Goal: Communication & Community: Answer question/provide support

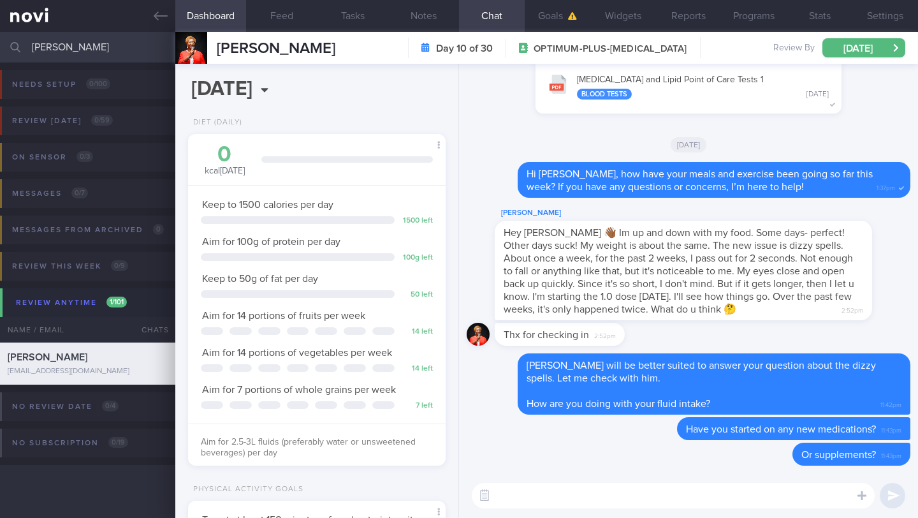
select select "8"
click at [94, 51] on input "[PERSON_NAME]" at bounding box center [459, 47] width 918 height 31
type input "b"
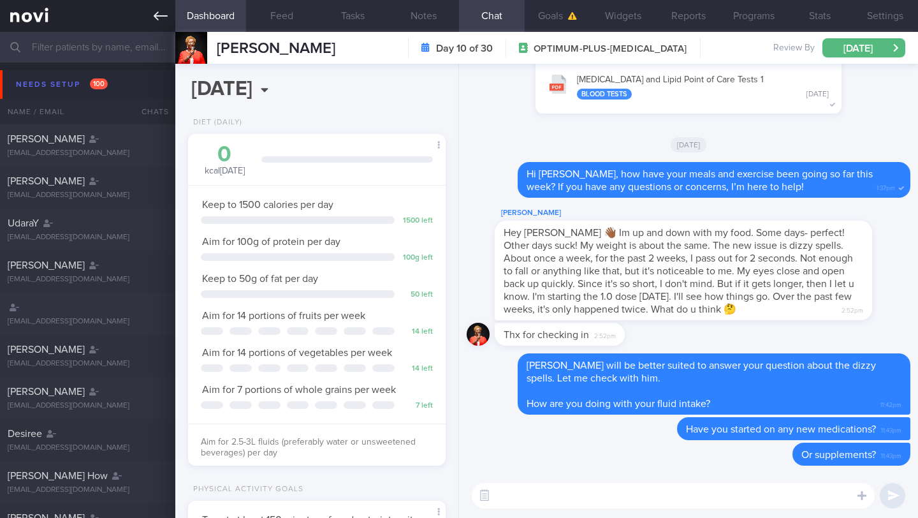
click at [157, 17] on icon at bounding box center [161, 16] width 14 height 14
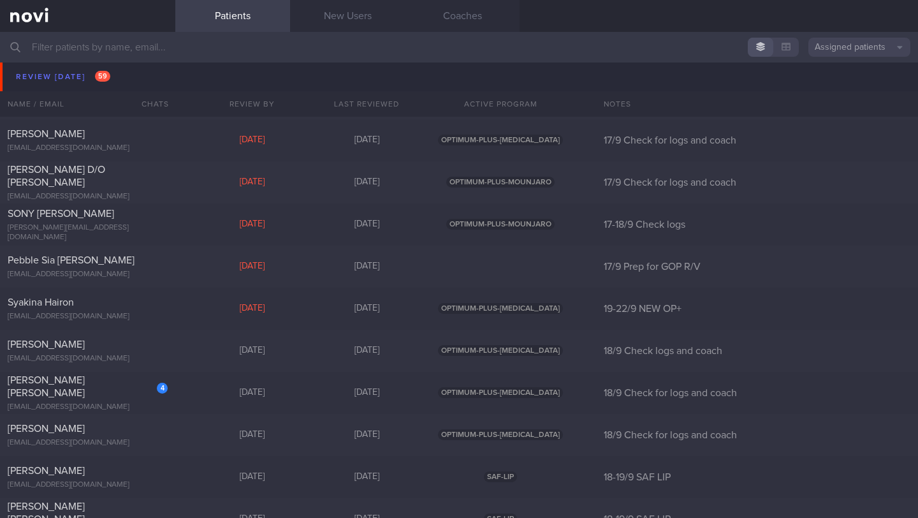
scroll to position [6248, 0]
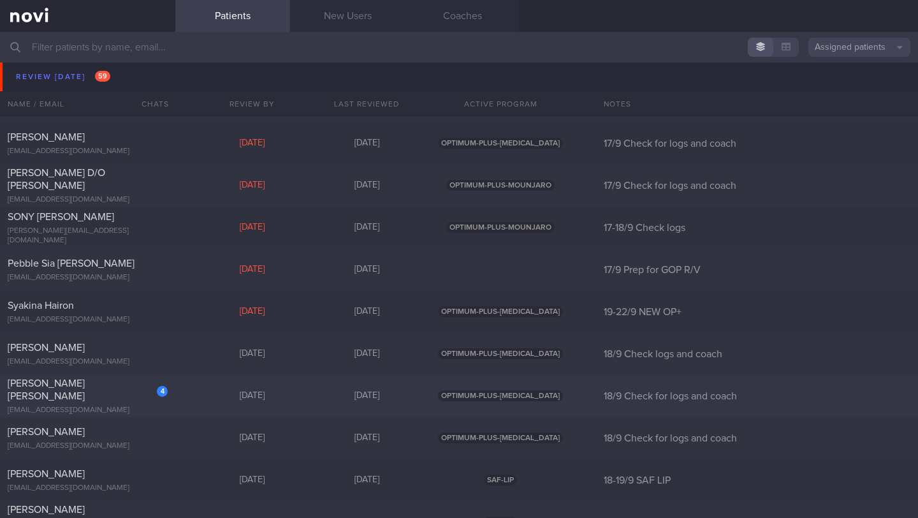
click at [98, 395] on div "[PERSON_NAME] [PERSON_NAME]" at bounding box center [86, 389] width 157 height 25
select select "8"
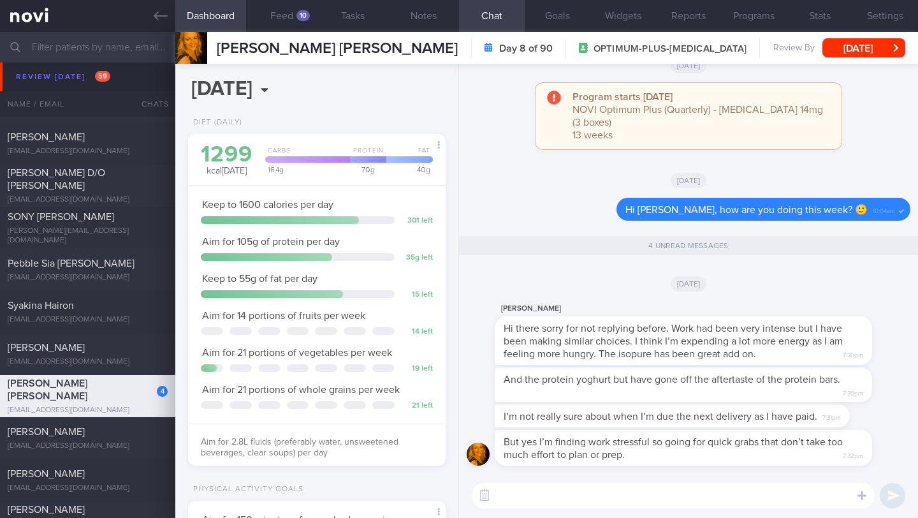
scroll to position [131, 225]
click at [621, 507] on textarea at bounding box center [673, 495] width 403 height 25
click at [289, 15] on button "Feed 10" at bounding box center [281, 16] width 71 height 32
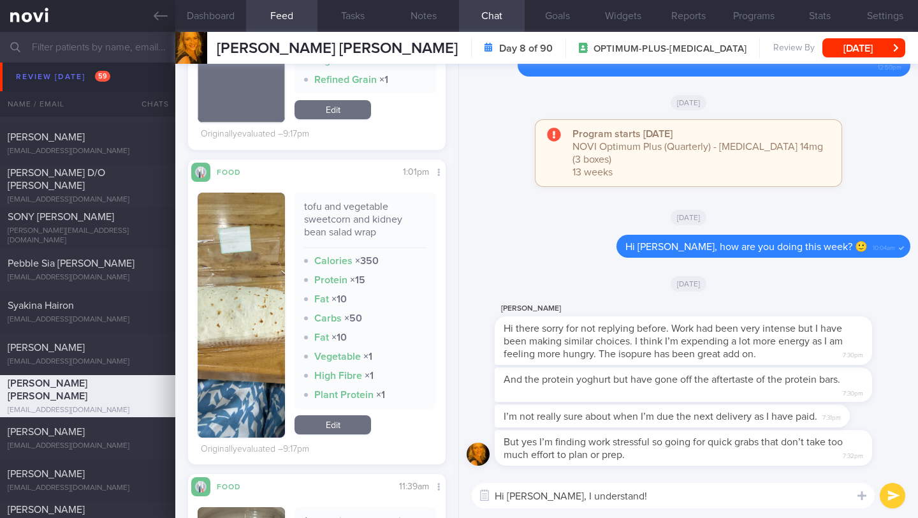
scroll to position [773, 0]
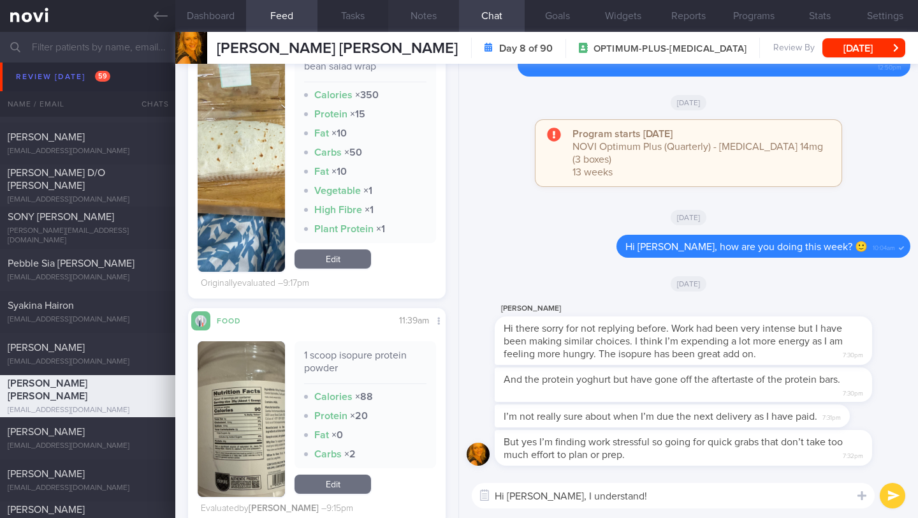
click at [419, 15] on button "Notes" at bounding box center [423, 16] width 71 height 32
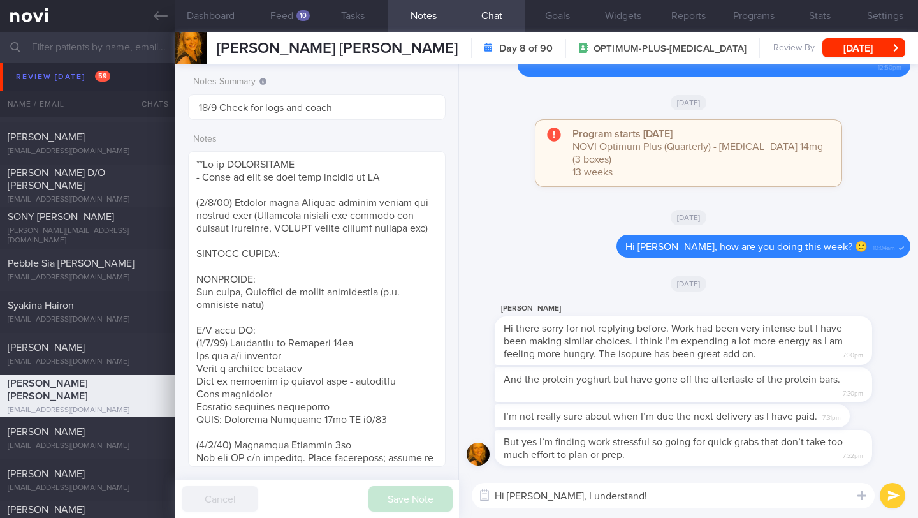
drag, startPoint x: 549, startPoint y: 500, endPoint x: 618, endPoint y: 499, distance: 68.8
click at [618, 499] on textarea "Hi [PERSON_NAME], I understand!" at bounding box center [673, 495] width 403 height 25
click at [627, 495] on textarea "Hi [PERSON_NAME], no problem at all! I understand that work can get very busy." at bounding box center [673, 495] width 403 height 25
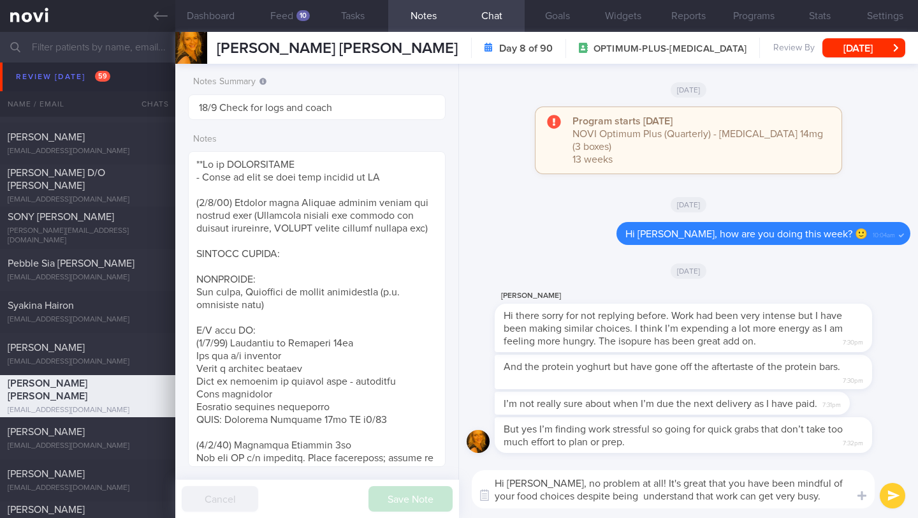
drag, startPoint x: 787, startPoint y: 500, endPoint x: 597, endPoint y: 493, distance: 190.1
click at [597, 493] on textarea "Hi [PERSON_NAME], no problem at all! It's great that you have been mindful of y…" at bounding box center [673, 489] width 403 height 38
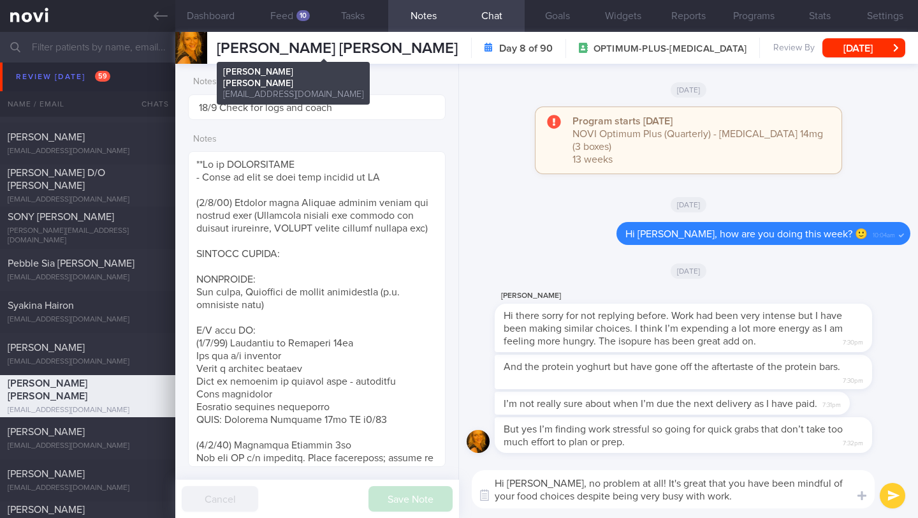
click at [402, 51] on span "[PERSON_NAME] [PERSON_NAME]" at bounding box center [337, 48] width 241 height 15
copy div "[PERSON_NAME] [PERSON_NAME] [PERSON_NAME] CHARLOTTE [EMAIL_ADDRESS][DOMAIN_NAME]"
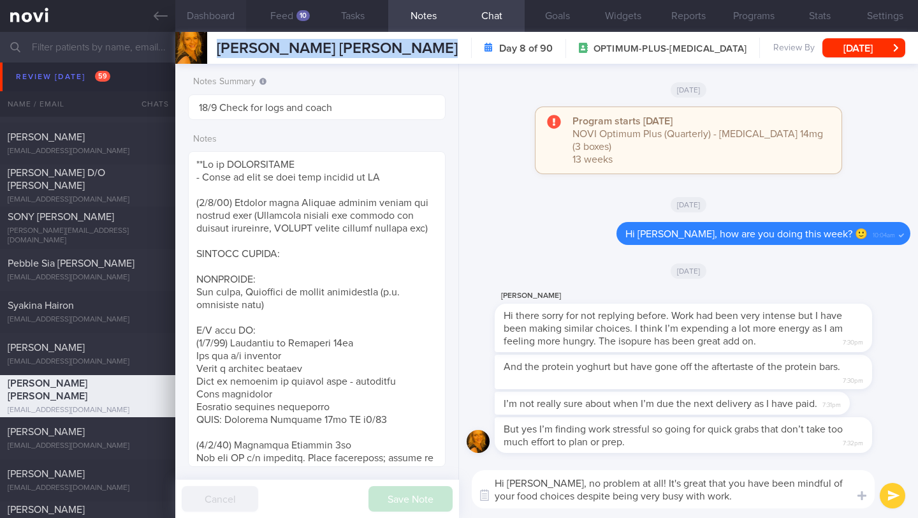
click at [219, 22] on button "Dashboard" at bounding box center [210, 16] width 71 height 32
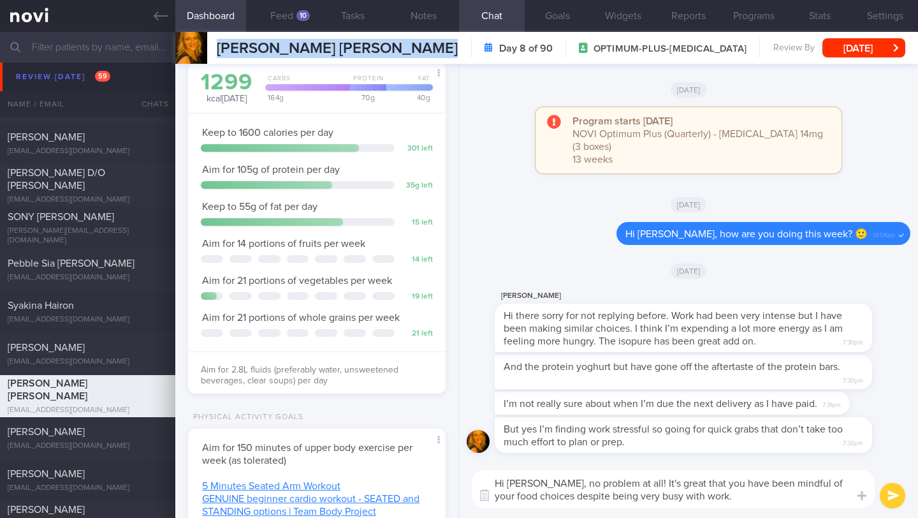
scroll to position [226, 0]
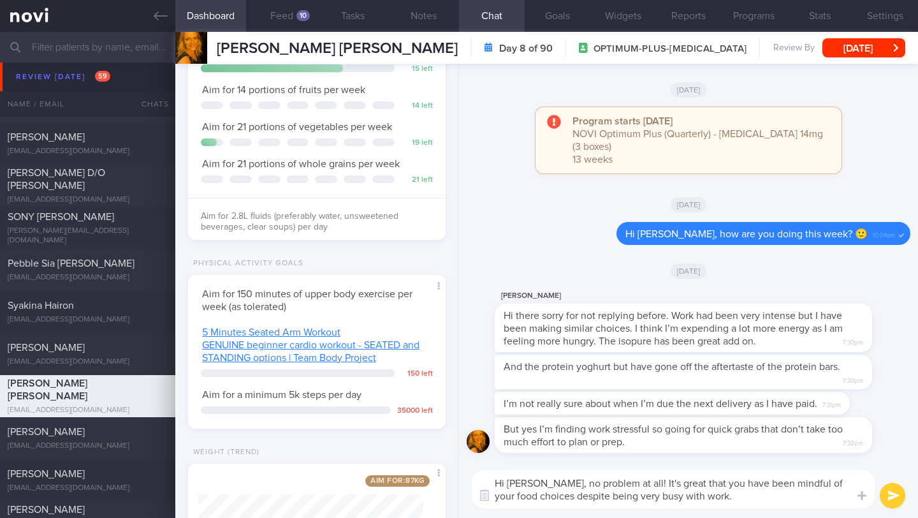
drag, startPoint x: 615, startPoint y: 495, endPoint x: 595, endPoint y: 498, distance: 20.0
click at [595, 498] on textarea "Hi [PERSON_NAME], no problem at all! It's great that you have been mindful of y…" at bounding box center [673, 489] width 403 height 38
click at [422, 24] on button "Notes" at bounding box center [423, 16] width 71 height 32
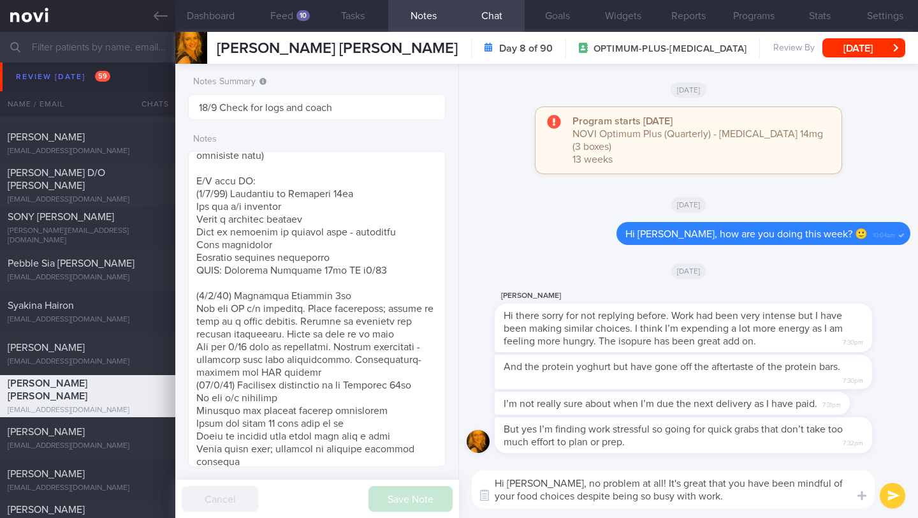
click at [715, 491] on textarea "Hi [PERSON_NAME], no problem at all! It's great that you have been mindful of y…" at bounding box center [673, 489] width 403 height 38
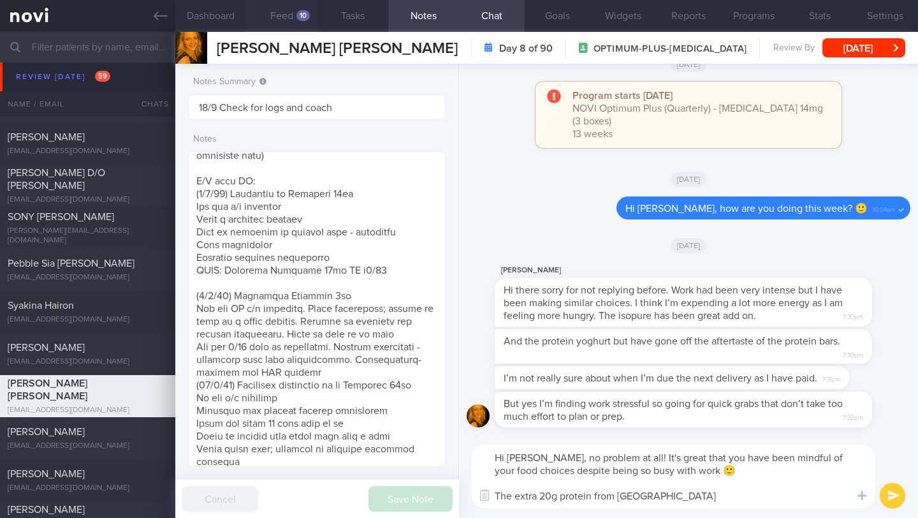
click at [283, 2] on button "Feed 10" at bounding box center [281, 16] width 71 height 32
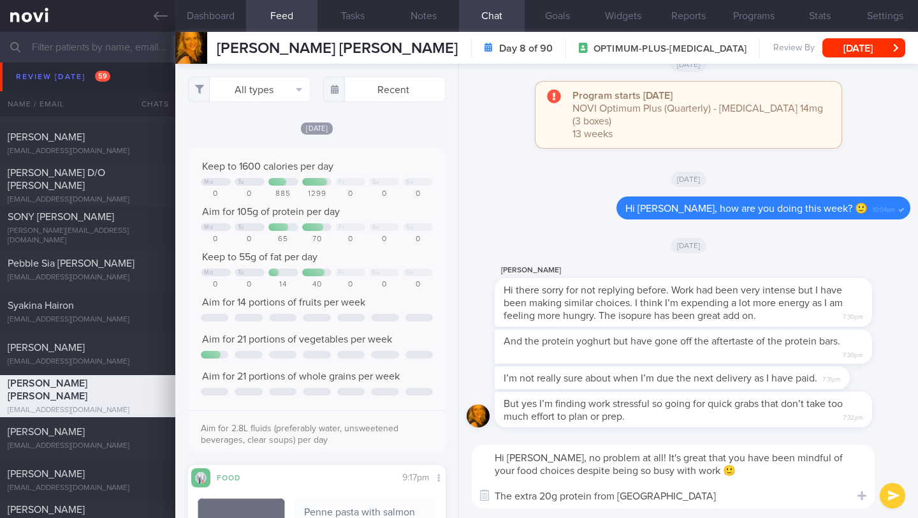
click at [803, 505] on textarea "Hi [PERSON_NAME], no problem at all! It's great that you have been mindful of y…" at bounding box center [673, 476] width 403 height 64
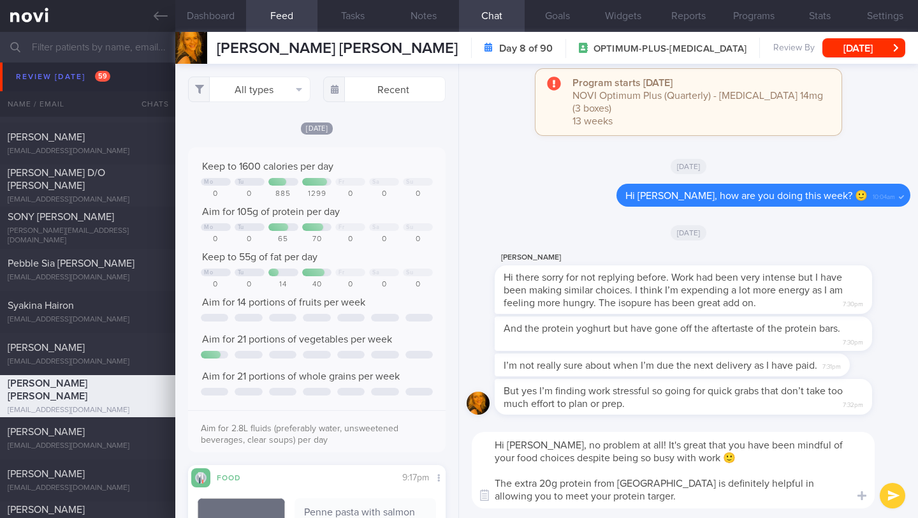
drag, startPoint x: 740, startPoint y: 483, endPoint x: 808, endPoint y: 486, distance: 67.6
click at [808, 486] on textarea "Hi [PERSON_NAME], no problem at all! It's great that you have been mindful of y…" at bounding box center [673, 470] width 403 height 76
drag, startPoint x: 605, startPoint y: 497, endPoint x: 485, endPoint y: 479, distance: 121.2
click at [485, 479] on textarea "Hi [PERSON_NAME], no problem at all! It's great that you have been mindful of y…" at bounding box center [673, 470] width 403 height 76
paste textarea "at extra 20g of protein from Isopure will definitely help you hit your protein …"
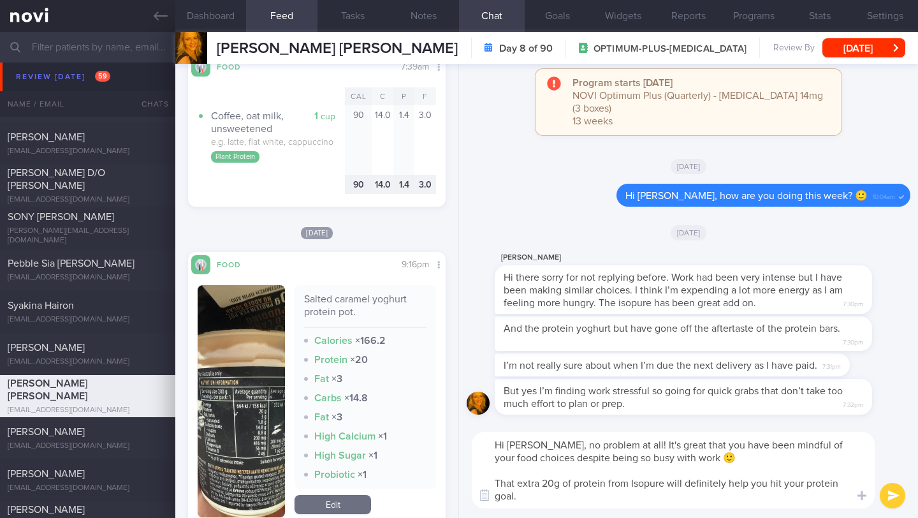
scroll to position [1606, 0]
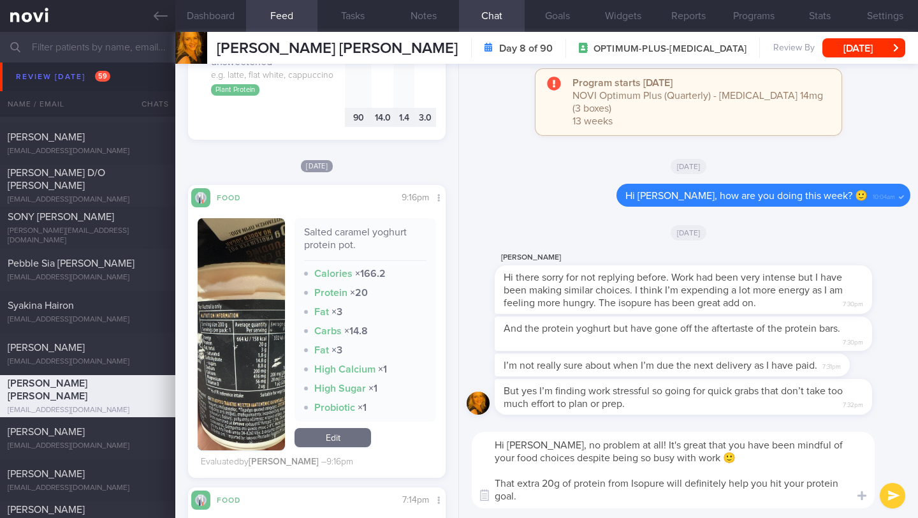
click at [665, 484] on textarea "Hi [PERSON_NAME], no problem at all! It's great that you have been mindful of y…" at bounding box center [673, 470] width 403 height 76
click at [628, 502] on textarea "Hi [PERSON_NAME], no problem at all! It's great that you have been mindful of y…" at bounding box center [673, 470] width 403 height 76
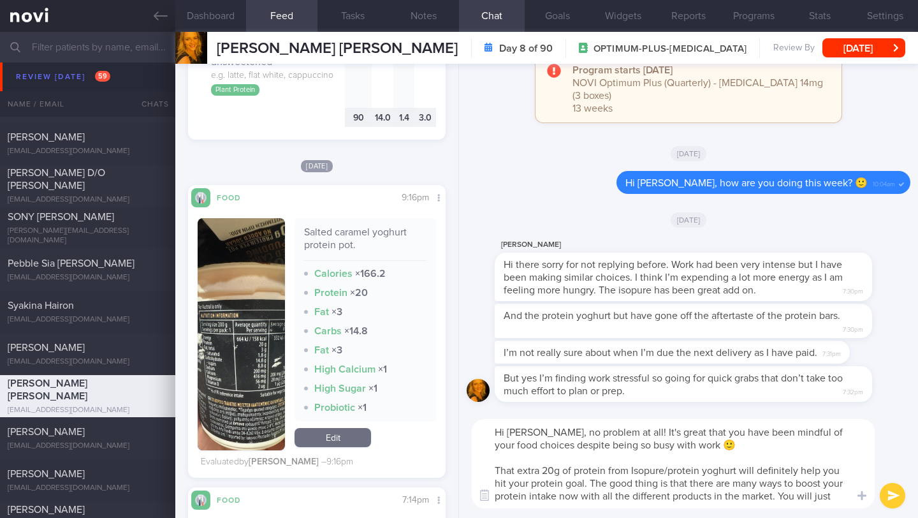
scroll to position [0, 0]
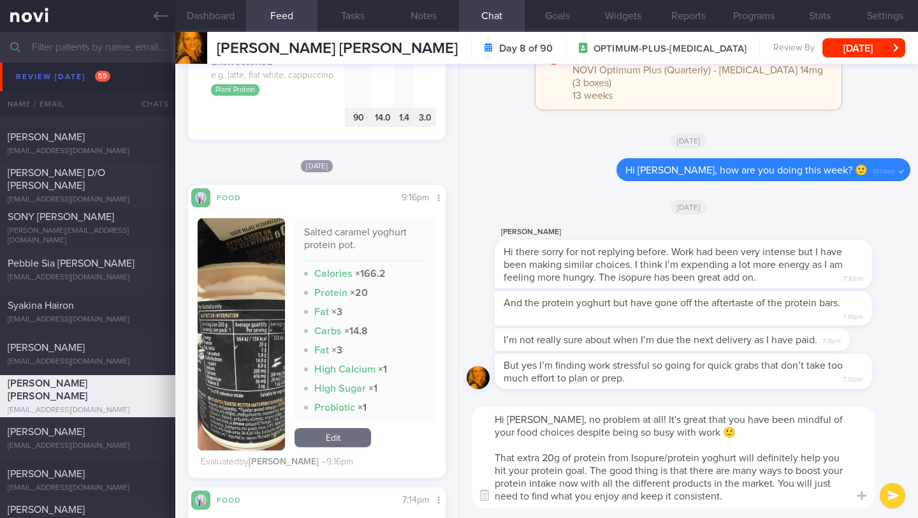
type textarea "Hi [PERSON_NAME], no problem at all! It's great that you have been mindful of y…"
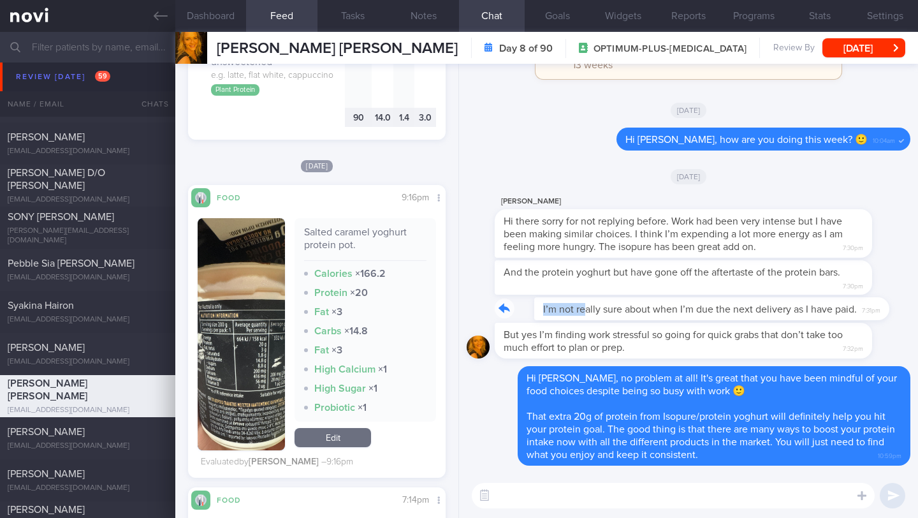
drag, startPoint x: 500, startPoint y: 310, endPoint x: 546, endPoint y: 310, distance: 45.9
click at [546, 310] on div "I’m not really sure about when I’m due the next delivery as I have paid. 7:31pm" at bounding box center [691, 308] width 393 height 23
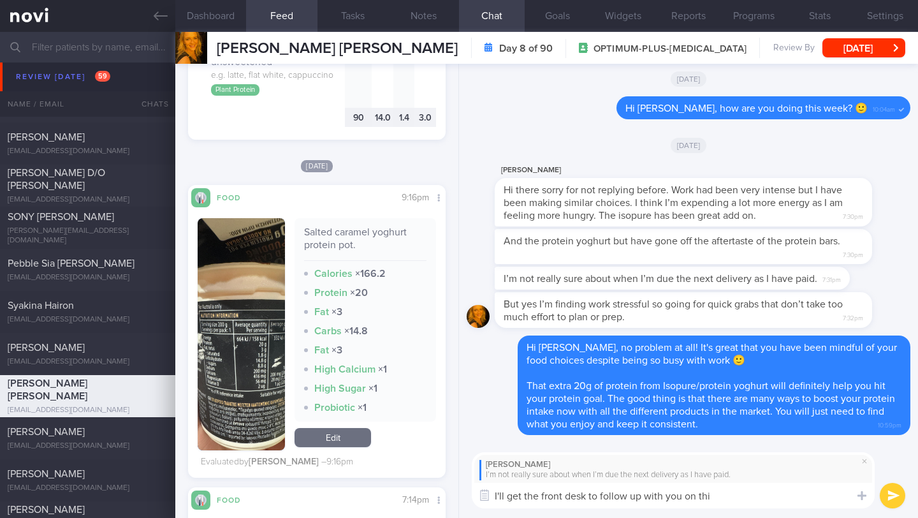
type textarea "I'll get the front desk to follow up with you on this"
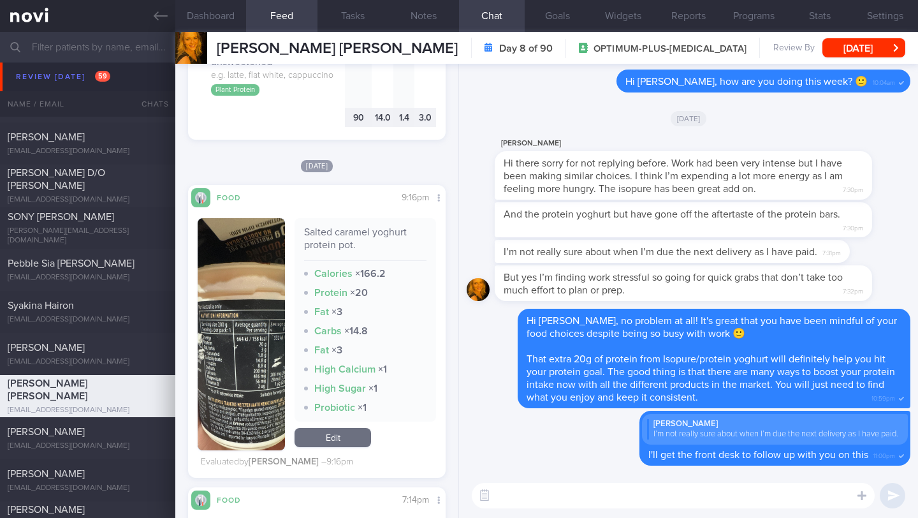
click at [528, 500] on textarea at bounding box center [673, 495] width 403 height 25
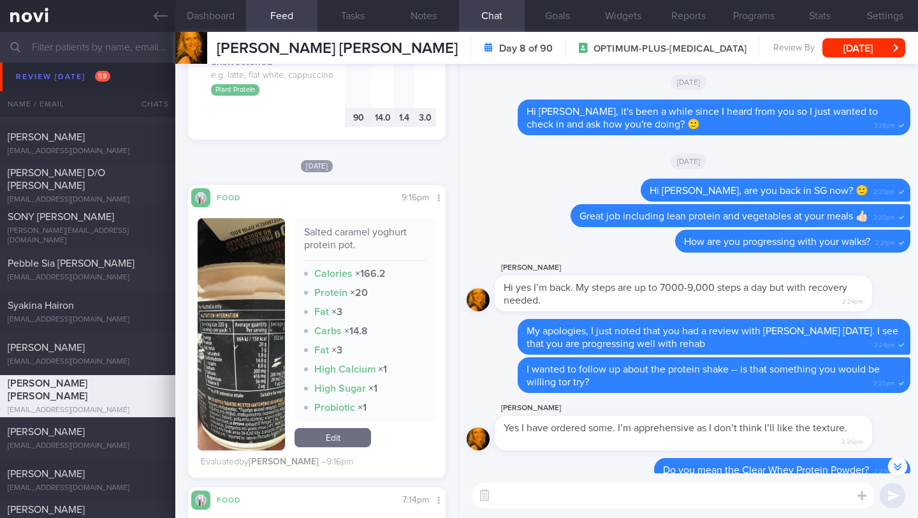
scroll to position [-1882, 0]
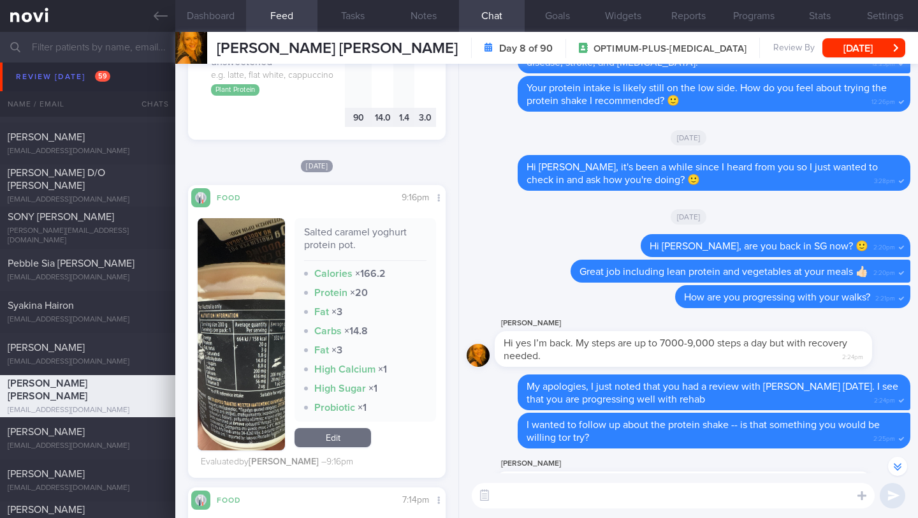
click at [229, 20] on button "Dashboard" at bounding box center [210, 16] width 71 height 32
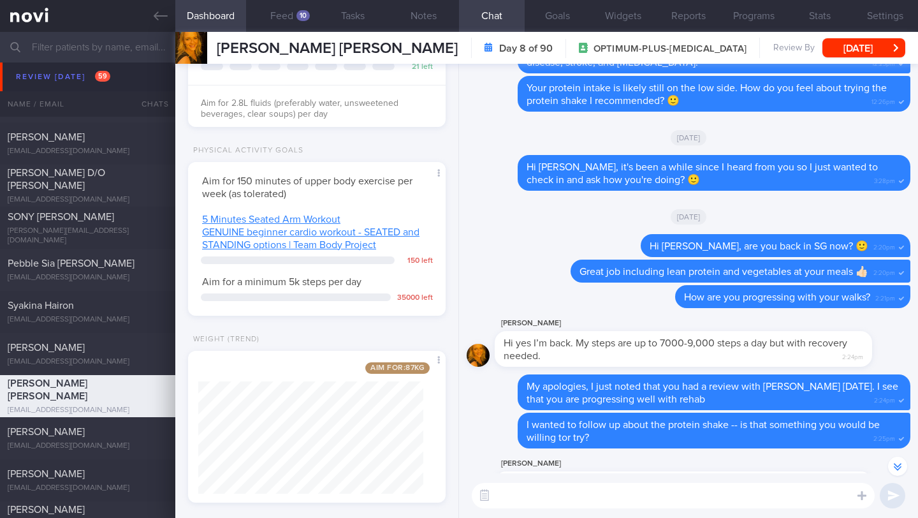
scroll to position [354, 0]
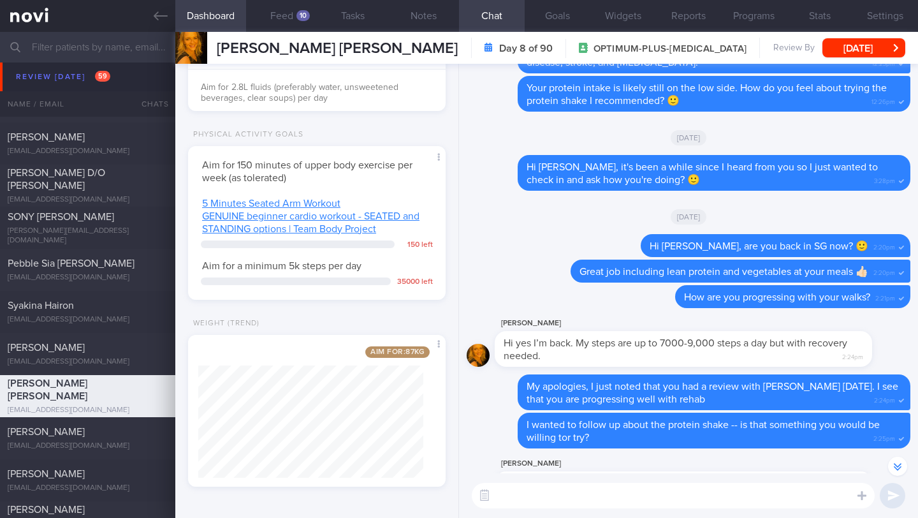
drag, startPoint x: 511, startPoint y: 476, endPoint x: 515, endPoint y: 482, distance: 7.3
click at [511, 476] on div "​ ​" at bounding box center [688, 495] width 459 height 45
click at [516, 486] on textarea at bounding box center [673, 495] width 403 height 25
type textarea "How is your exercise going?"
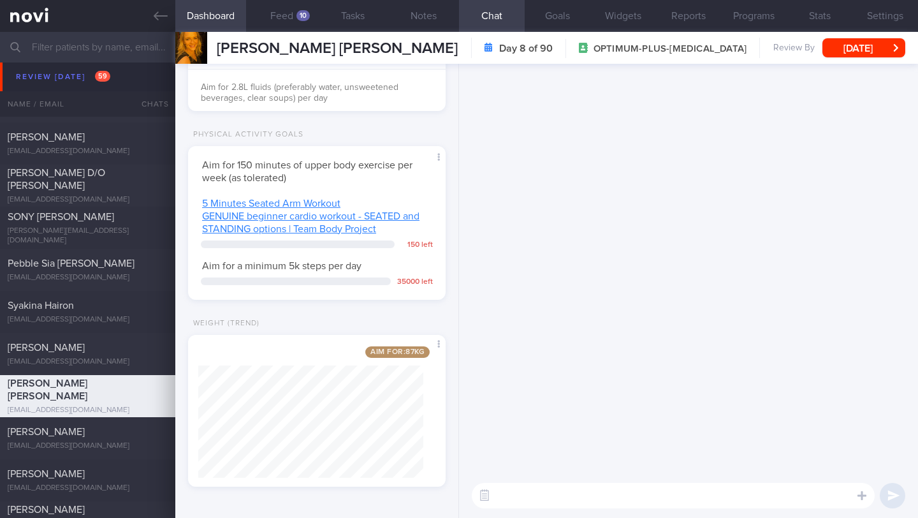
scroll to position [0, 0]
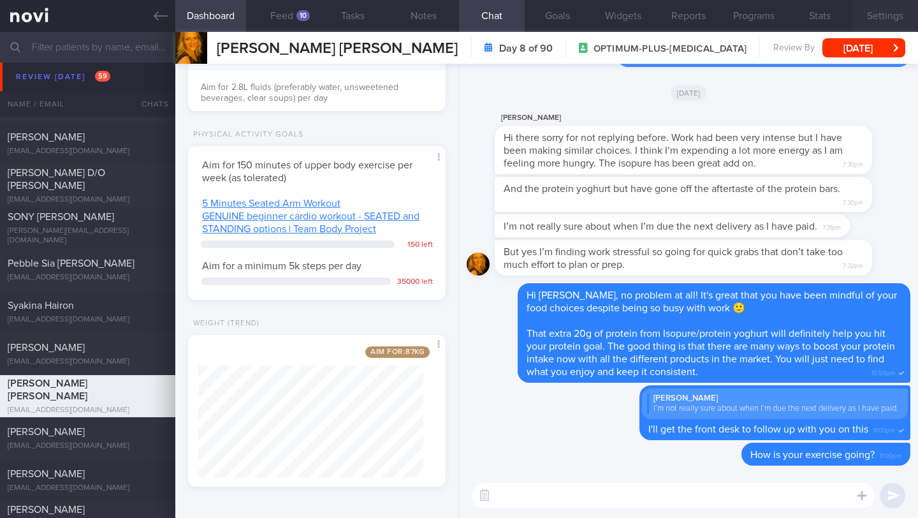
click at [890, 20] on button "Settings" at bounding box center [885, 16] width 66 height 32
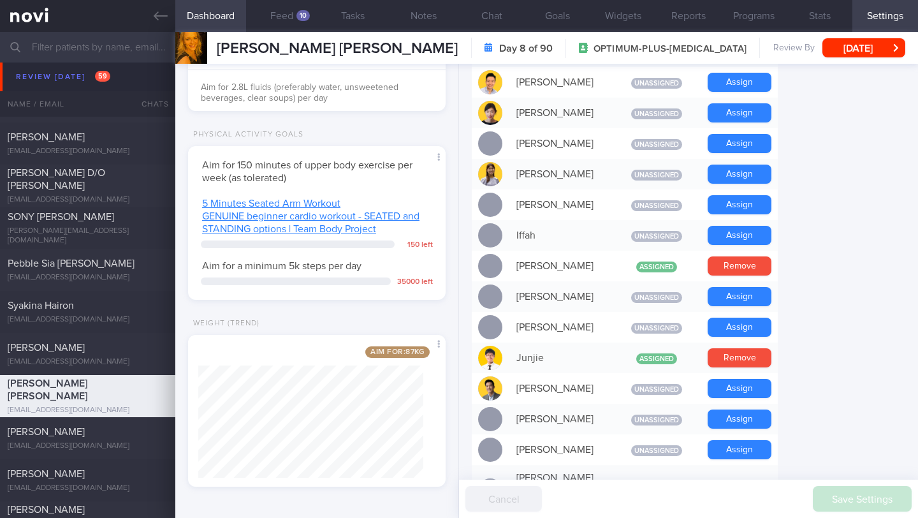
scroll to position [467, 0]
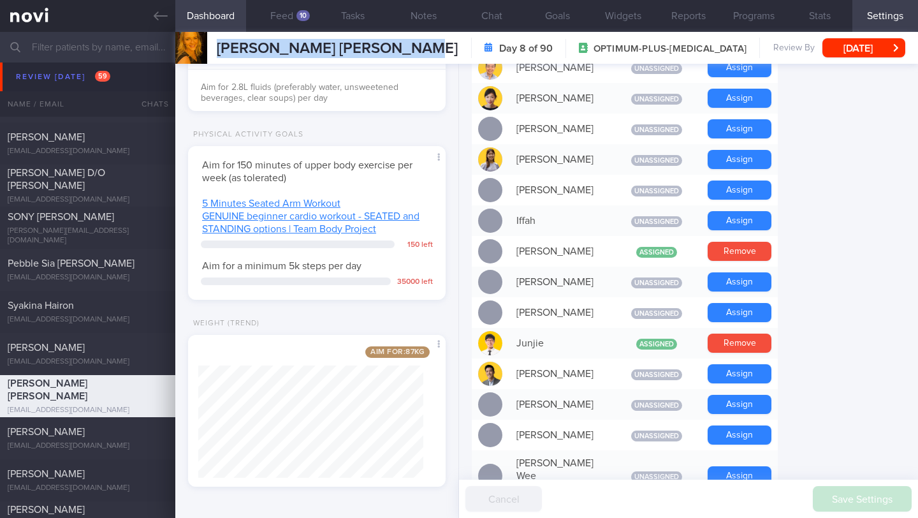
drag, startPoint x: 220, startPoint y: 50, endPoint x: 442, endPoint y: 48, distance: 222.5
click at [442, 48] on div "[PERSON_NAME] [PERSON_NAME] [PERSON_NAME] CHARLOTTE [EMAIL_ADDRESS][DOMAIN_NAME…" at bounding box center [546, 48] width 743 height 32
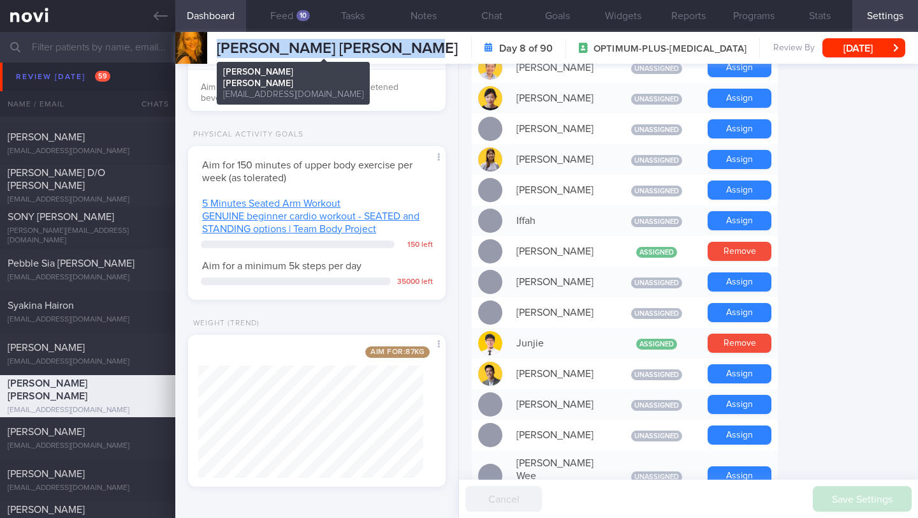
copy span "[PERSON_NAME] [PERSON_NAME]"
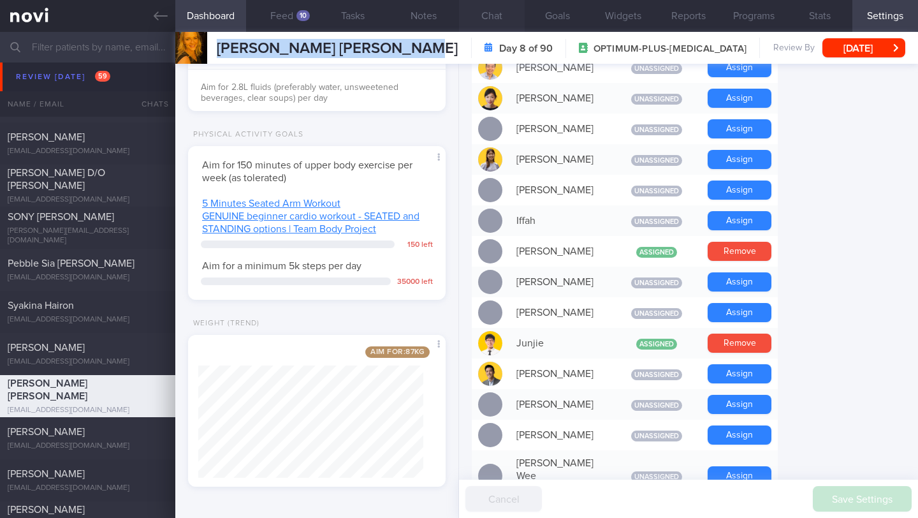
click at [486, 24] on button "Chat" at bounding box center [492, 16] width 66 height 32
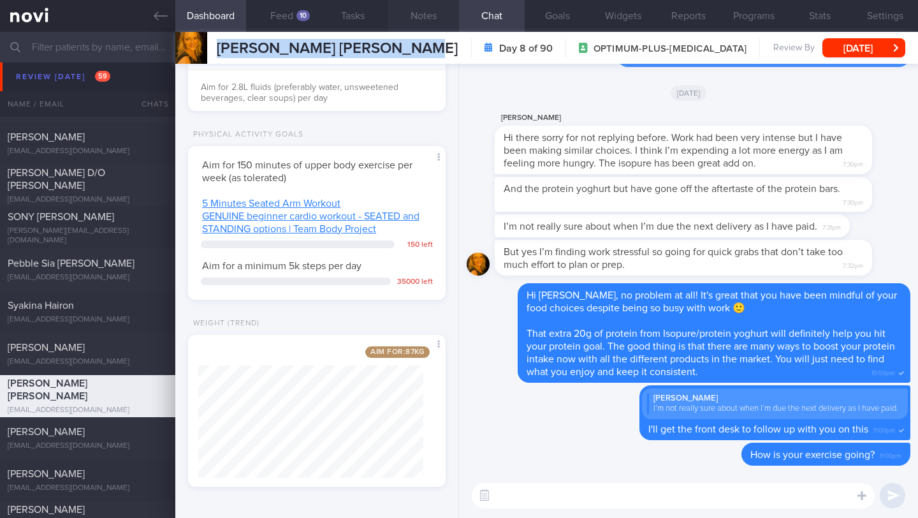
click at [424, 13] on button "Notes" at bounding box center [423, 16] width 71 height 32
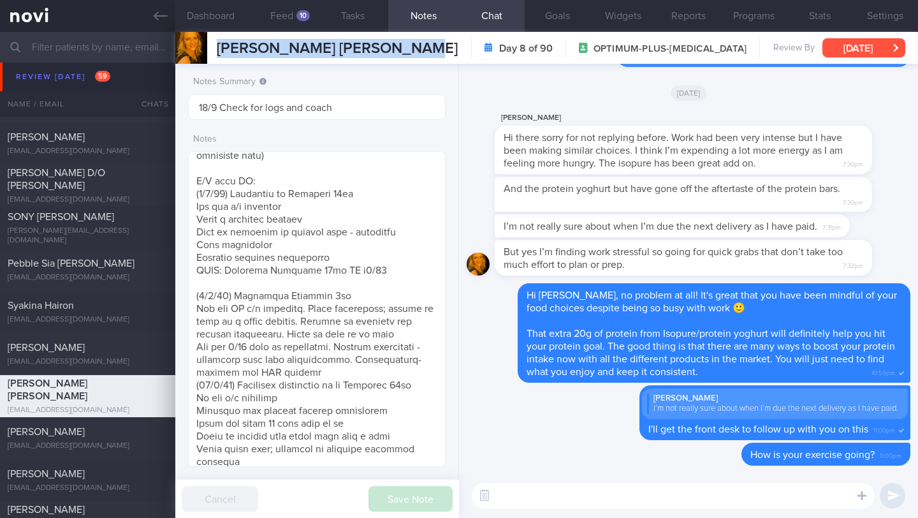
click at [860, 48] on button "[DATE]" at bounding box center [863, 47] width 83 height 19
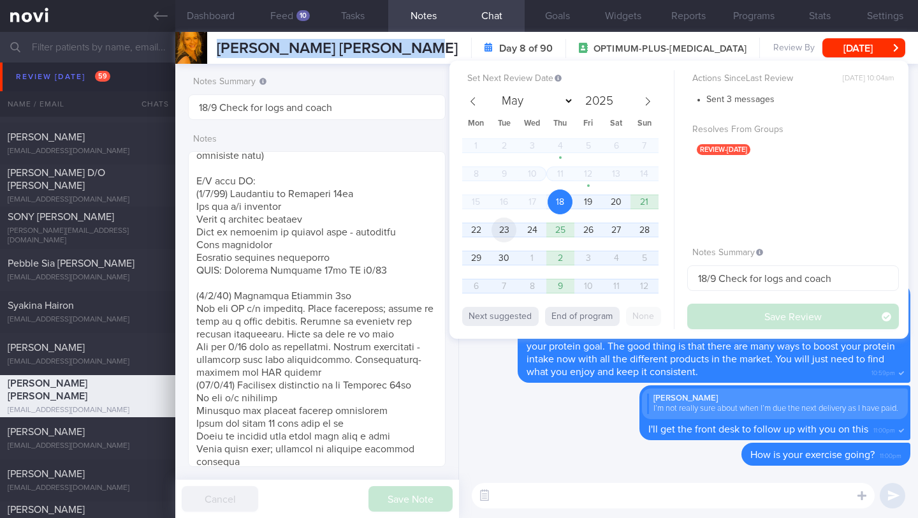
click at [501, 229] on span "23" at bounding box center [503, 229] width 25 height 25
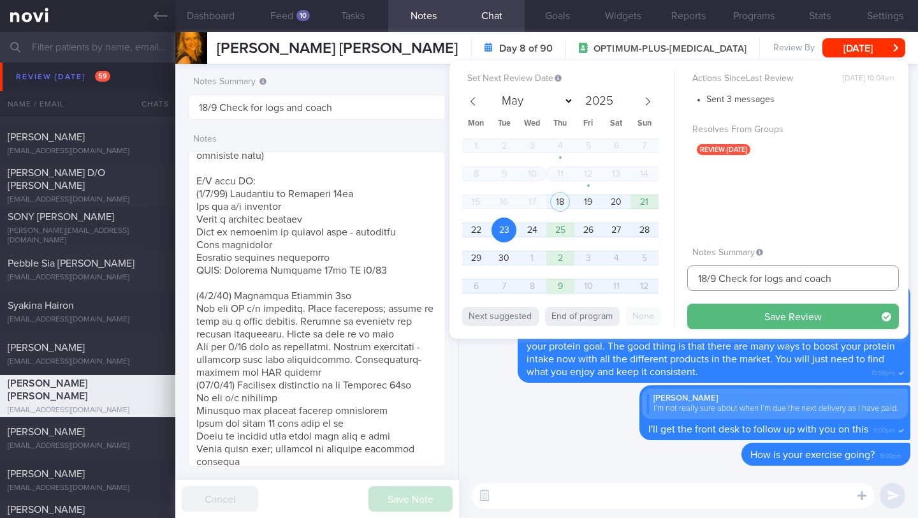
drag, startPoint x: 708, startPoint y: 280, endPoint x: 676, endPoint y: 280, distance: 31.2
click at [676, 280] on div "Set Next Review Date [DATE] May June July August September October November [DA…" at bounding box center [678, 200] width 459 height 278
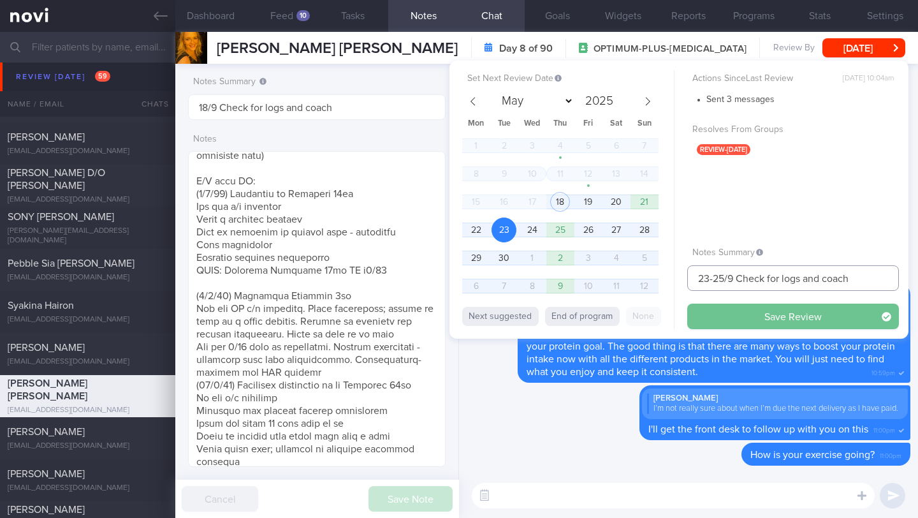
type input "23-25/9 Check for logs and coach"
click at [701, 316] on button "Save Review" at bounding box center [793, 315] width 212 height 25
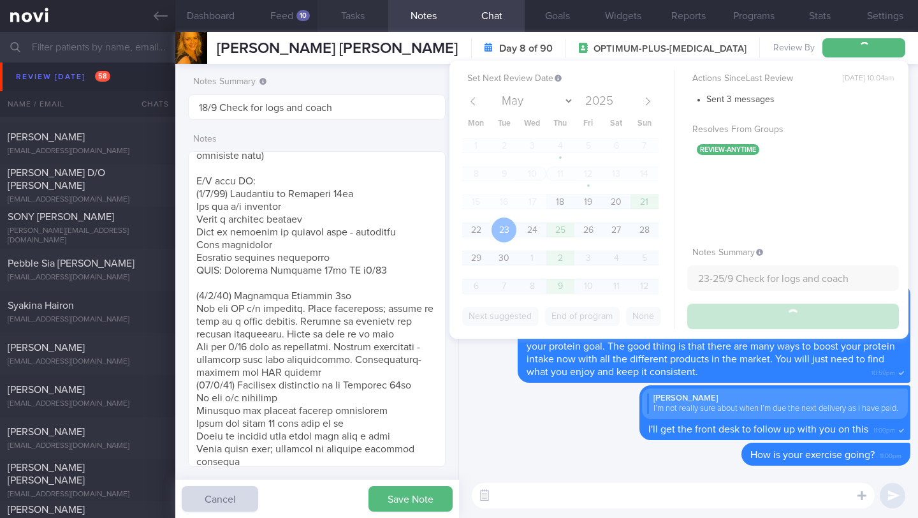
type input "23-25/9 Check for logs and coach"
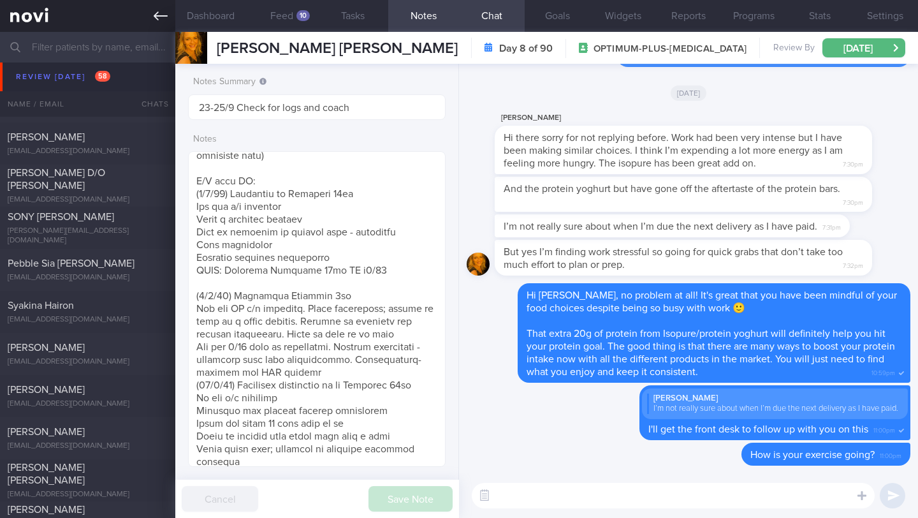
click at [168, 14] on link at bounding box center [87, 16] width 175 height 32
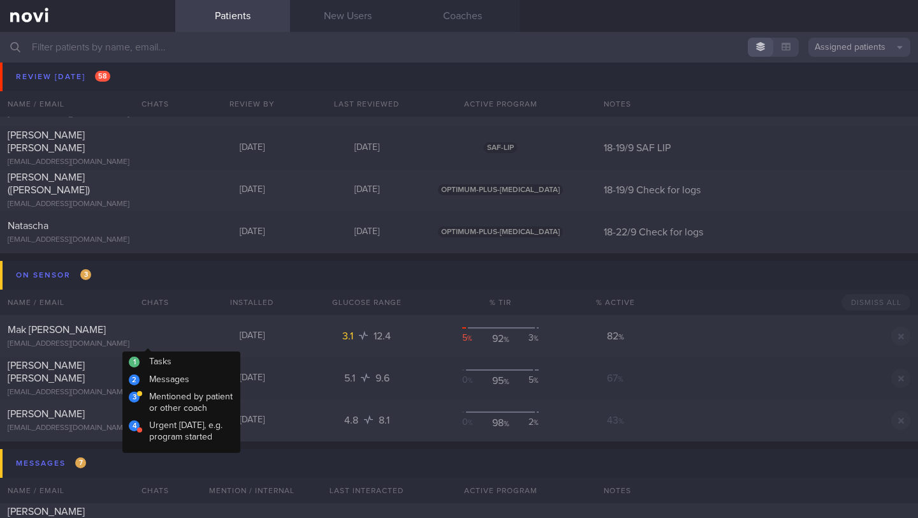
scroll to position [6738, 0]
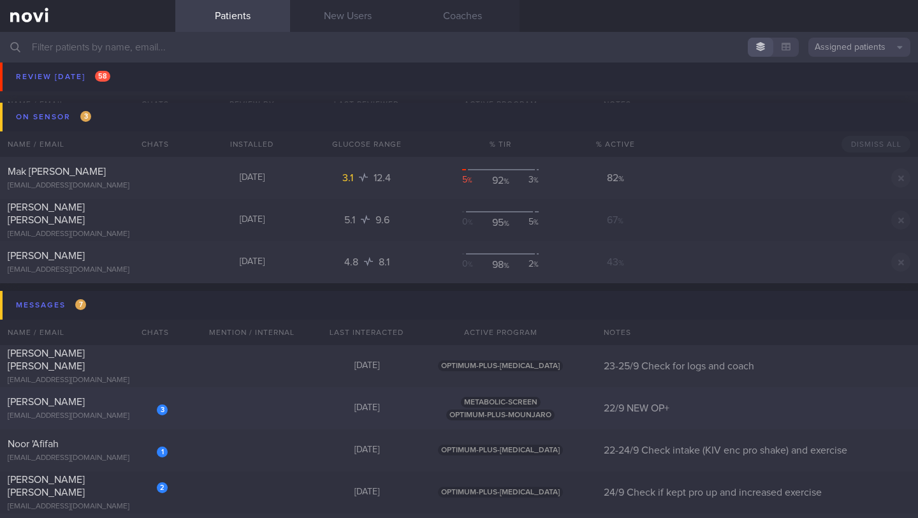
click at [140, 413] on div "3" at bounding box center [154, 405] width 28 height 20
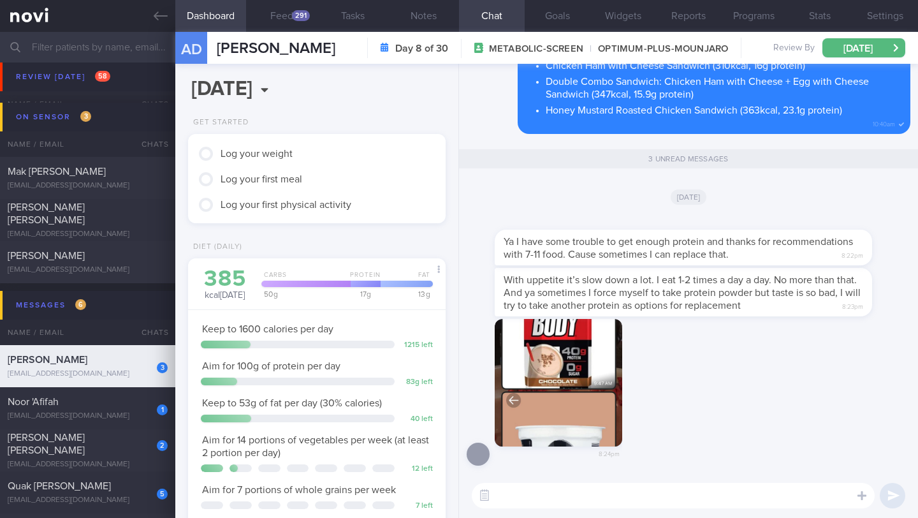
click at [595, 373] on button "button" at bounding box center [558, 382] width 127 height 127
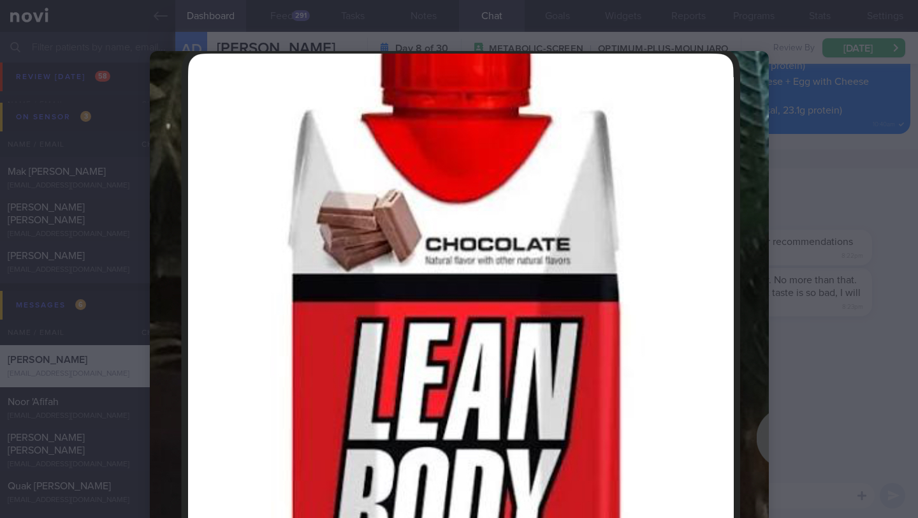
click at [884, 382] on div at bounding box center [459, 259] width 918 height 518
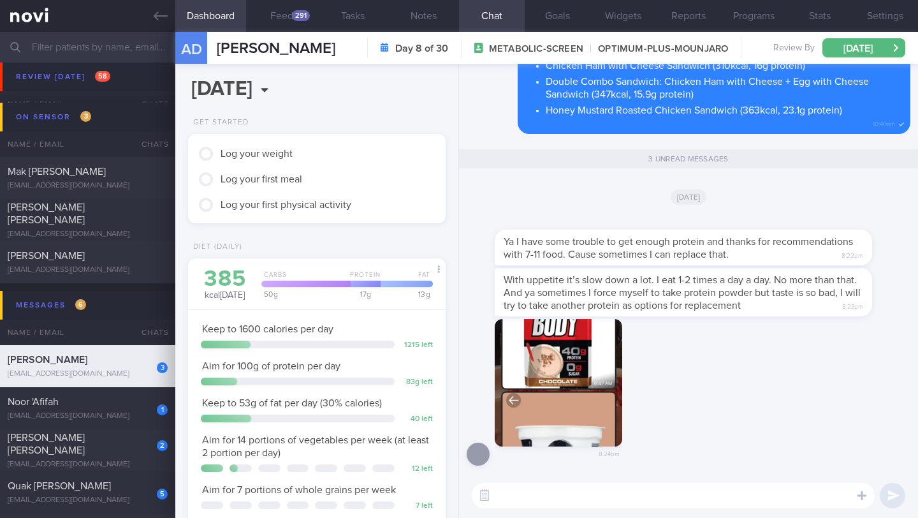
paste textarea "[PERSON_NAME] it's great that your appetite has decreased, we need to ensure yo…"
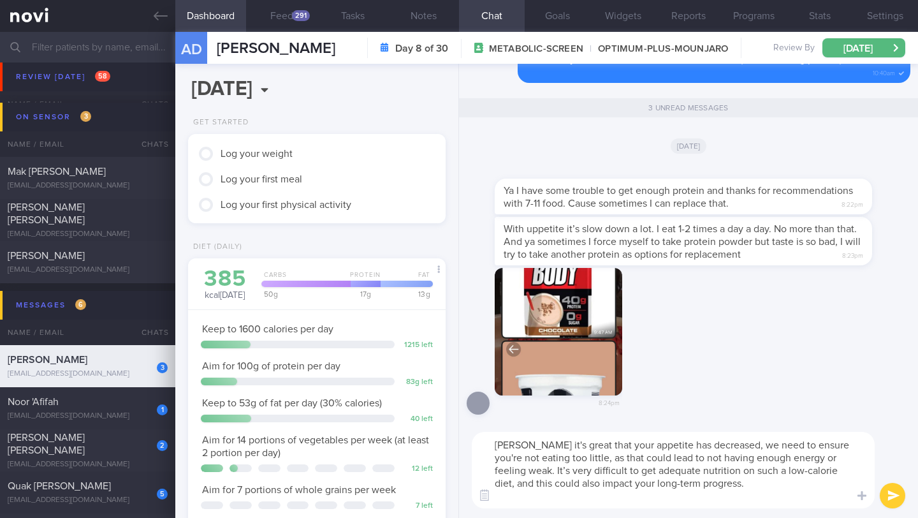
click at [495, 444] on textarea "[PERSON_NAME] it's great that your appetite has decreased, we need to ensure yo…" at bounding box center [673, 470] width 403 height 76
click at [294, 18] on div "291" at bounding box center [301, 15] width 18 height 11
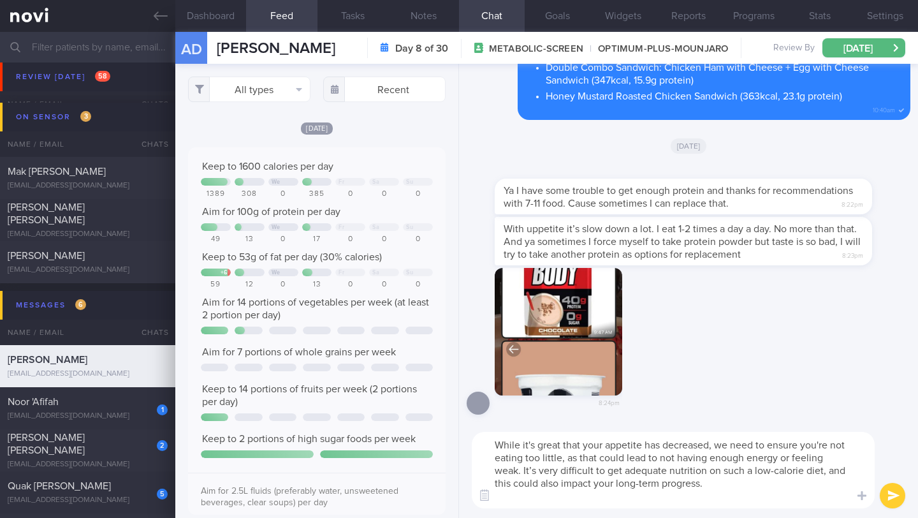
drag, startPoint x: 695, startPoint y: 471, endPoint x: 793, endPoint y: 471, distance: 97.5
click at [793, 471] on textarea "While it's great that your appetite has decreased, we need to ensure you're not…" at bounding box center [673, 470] width 403 height 76
type textarea "While it's great that your appetite has decreased, we need to ensure you're not…"
click at [892, 503] on button "submit" at bounding box center [892, 495] width 25 height 25
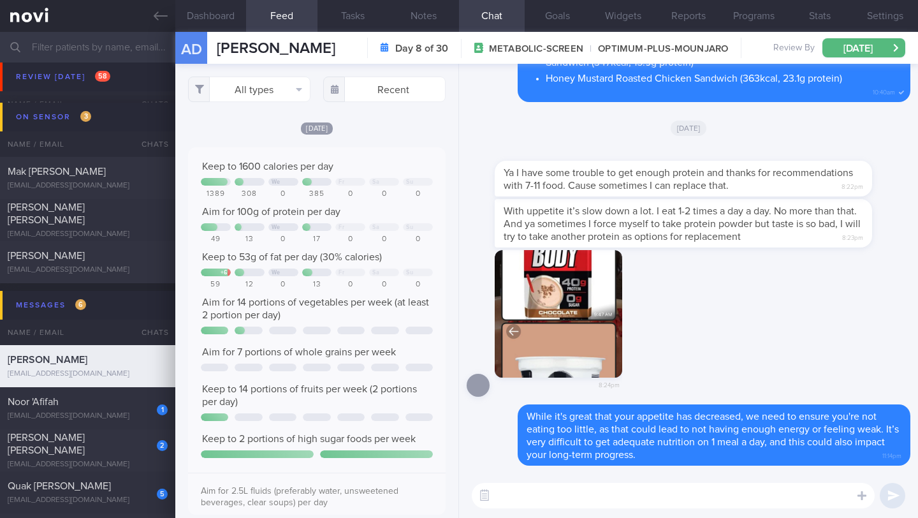
click at [590, 501] on textarea at bounding box center [673, 495] width 403 height 25
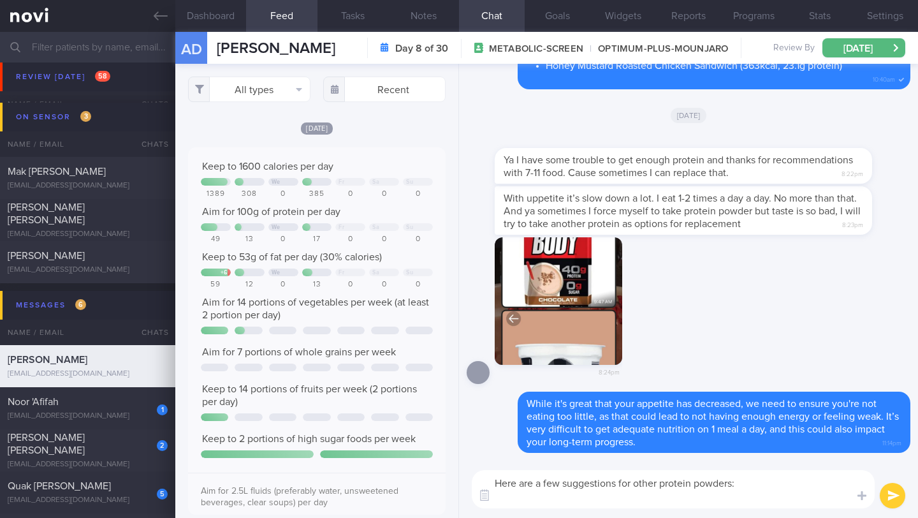
paste textarea "[MyProtein Clear Whey]([URL][DOMAIN_NAME]) is a fruit-juice like protein shake …"
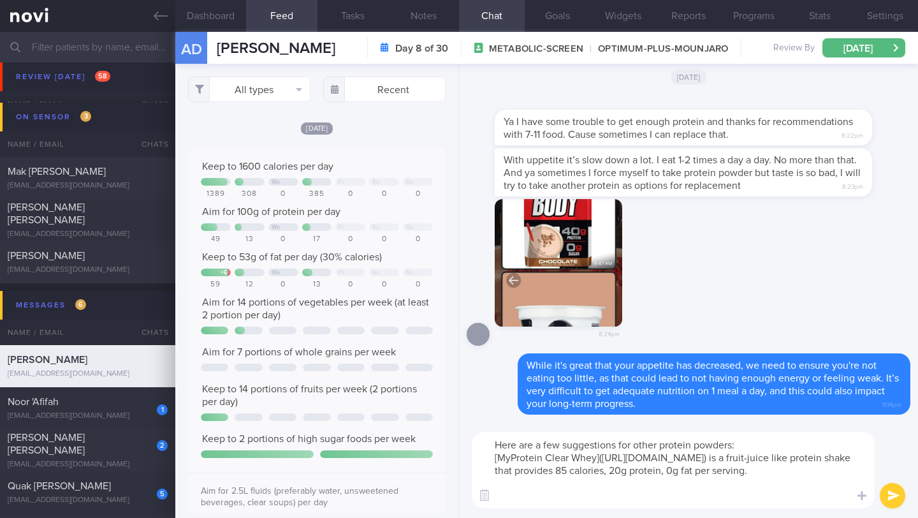
click at [483, 464] on textarea "Here are a few suggestions for other protein powders: [MyProtein Clear Whey]([U…" at bounding box center [673, 470] width 403 height 76
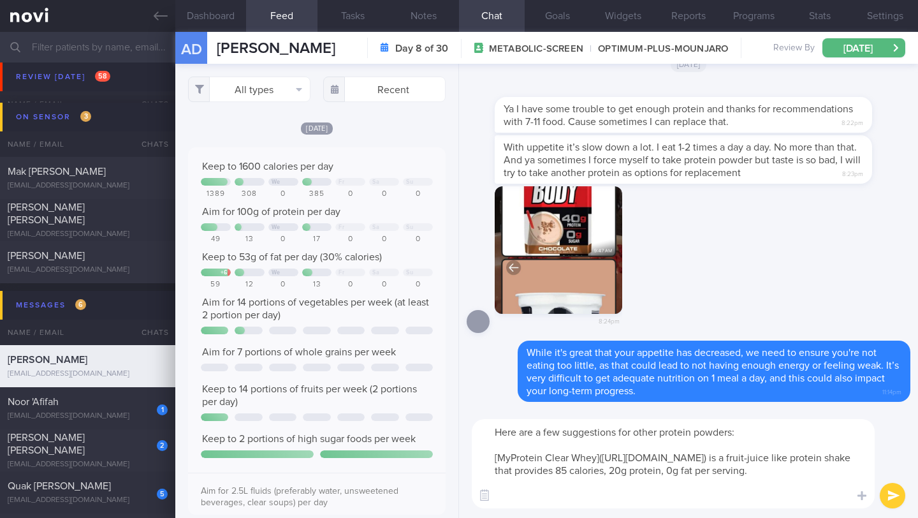
click at [738, 496] on textarea "Here are a few suggestions for other protein powders: [MyProtein Clear Whey]([U…" at bounding box center [673, 463] width 403 height 89
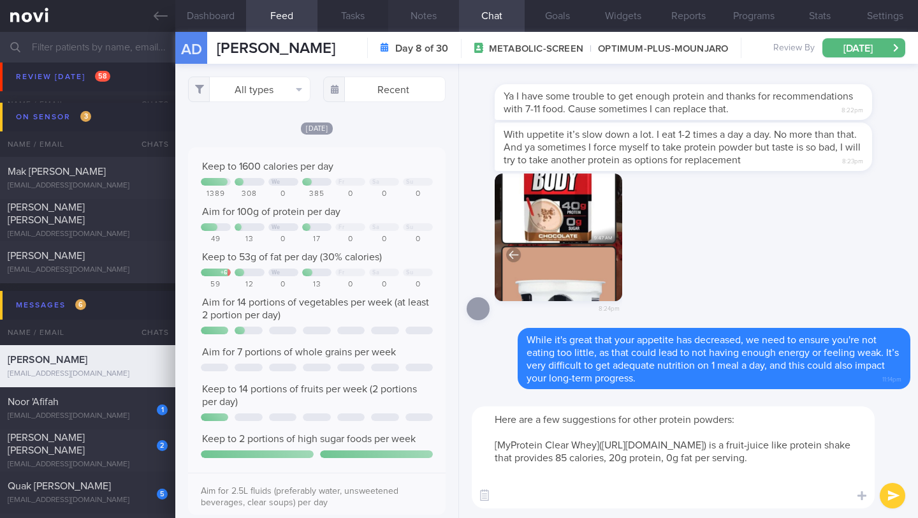
click at [413, 18] on button "Notes" at bounding box center [423, 16] width 71 height 32
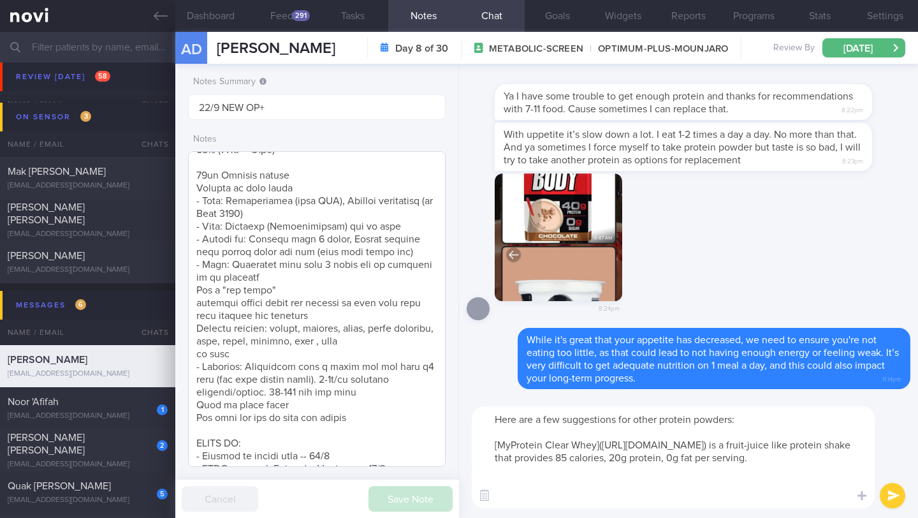
scroll to position [396, 0]
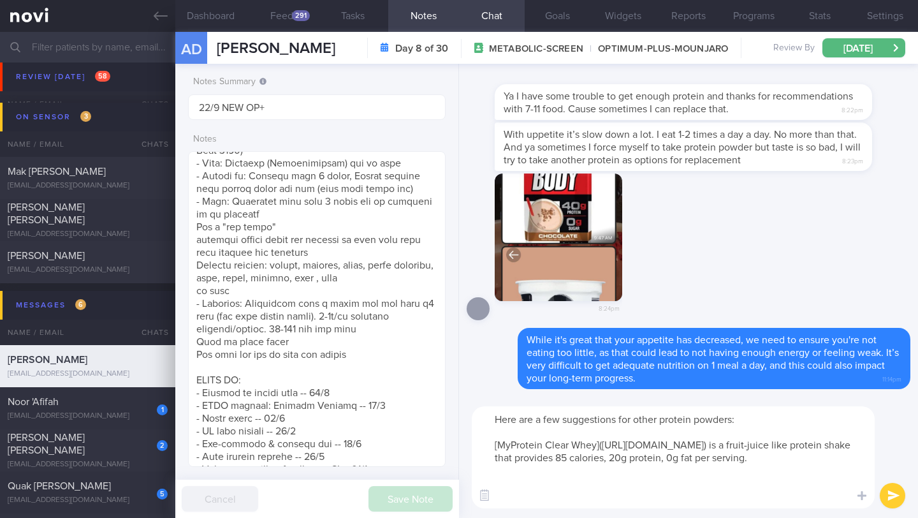
click at [519, 426] on textarea "Here are a few suggestions for other protein powders: [MyProtein Clear Whey]([U…" at bounding box center [673, 457] width 403 height 102
paste textarea "[Impact Whey Isolate Powder]([URL][DOMAIN_NAME]) - Can also be found on Shopee …"
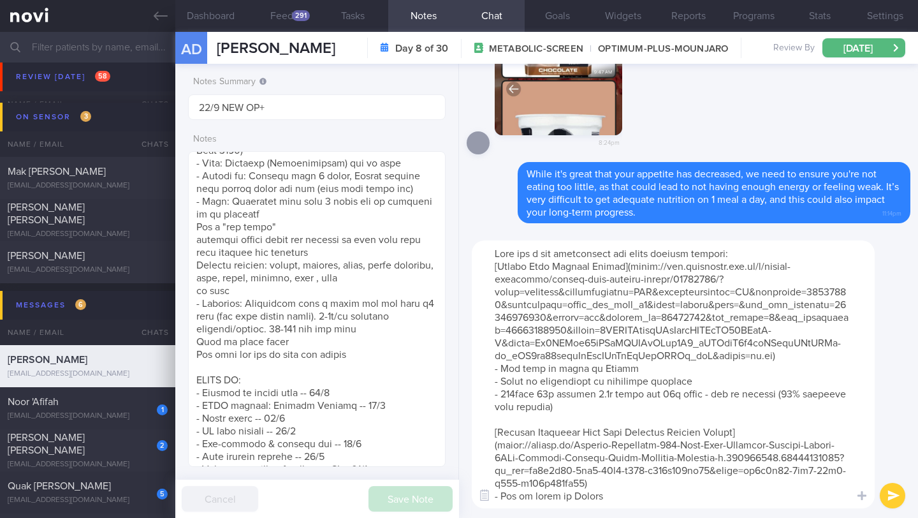
scroll to position [0, 0]
click at [463, 271] on div "​ ​" at bounding box center [688, 374] width 459 height 287
click at [482, 269] on textarea at bounding box center [673, 374] width 403 height 268
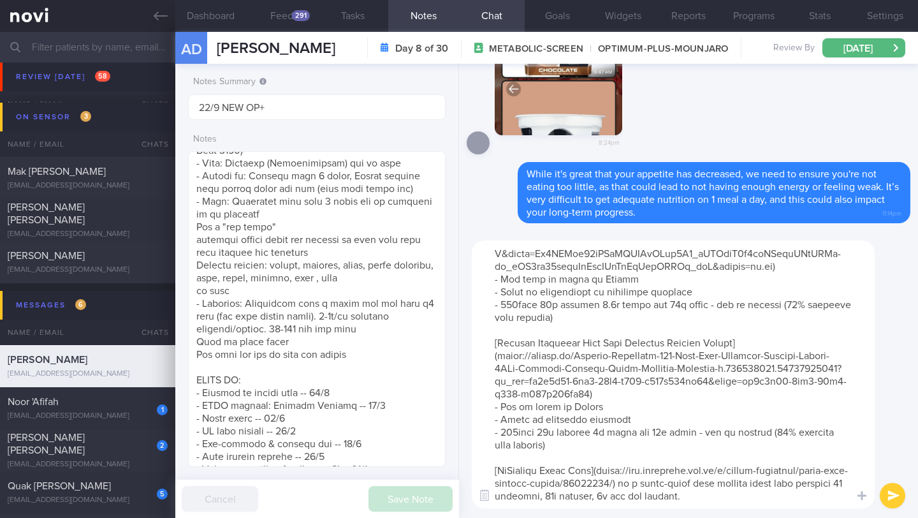
scroll to position [127, 0]
click at [556, 511] on div "​ ​" at bounding box center [688, 374] width 459 height 287
click at [559, 500] on textarea at bounding box center [673, 374] width 403 height 268
paste textarea "[Klean ATHLETE Klean Isolate - Whey Protein Isolate]([URL][DOMAIN_NAME]) - Unfl…"
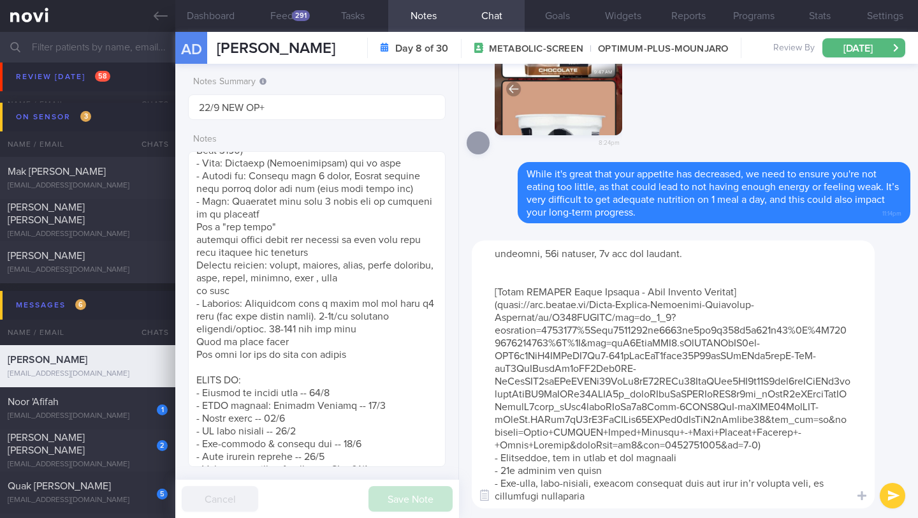
scroll to position [339, 0]
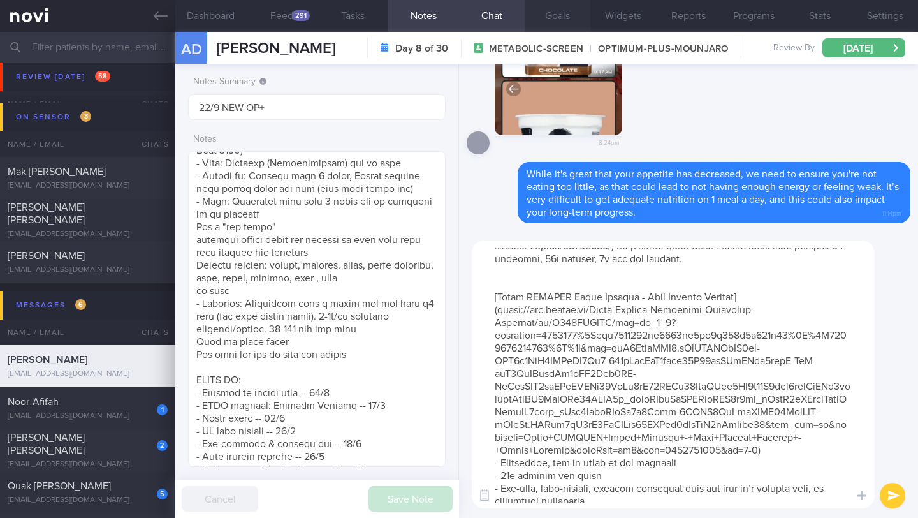
type textarea "Here are a few suggestions for other protein powders: [Impact Whey Isolate Powd…"
click at [899, 499] on button "submit" at bounding box center [892, 495] width 25 height 25
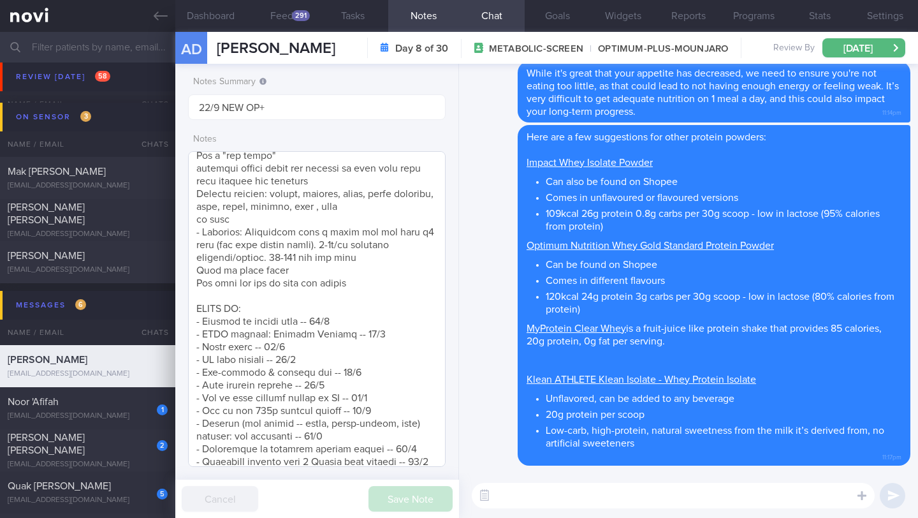
scroll to position [641, 0]
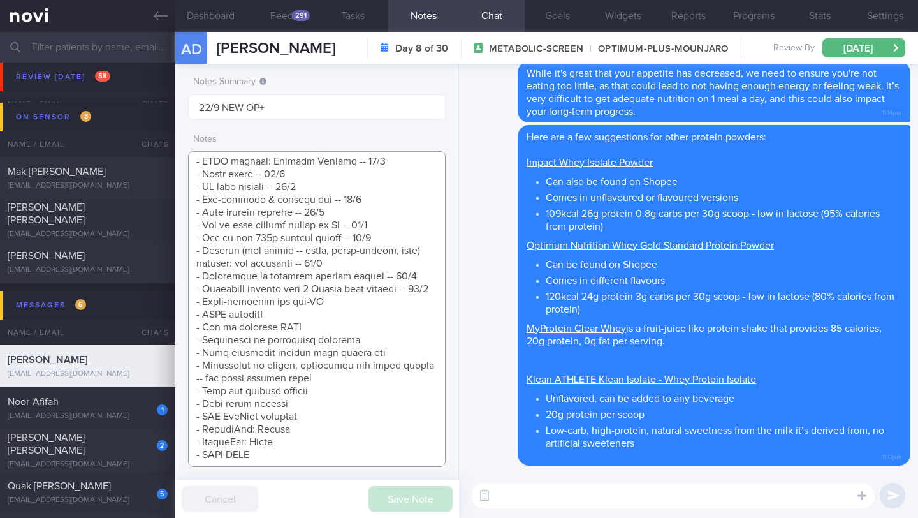
click at [379, 296] on textarea at bounding box center [317, 309] width 258 height 316
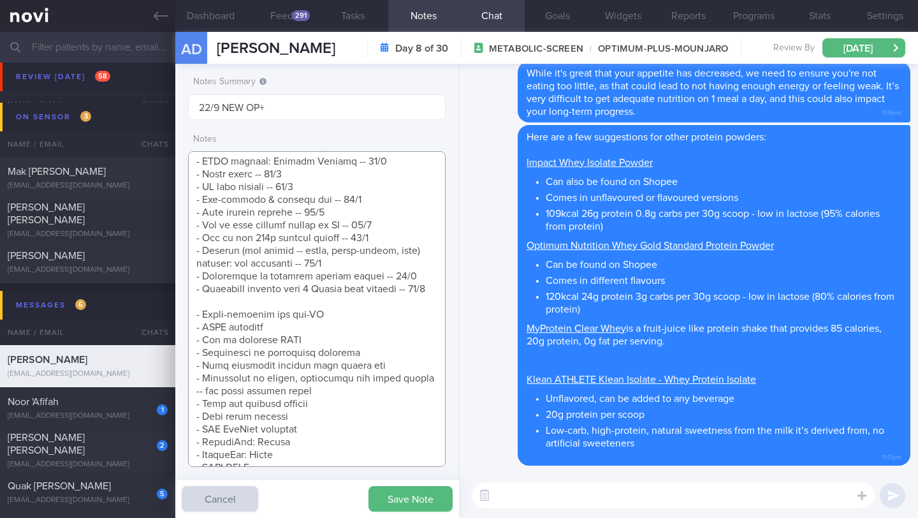
scroll to position [693, 0]
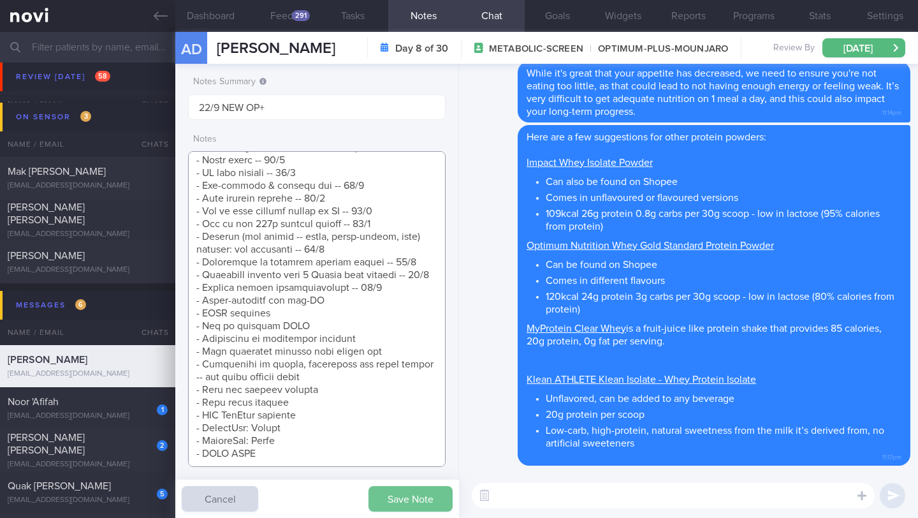
type textarea "Protein Powder (already has) Nuzest Clean Lean Protein (Smooth Vanilla) SUPPORT…"
click at [425, 506] on button "Save Note" at bounding box center [410, 498] width 84 height 25
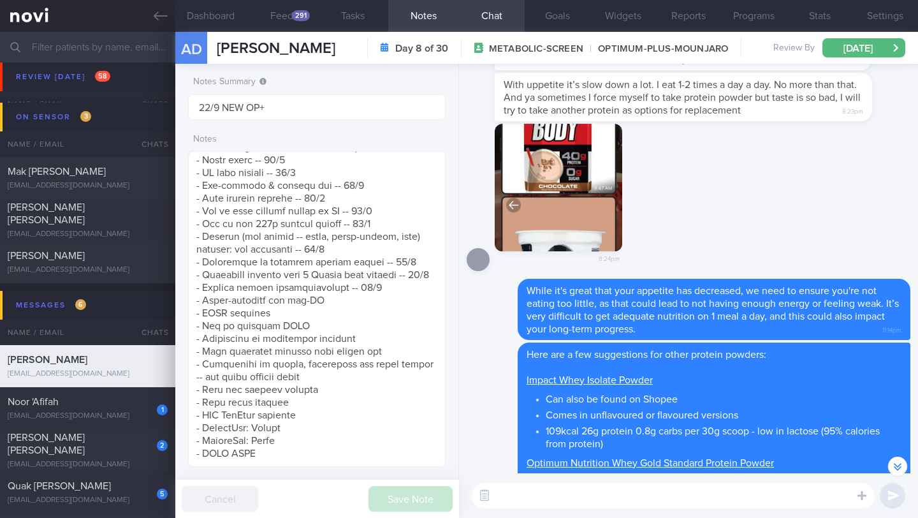
scroll to position [-268, 0]
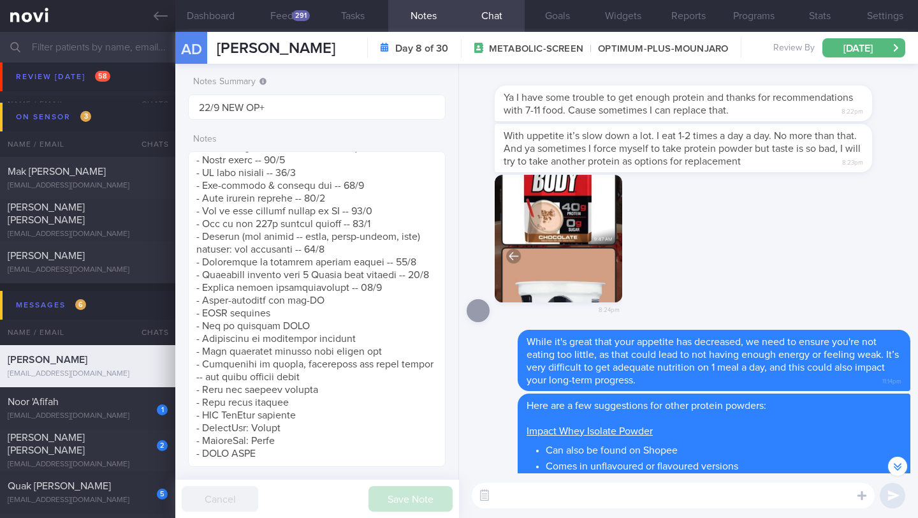
click at [634, 495] on textarea at bounding box center [673, 495] width 403 height 25
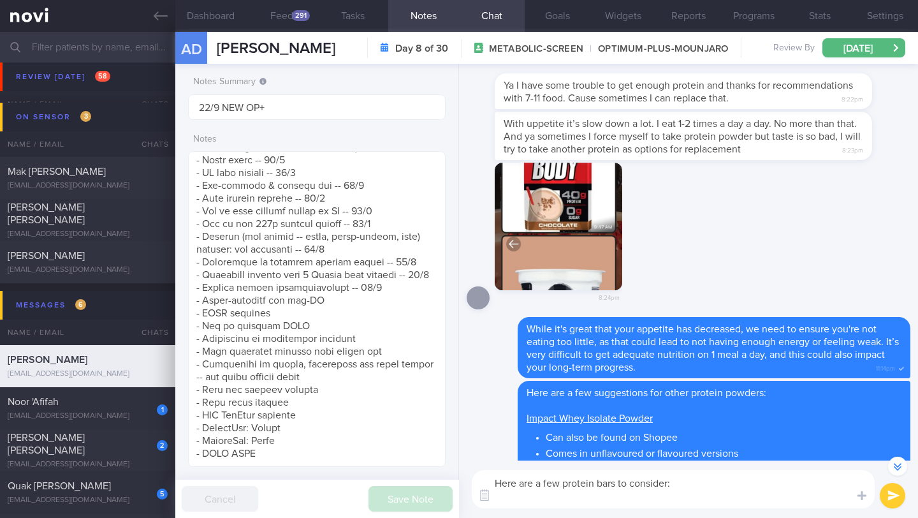
scroll to position [-282, 0]
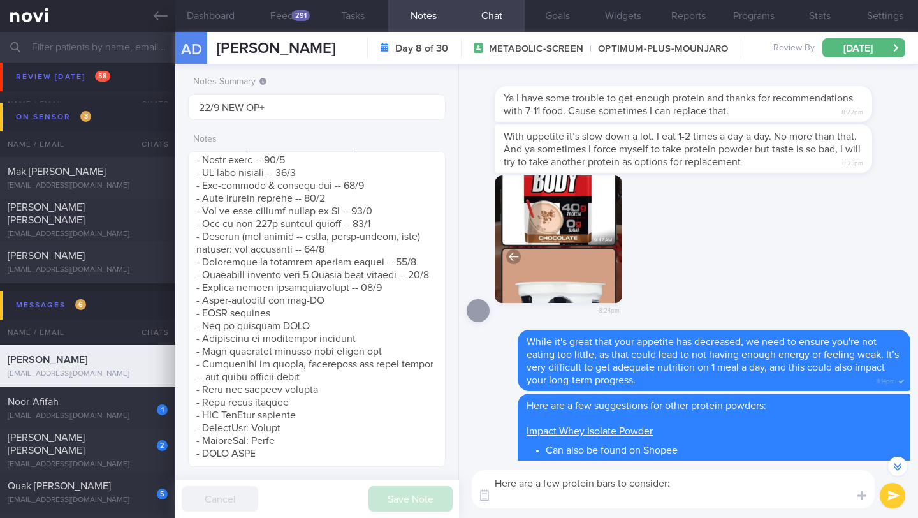
paste textarea "[Quest Nutrition, Hero Protein Bar]([URL][DOMAIN_NAME]) - 150kcal 18g protein (…"
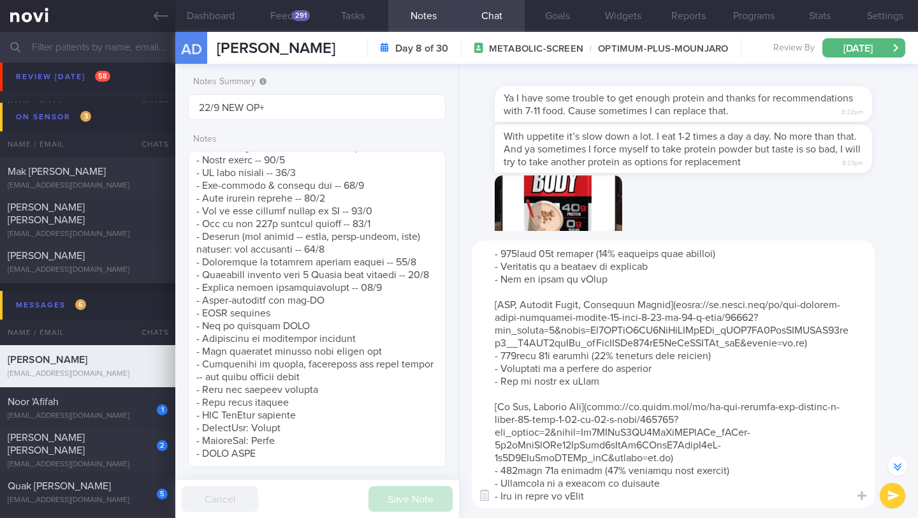
scroll to position [51, 0]
click at [498, 274] on textarea at bounding box center [673, 374] width 403 height 268
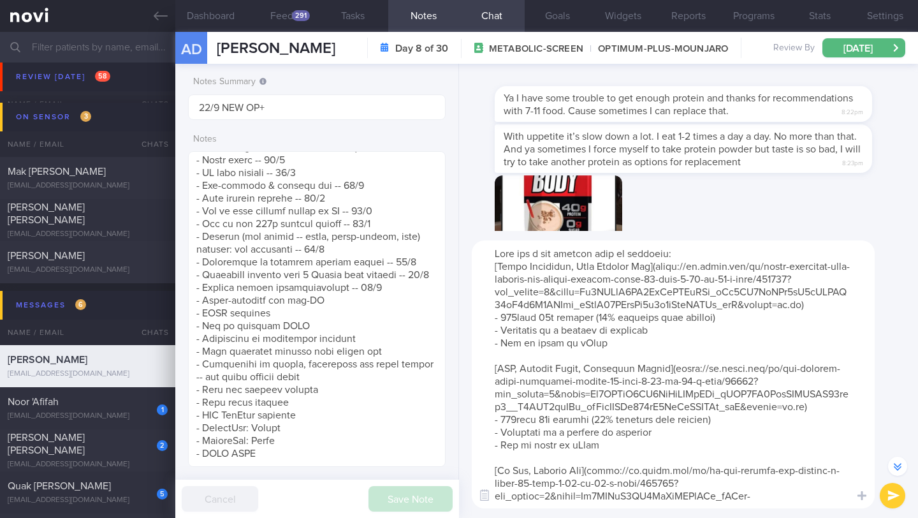
scroll to position [0, 0]
drag, startPoint x: 485, startPoint y: 254, endPoint x: 734, endPoint y: 259, distance: 248.7
click at [734, 259] on textarea at bounding box center [673, 374] width 403 height 268
paste textarea "A good protein bar has a few key defining attributes. #1: High in protein and d…"
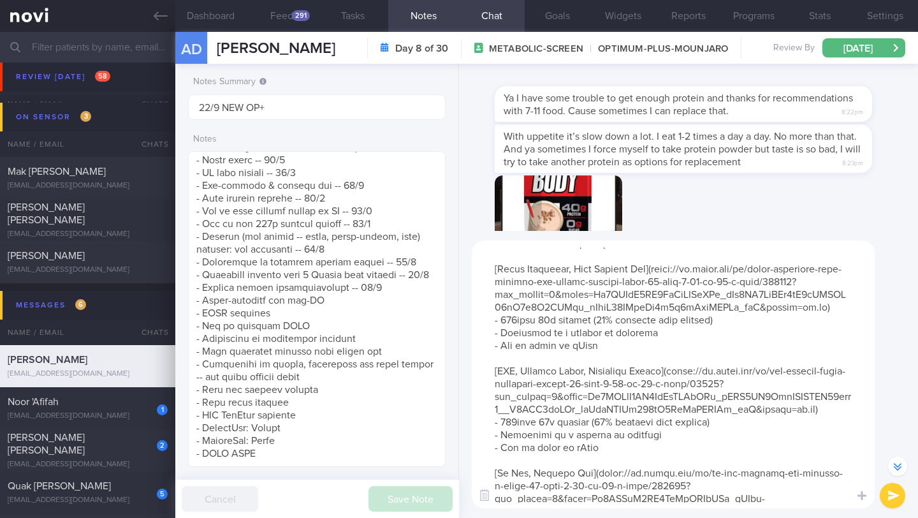
scroll to position [280, 0]
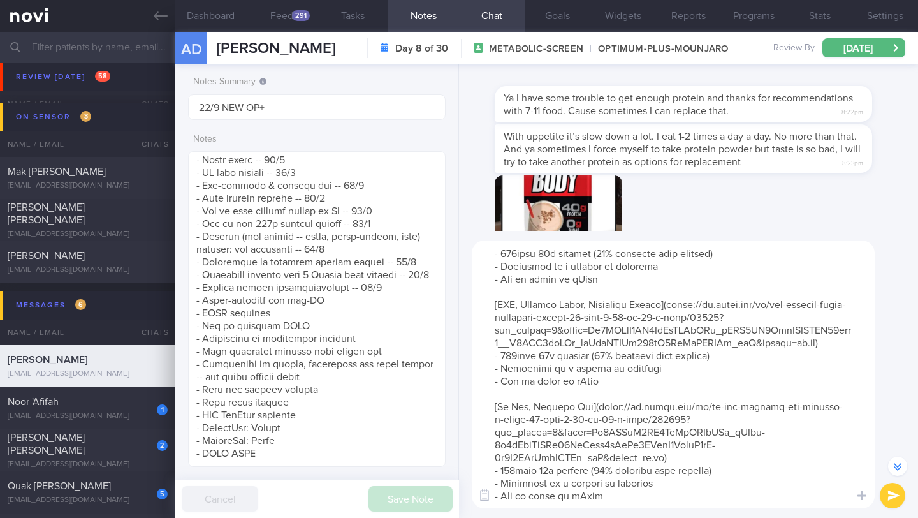
type textarea "L ipsu dolorsi ame con a eli sed doeiusmo temporinci. #6: Utla et dolorem ali e…"
click at [892, 492] on button "submit" at bounding box center [892, 495] width 25 height 25
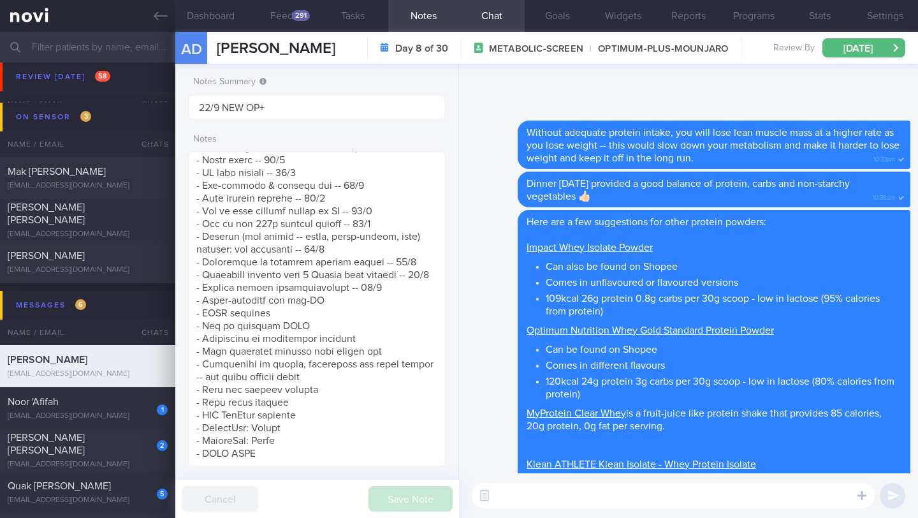
scroll to position [0, 0]
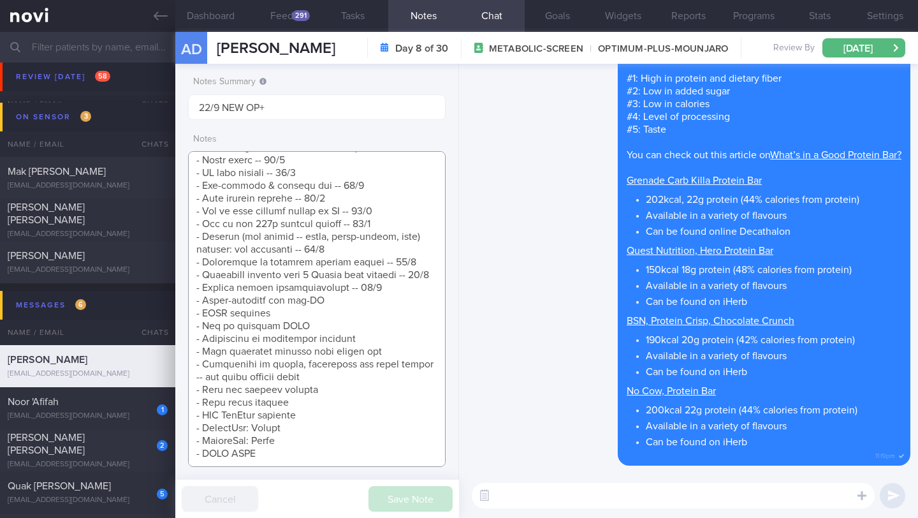
click at [395, 261] on textarea at bounding box center [317, 309] width 258 height 316
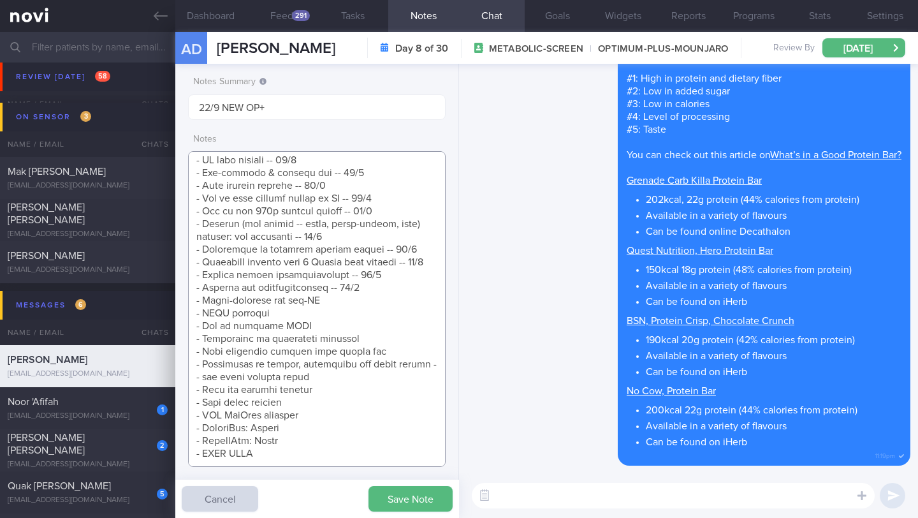
type textarea "Protein Powder (already has) Nuzest Clean Lean Protein (Smooth Vanilla) SUPPORT…"
click at [423, 497] on button "Save Note" at bounding box center [410, 498] width 84 height 25
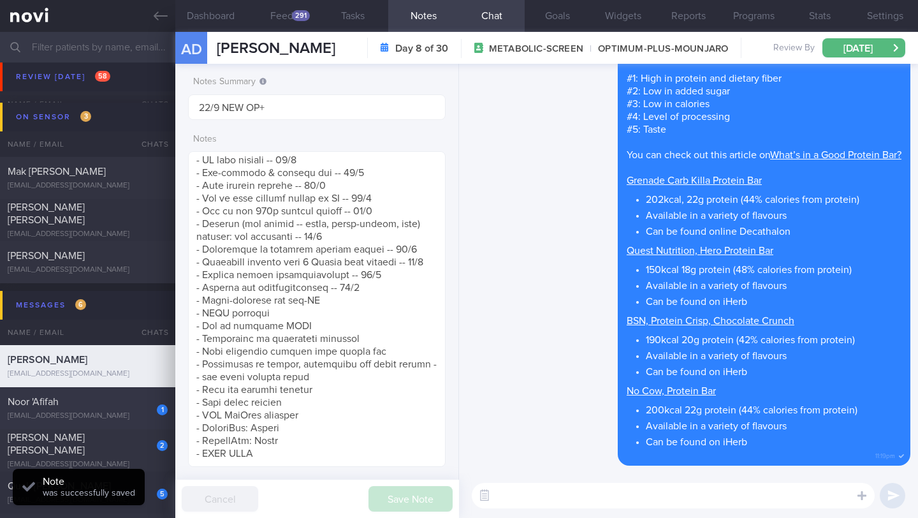
click at [76, 412] on div "[EMAIL_ADDRESS][DOMAIN_NAME]" at bounding box center [88, 416] width 160 height 10
type input "22-24/9 Check intake (KIV enc pro shake) and exercise"
type textarea "*NEEDS MOTIVATION* Esp to exercise - Suggested to join a class to exercise with…"
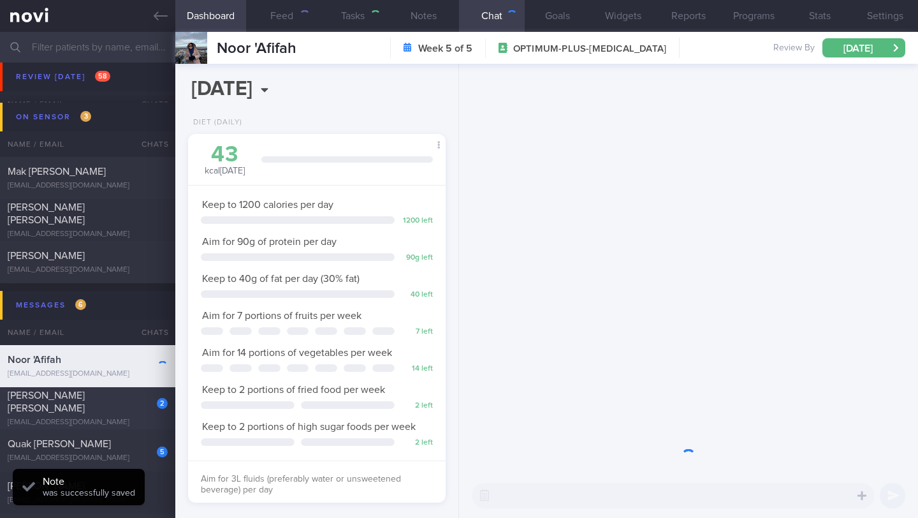
scroll to position [131, 225]
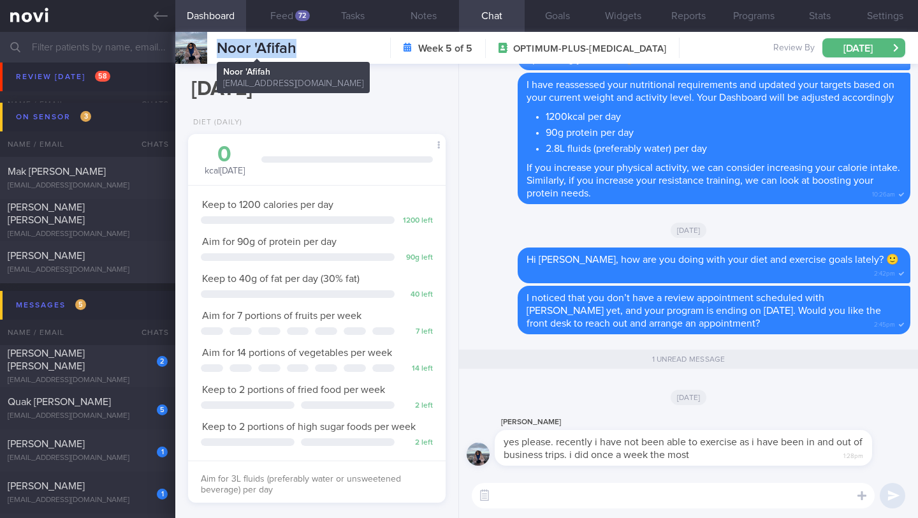
drag, startPoint x: 305, startPoint y: 48, endPoint x: 220, endPoint y: 54, distance: 85.6
click at [220, 54] on div "Noor 'Afifah Noor 'Afifah [EMAIL_ADDRESS][DOMAIN_NAME] Week 5 of 5 OPTIMUM-PLUS…" at bounding box center [546, 48] width 743 height 32
copy span "Noor 'Afifah"
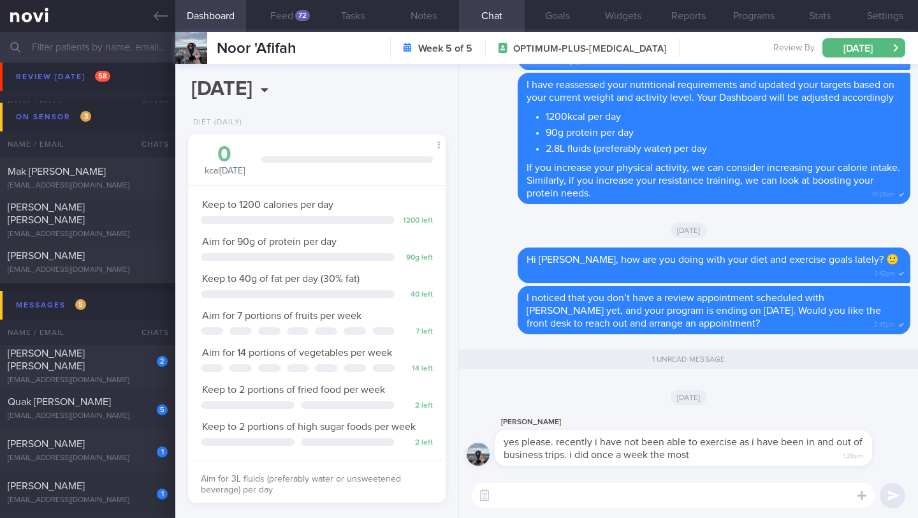
click at [599, 498] on textarea at bounding box center [673, 495] width 403 height 25
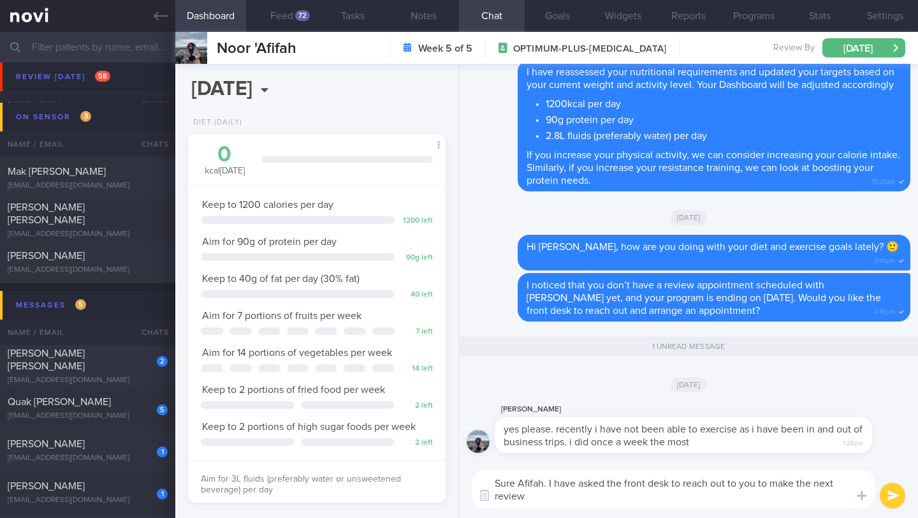
scroll to position [0, 0]
type textarea "Sure Afifah. I have asked the front desk to reach out to you to make the next r…"
click at [883, 496] on button "submit" at bounding box center [892, 495] width 25 height 25
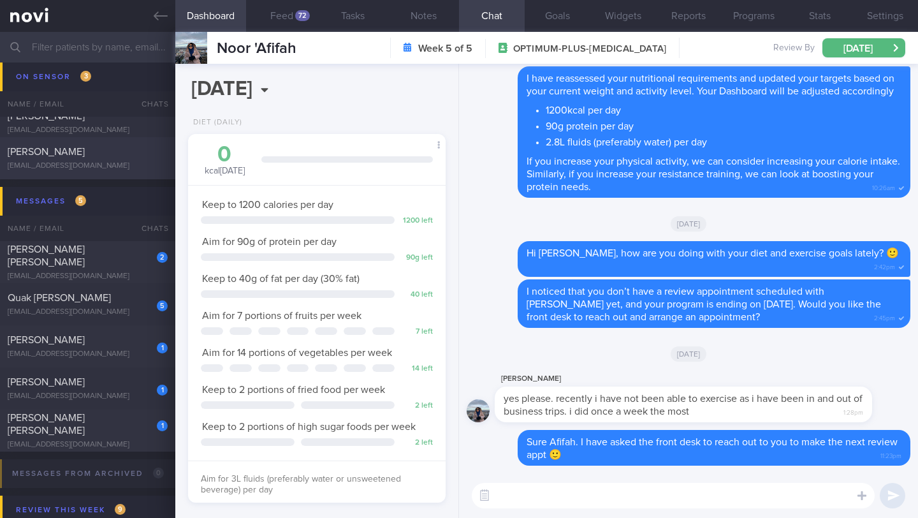
scroll to position [6868, 0]
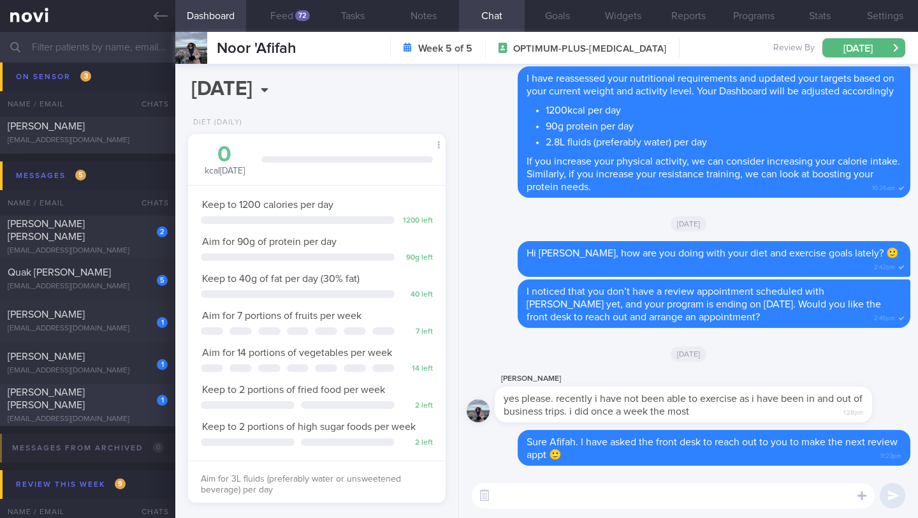
click at [115, 404] on div "[PERSON_NAME] [PERSON_NAME]" at bounding box center [86, 398] width 157 height 25
type input "30/9 Check for logs and coach"
type textarea "**Wants to avoid whey products** SUPPORT NEEDED: Food suggestions for healthier…"
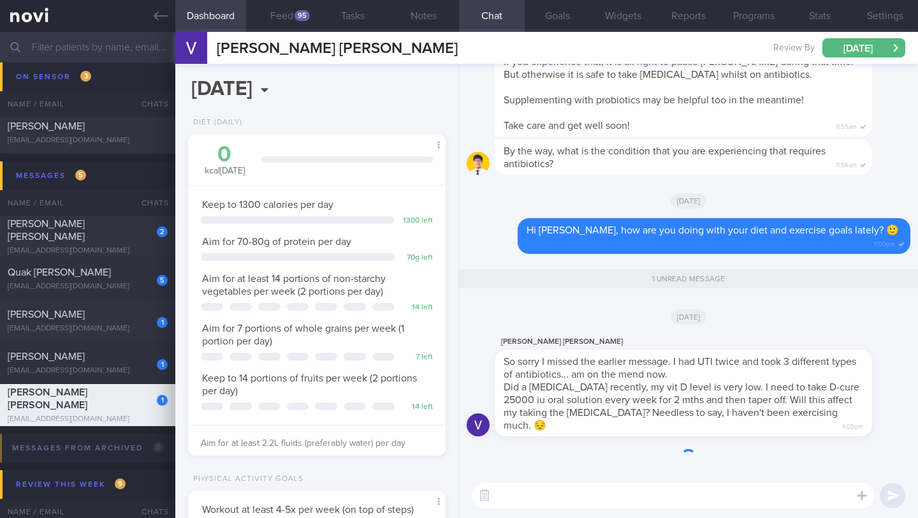
scroll to position [131, 225]
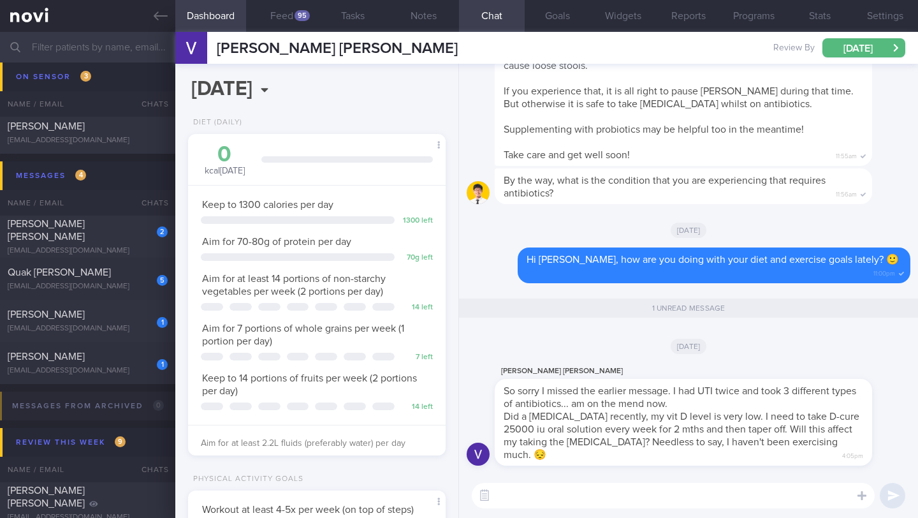
click at [529, 479] on div "​ ​" at bounding box center [688, 495] width 459 height 45
click at [530, 491] on textarea at bounding box center [673, 495] width 403 height 25
click at [535, 500] on textarea "Hi [PERSON_NAME], allow me to check with [PERSON_NAME] about your question" at bounding box center [673, 495] width 403 height 25
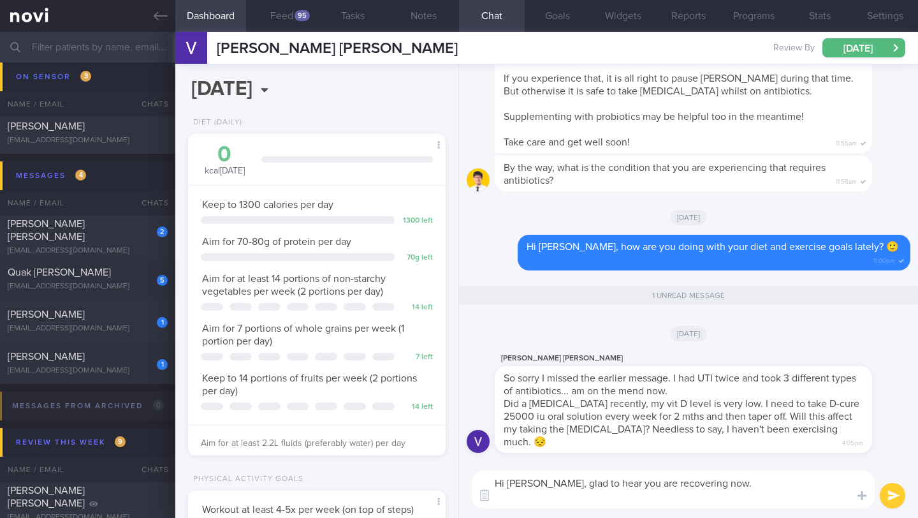
scroll to position [0, 0]
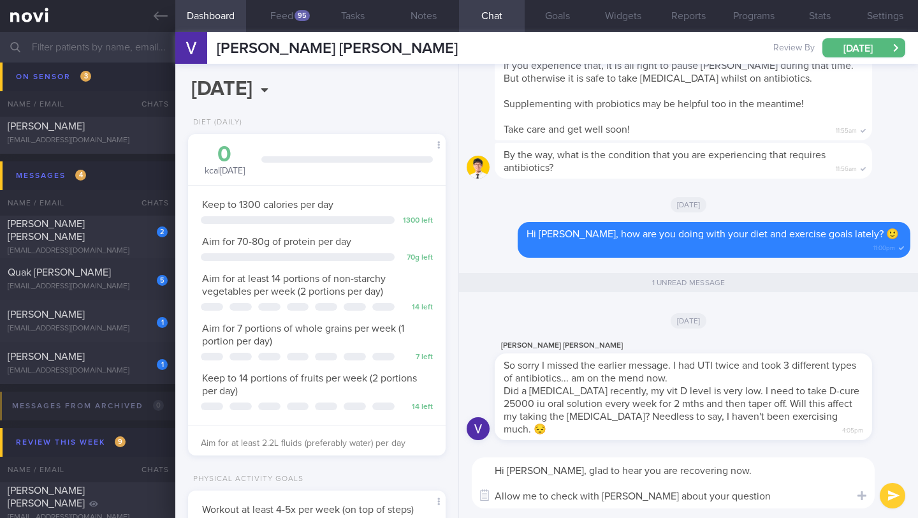
click at [743, 488] on textarea "Hi [PERSON_NAME], glad to hear you are recovering now. Allow me to check with […" at bounding box center [673, 482] width 403 height 51
click at [744, 493] on textarea "Hi [PERSON_NAME], glad to hear you are recovering now. Allow me to check with […" at bounding box center [673, 482] width 403 height 51
type textarea "Hi [PERSON_NAME], glad to hear you are recovering now. Allow me to check with […"
click at [888, 493] on button "submit" at bounding box center [892, 495] width 25 height 25
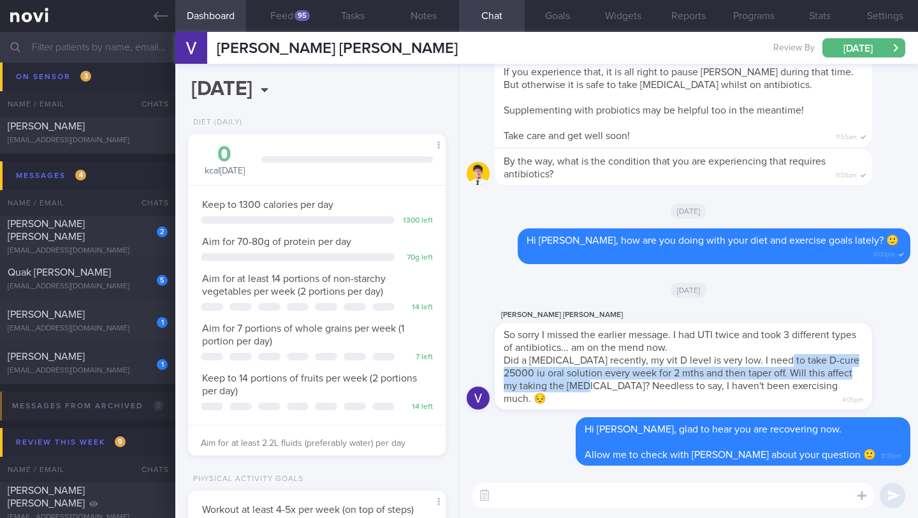
drag, startPoint x: 773, startPoint y: 360, endPoint x: 606, endPoint y: 384, distance: 168.8
click at [606, 384] on span "Did a [MEDICAL_DATA] recently, my vit D level is very low. I need to take D-cur…" at bounding box center [682, 379] width 356 height 48
copy span "take D-cure 25000 iu oral solution every week for 2 mths and then taper off. Wi…"
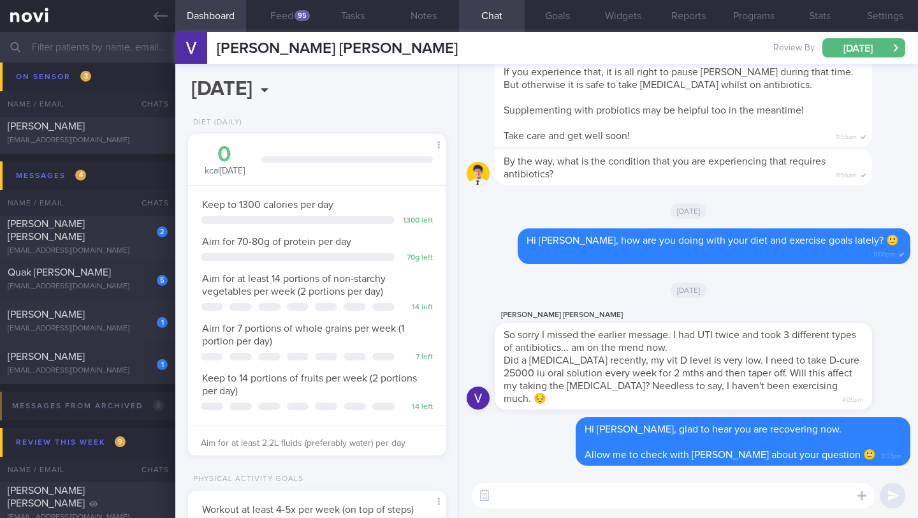
click at [587, 493] on textarea at bounding box center [673, 495] width 403 height 25
click at [277, 22] on button "Feed 95" at bounding box center [281, 16] width 71 height 32
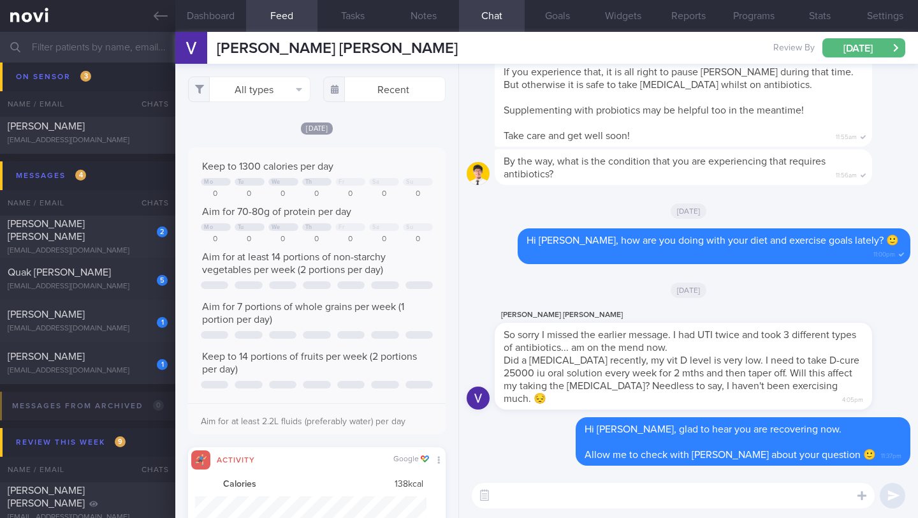
scroll to position [57, 231]
click at [600, 486] on textarea at bounding box center [673, 495] width 403 height 25
type textarea "S"
click at [422, 18] on button "Notes" at bounding box center [423, 16] width 71 height 32
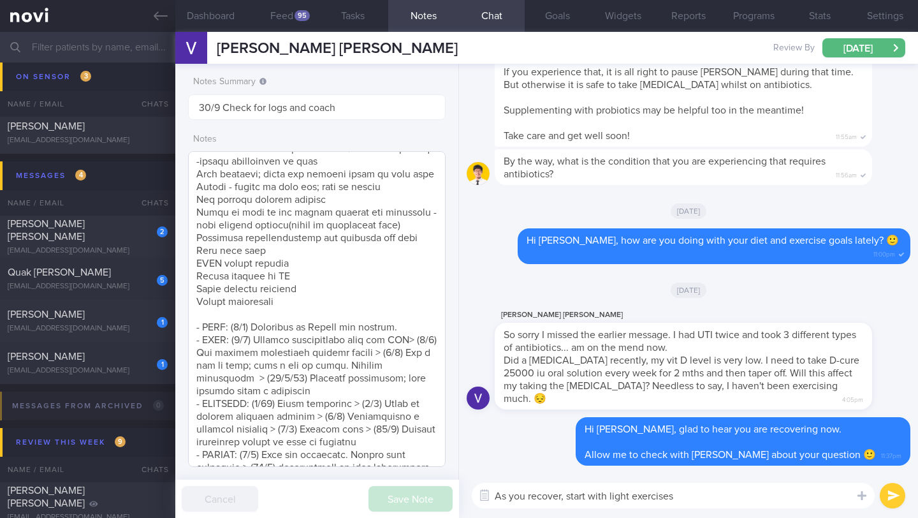
scroll to position [180, 0]
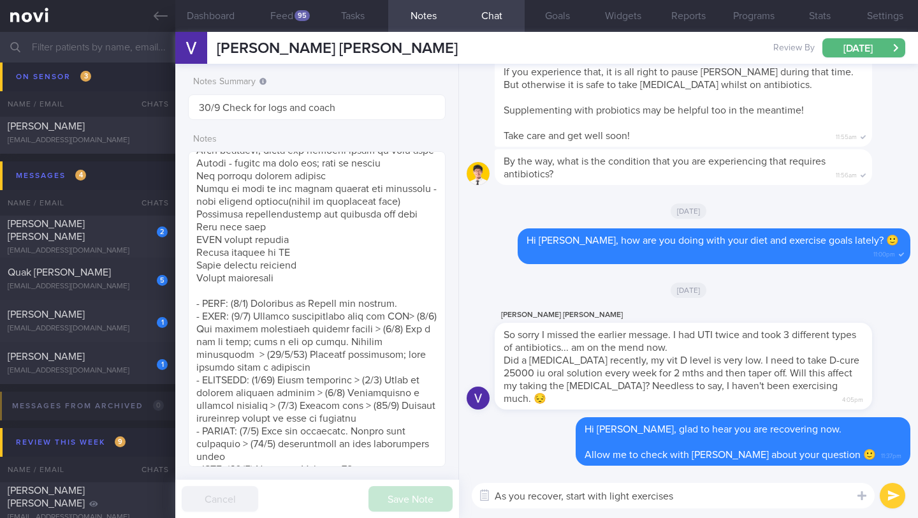
click at [674, 497] on textarea "As you recover, start with light exercises" at bounding box center [673, 495] width 403 height 25
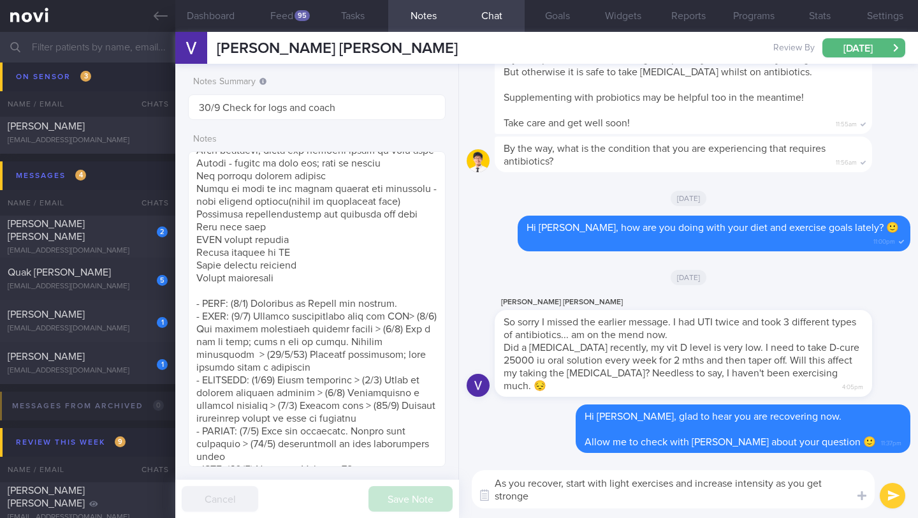
type textarea "As you recover, start with light exercises and increase intensity as you get st…"
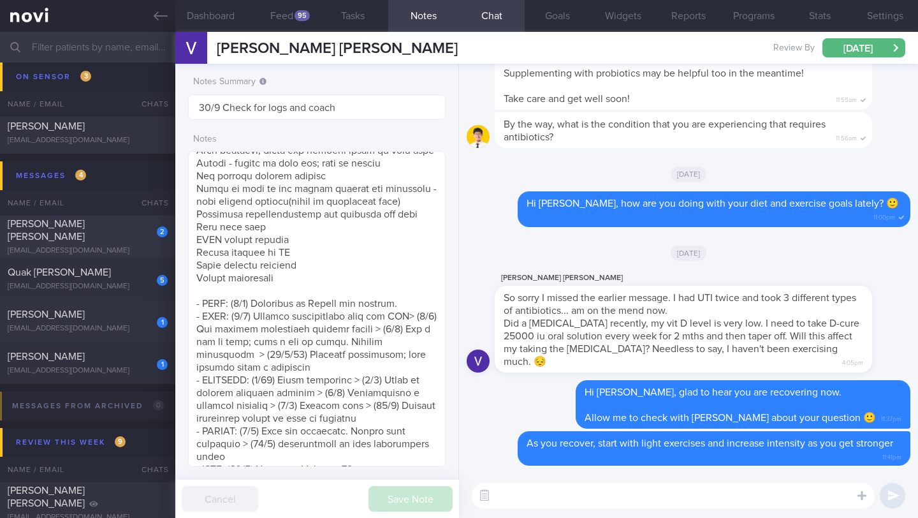
click at [101, 248] on div "[EMAIL_ADDRESS][DOMAIN_NAME]" at bounding box center [88, 251] width 160 height 10
type input "24/9 Check if kept pro up and increased exercise"
type textarea "([DATE]) Takes LAC brand PEA PROTEIN x2 scoops if he feels he needs to top up h…"
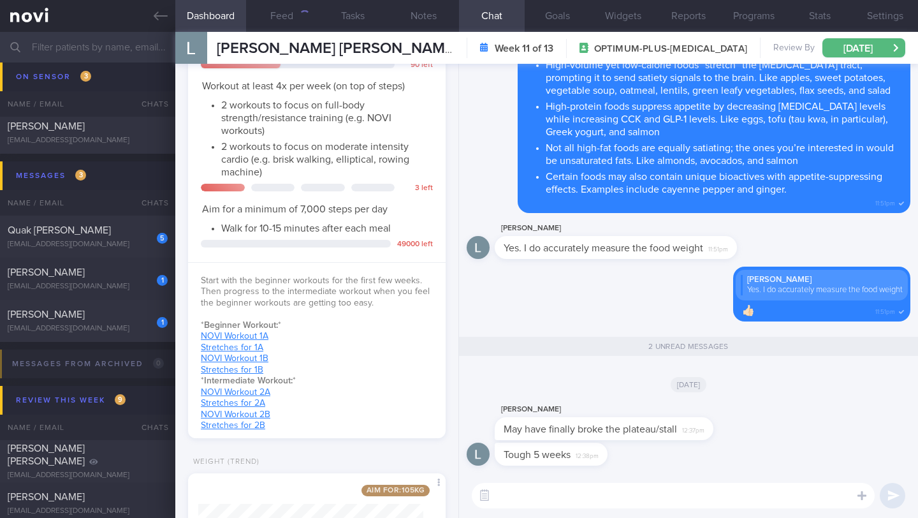
scroll to position [708, 0]
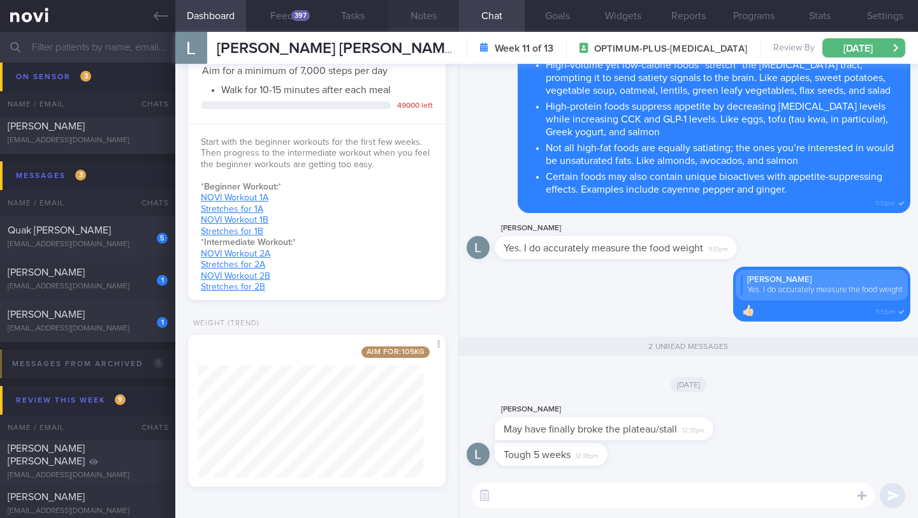
click at [415, 20] on button "Notes" at bounding box center [423, 16] width 71 height 32
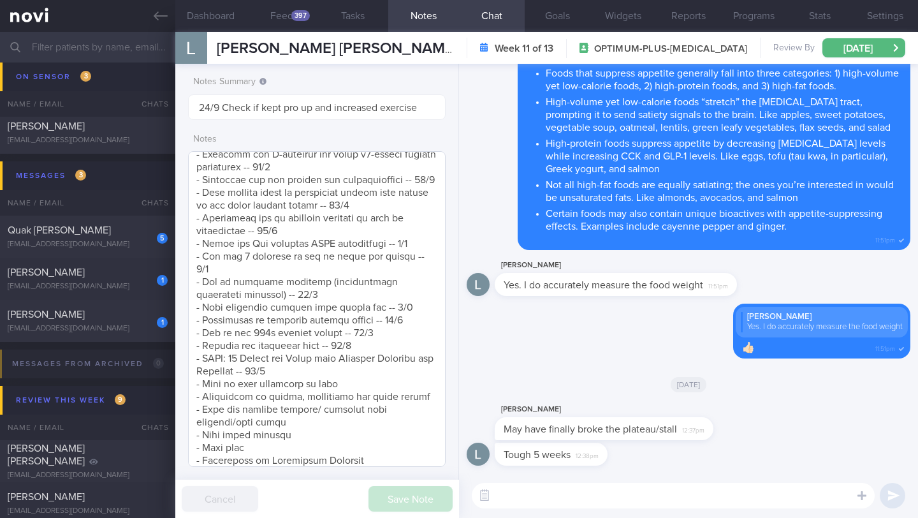
scroll to position [954, 0]
click at [216, 17] on button "Dashboard" at bounding box center [210, 16] width 71 height 32
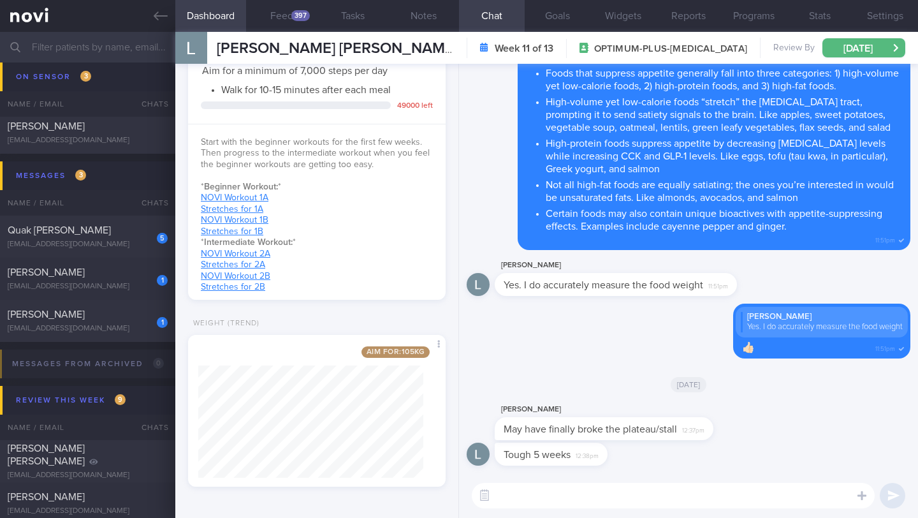
click at [527, 498] on textarea at bounding box center [673, 495] width 403 height 25
click at [543, 500] on textarea at bounding box center [673, 495] width 403 height 25
type textarea "I"
click at [669, 500] on textarea "You have shown that you have the discipline and drive to lose weight" at bounding box center [673, 495] width 403 height 25
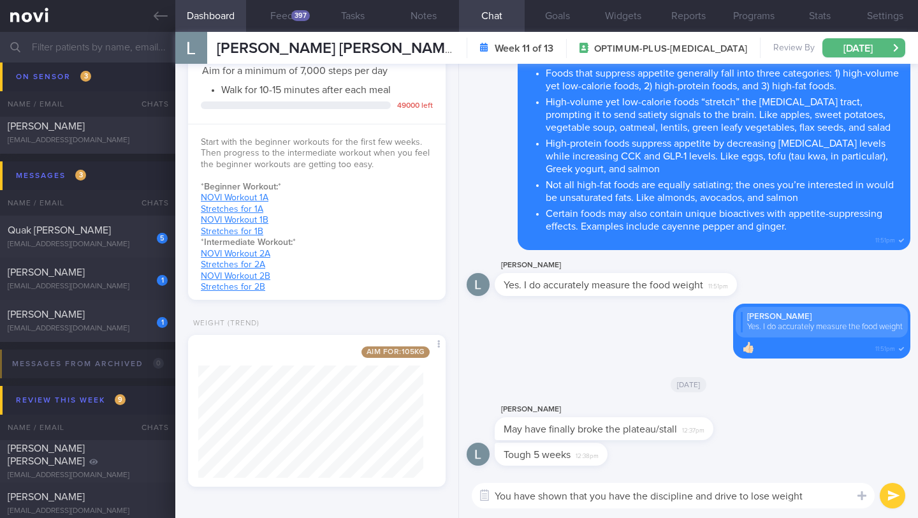
click at [669, 500] on textarea "You have shown that you have the discipline and drive to lose weight" at bounding box center [673, 495] width 403 height 25
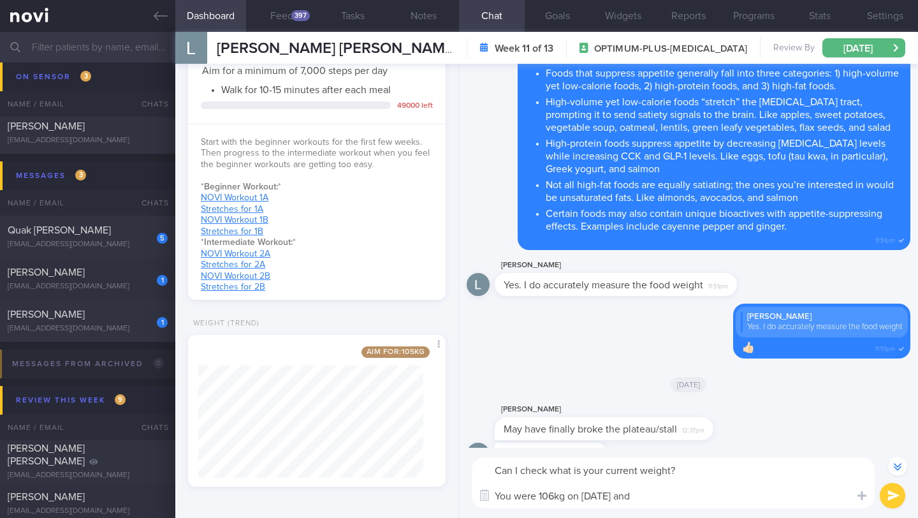
drag, startPoint x: 521, startPoint y: 471, endPoint x: 582, endPoint y: 473, distance: 61.2
click at [582, 473] on textarea "Can I check what is your current weight? You were 106kg on [DATE] and" at bounding box center [673, 482] width 403 height 51
click at [711, 472] on textarea "Can I confirm that your current weight? You were 106kg on [DATE] and" at bounding box center [673, 482] width 403 height 51
click at [517, 496] on textarea "Can I confirm that your current weight is 109.5kg? You were 106kg on [DATE] and" at bounding box center [673, 482] width 403 height 51
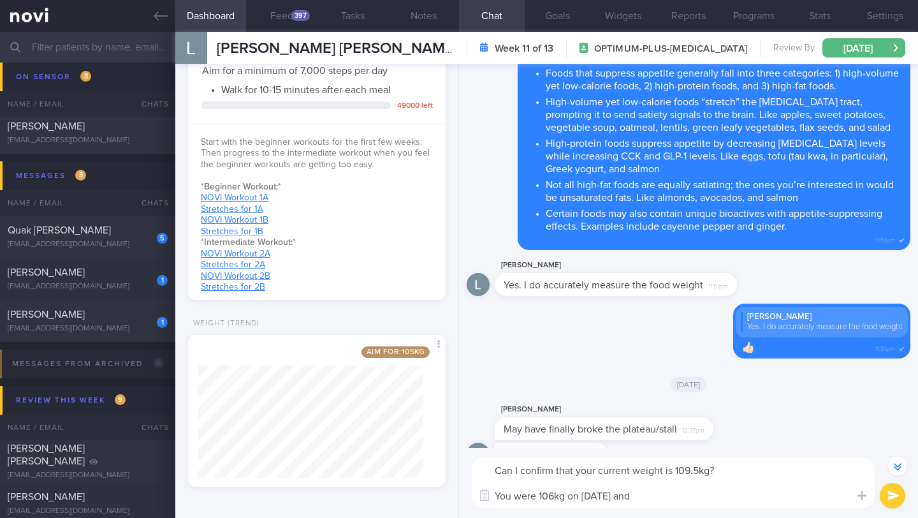
click at [517, 496] on textarea "Can I confirm that your current weight is 109.5kg? You were 106kg on [DATE] and" at bounding box center [673, 482] width 403 height 51
type textarea "Can I confirm that your current weight is 109.5kg?"
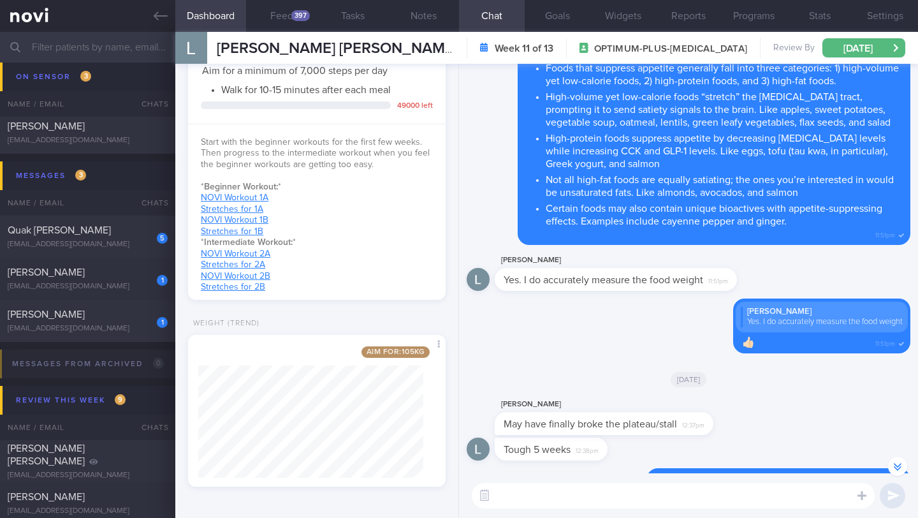
scroll to position [-4, 0]
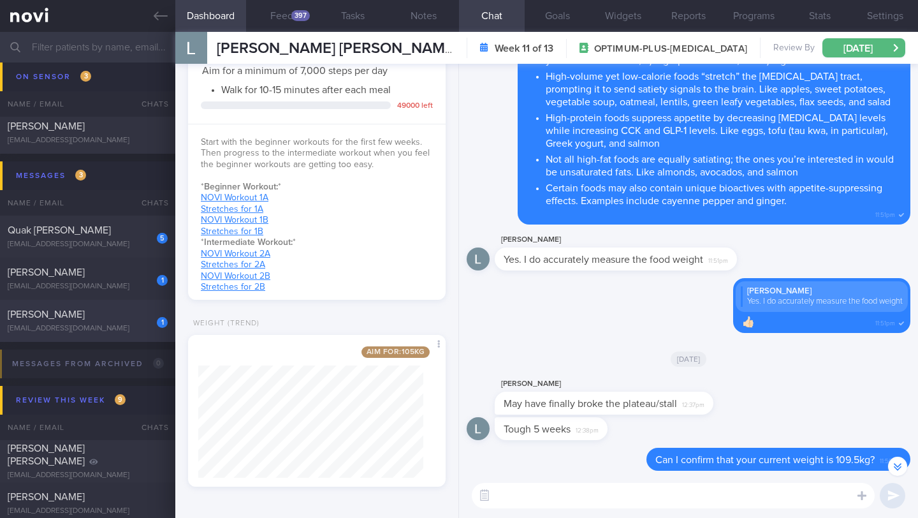
click at [140, 319] on div "1" at bounding box center [154, 318] width 28 height 20
type input "13/10 Check if increased fibre and non-starchy veg intake, check if tried senio…"
type textarea "SUPPORT NEEDED: CHALLENGE: - OVERALL: ([DATE]) Constipation is getting slightly…"
select select "9"
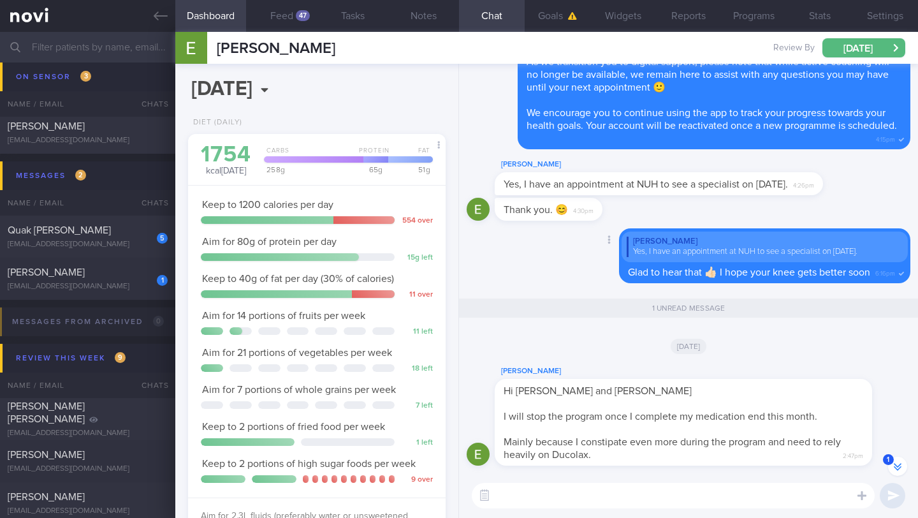
scroll to position [-3, 0]
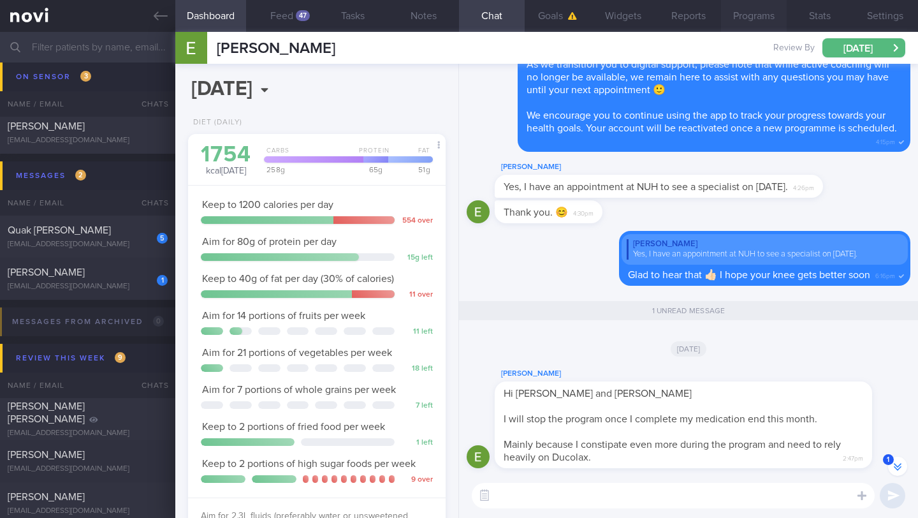
click at [754, 22] on button "Programs" at bounding box center [754, 16] width 66 height 32
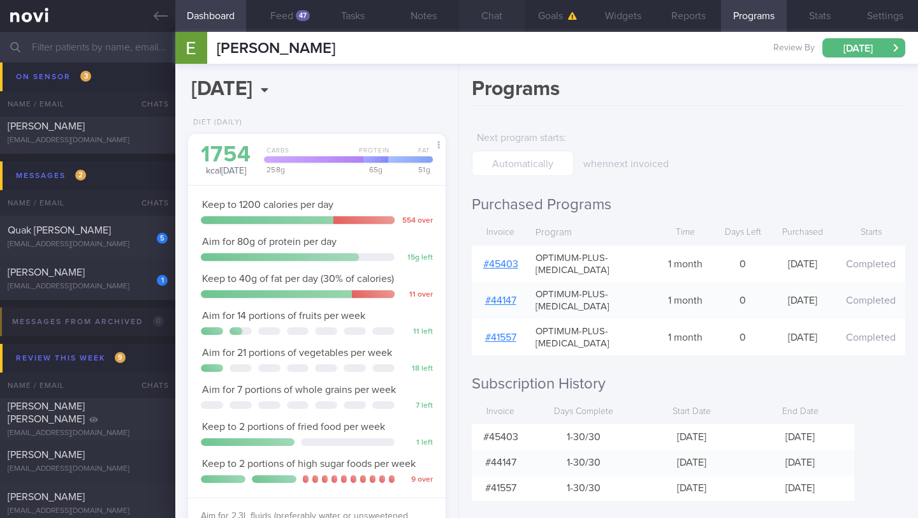
click at [495, 19] on button "Chat" at bounding box center [492, 16] width 66 height 32
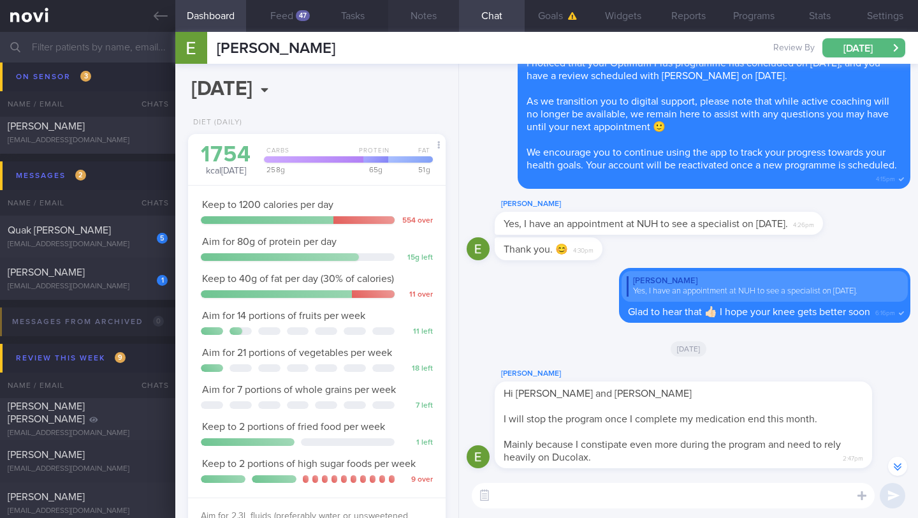
click at [431, 16] on button "Notes" at bounding box center [423, 16] width 71 height 32
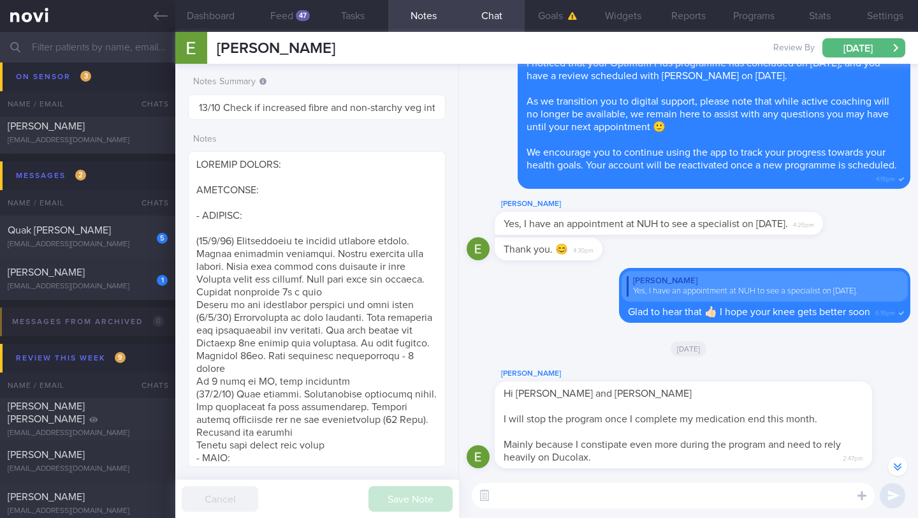
click at [567, 499] on textarea at bounding box center [673, 495] width 403 height 25
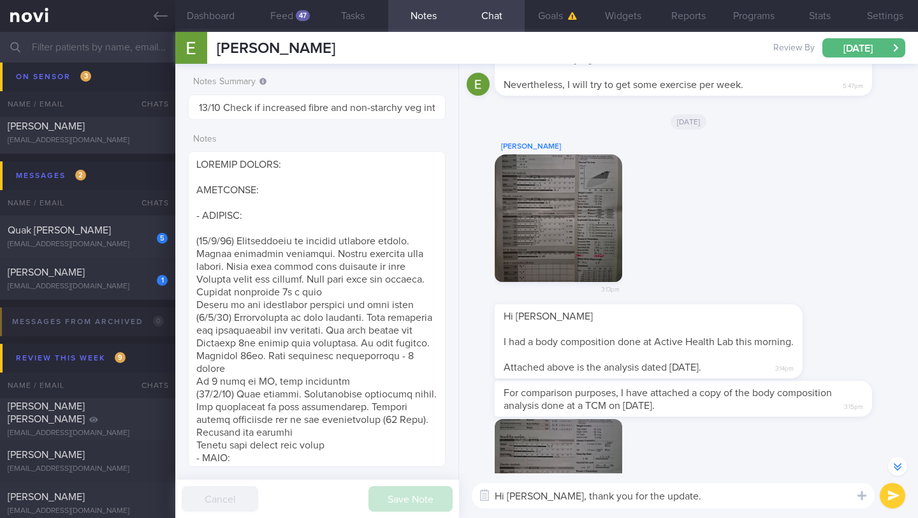
scroll to position [-695, 0]
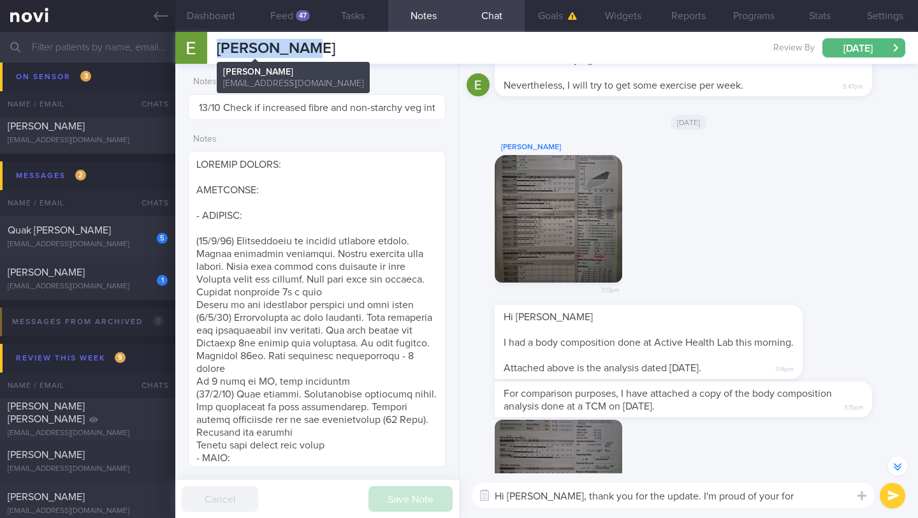
drag, startPoint x: 272, startPoint y: 51, endPoint x: 216, endPoint y: 54, distance: 56.2
click at [216, 54] on div "[PERSON_NAME] Elvaline Ho [EMAIL_ADDRESS][DOMAIN_NAME] Review By [DATE] Set Nex…" at bounding box center [546, 48] width 743 height 32
copy span "[PERSON_NAME]"
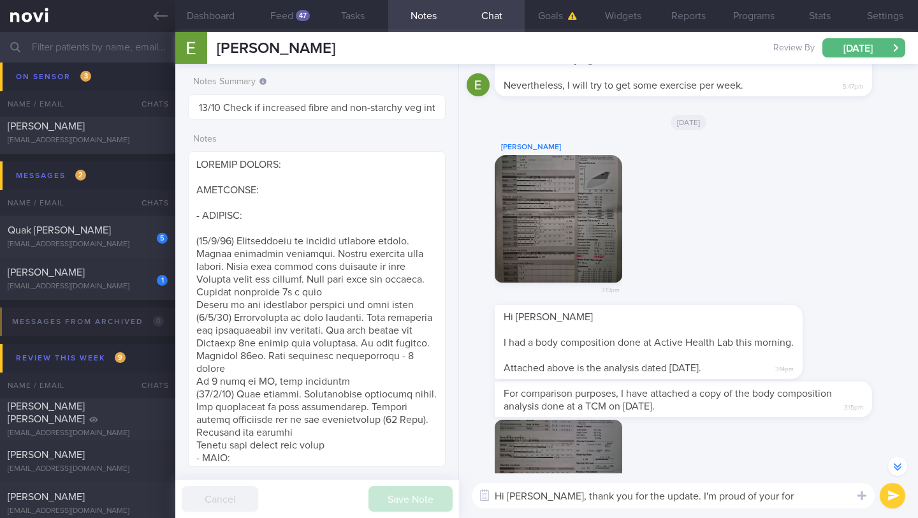
drag, startPoint x: 736, startPoint y: 499, endPoint x: 781, endPoint y: 497, distance: 44.7
click at [781, 497] on textarea "Hi [PERSON_NAME], thank you for the update. I'm proud of your for" at bounding box center [673, 495] width 403 height 25
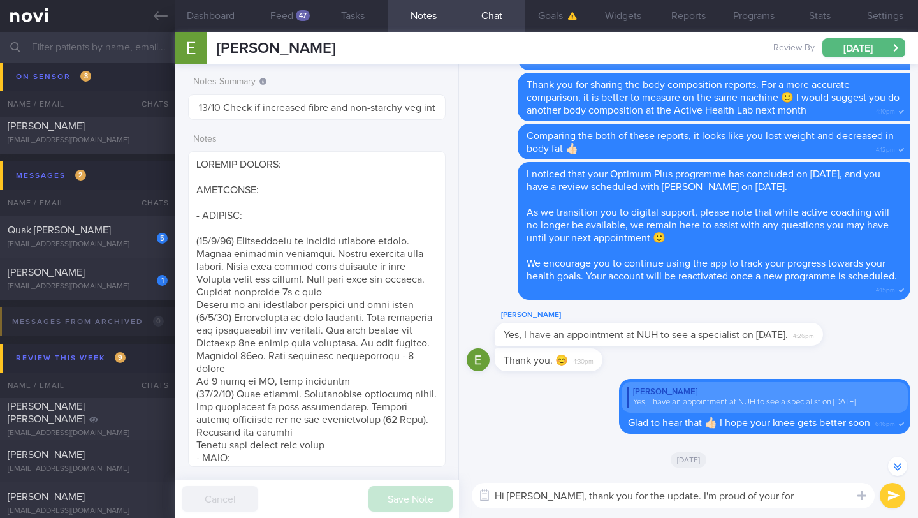
scroll to position [0, 0]
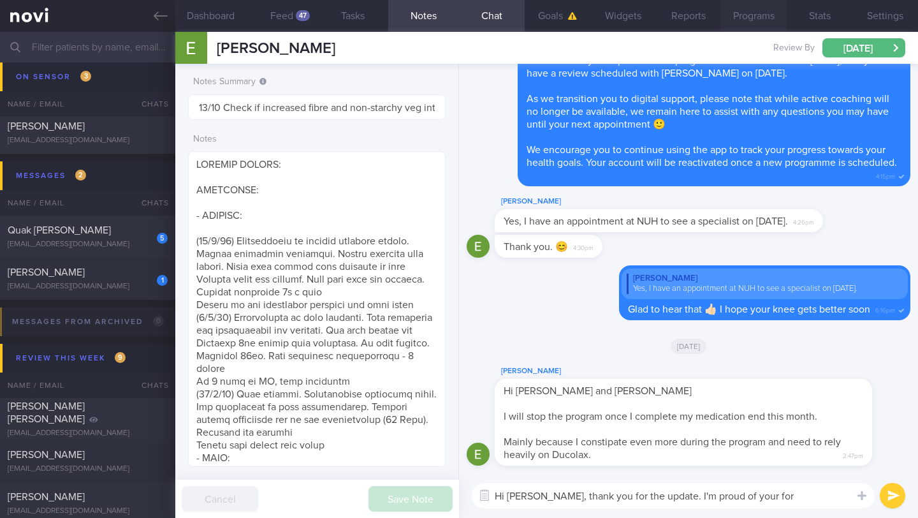
click at [748, 17] on button "Programs" at bounding box center [754, 16] width 66 height 32
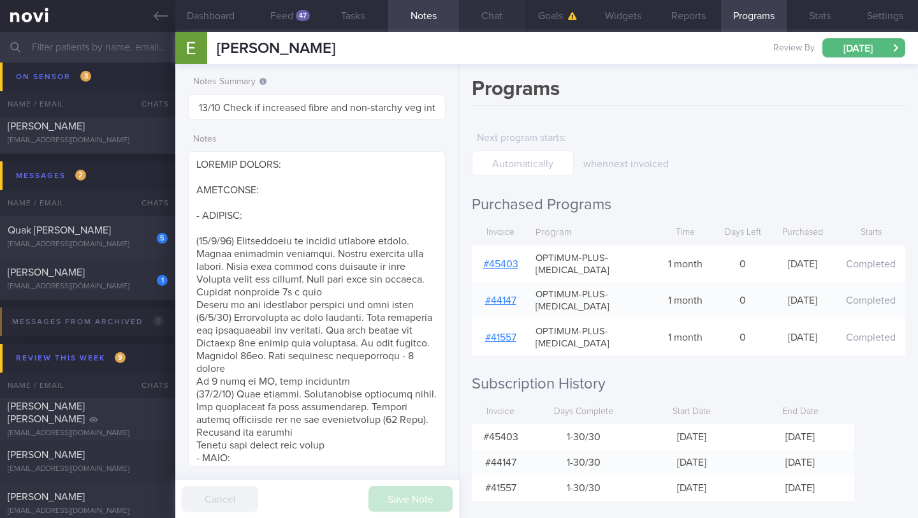
click at [497, 20] on button "Chat" at bounding box center [492, 16] width 66 height 32
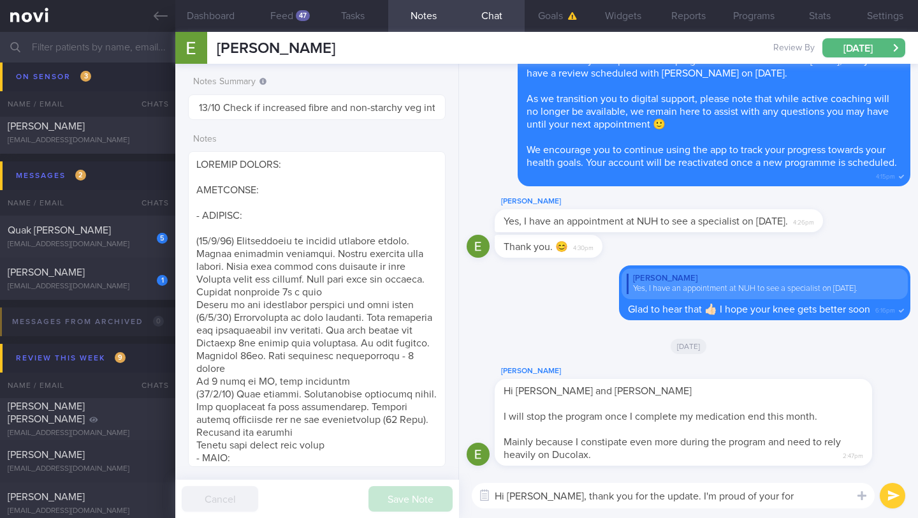
click at [760, 498] on textarea "Hi [PERSON_NAME], thank you for the update. I'm proud of your for" at bounding box center [673, 495] width 403 height 25
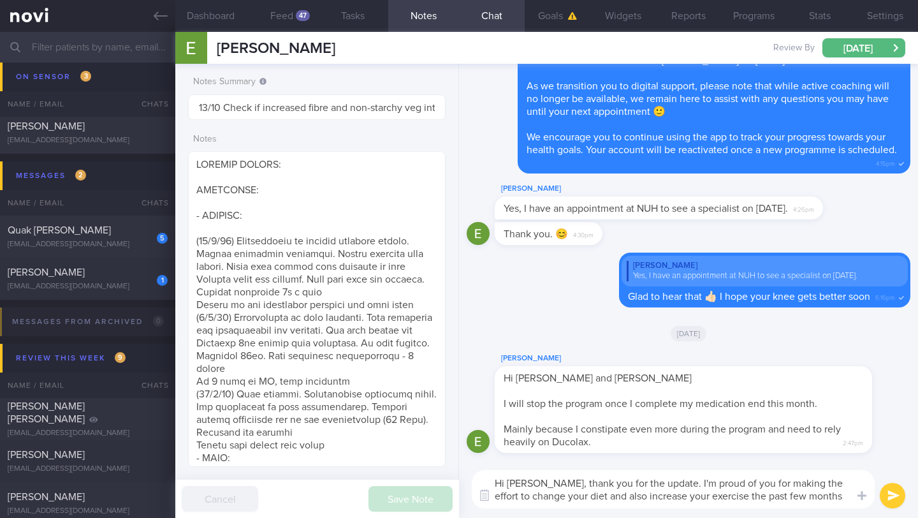
click at [659, 479] on textarea "Hi [PERSON_NAME], thank you for the update. I'm proud of you for making the eff…" at bounding box center [673, 489] width 403 height 38
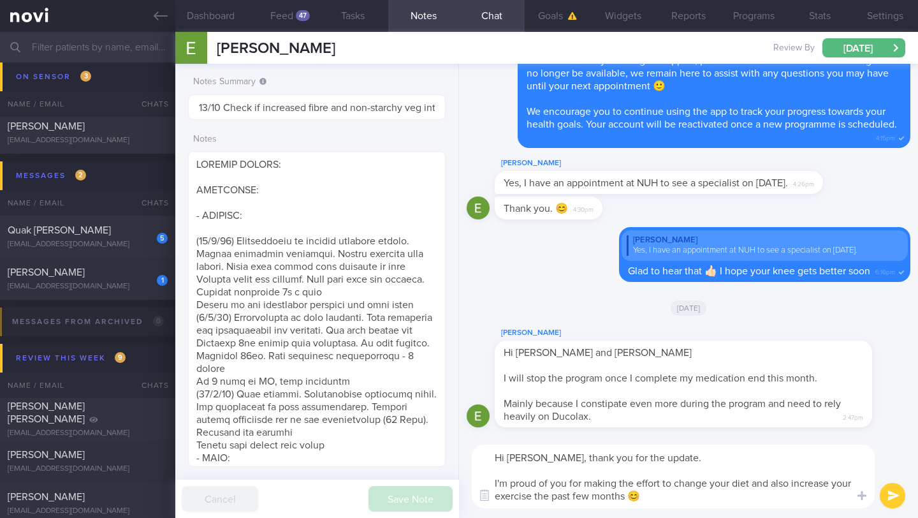
click at [749, 452] on textarea "Hi [PERSON_NAME], thank you for the update. I'm proud of you for making the eff…" at bounding box center [673, 476] width 403 height 64
type textarea "Hi [PERSON_NAME], thank you for the update! I'm proud of you for making the eff…"
select select "9"
click at [765, 17] on button "Programs" at bounding box center [754, 16] width 66 height 32
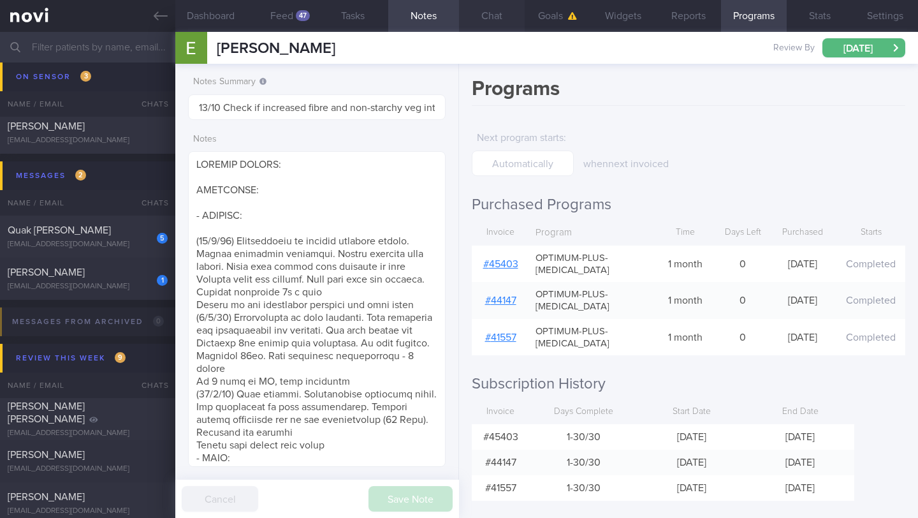
click at [488, 21] on button "Chat" at bounding box center [492, 16] width 66 height 32
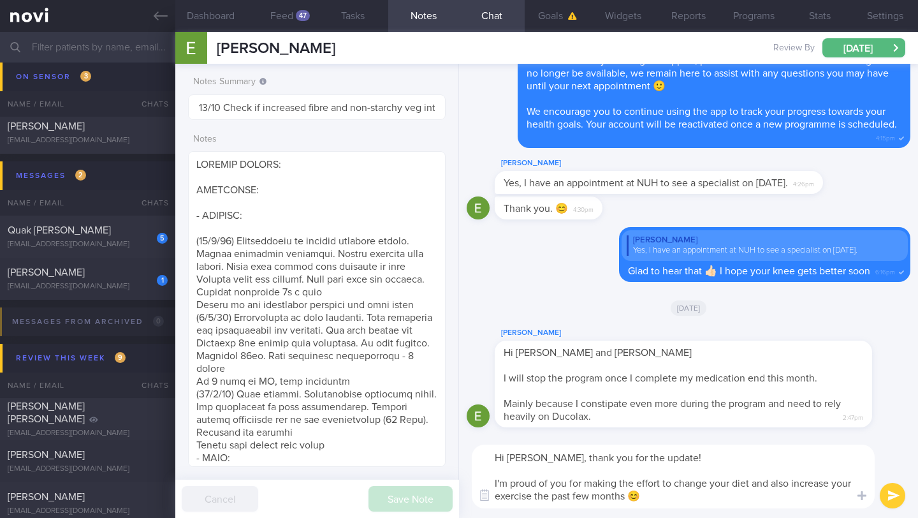
click at [684, 505] on textarea "Hi [PERSON_NAME], thank you for the update! I'm proud of you for making the eff…" at bounding box center [673, 476] width 403 height 64
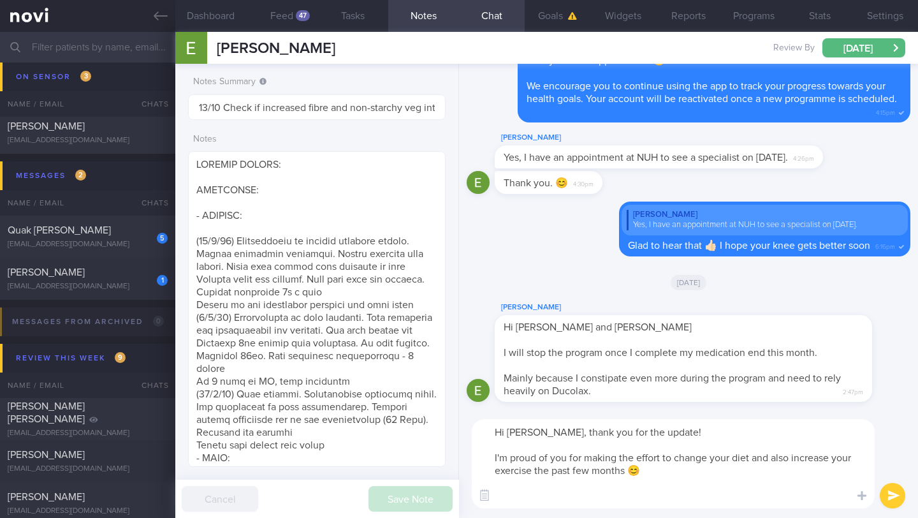
paste textarea "I just wanted to let you know that your NOVI Health account will be archived sh…"
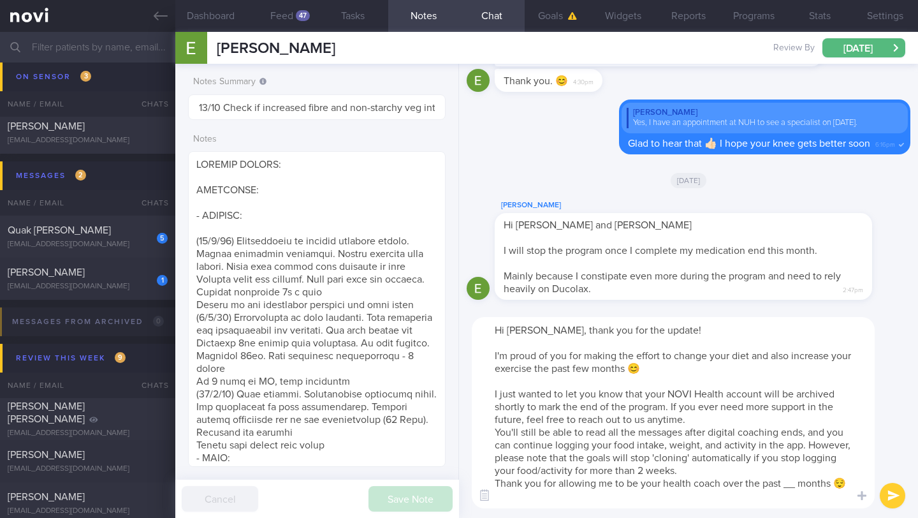
click at [496, 395] on textarea "Hi [PERSON_NAME], thank you for the update! I'm proud of you for making the eff…" at bounding box center [673, 412] width 403 height 191
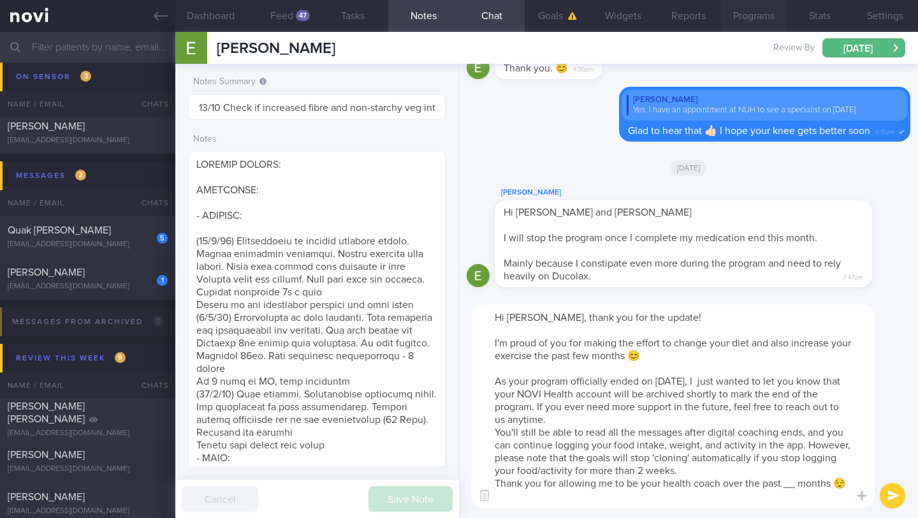
click at [759, 20] on button "Programs" at bounding box center [754, 16] width 66 height 32
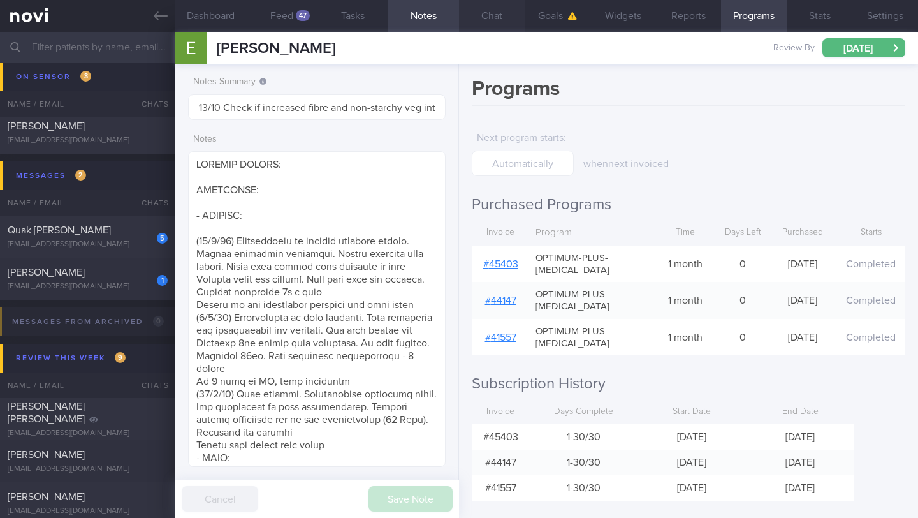
click at [496, 20] on button "Chat" at bounding box center [492, 16] width 66 height 32
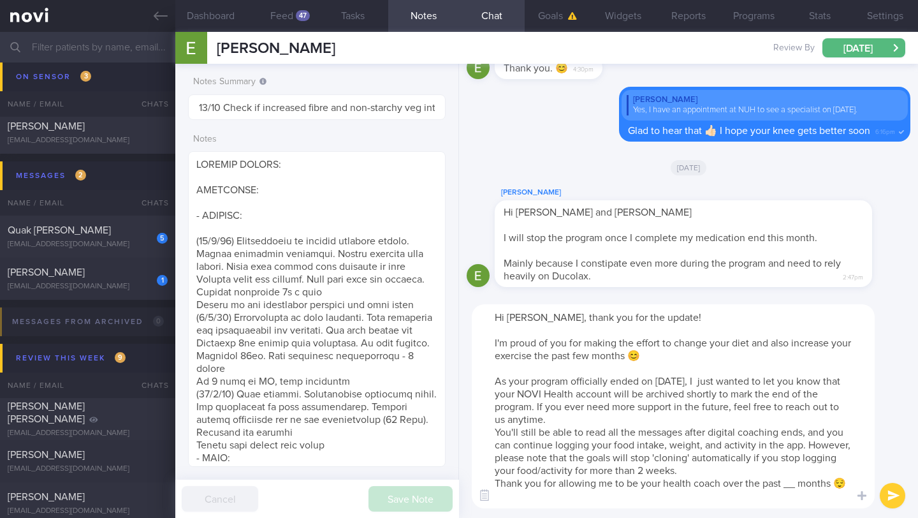
drag, startPoint x: 583, startPoint y: 407, endPoint x: 785, endPoint y: 393, distance: 202.5
click at [785, 393] on textarea "Hi [PERSON_NAME], thank you for the update! I'm proud of you for making the eff…" at bounding box center [673, 406] width 403 height 204
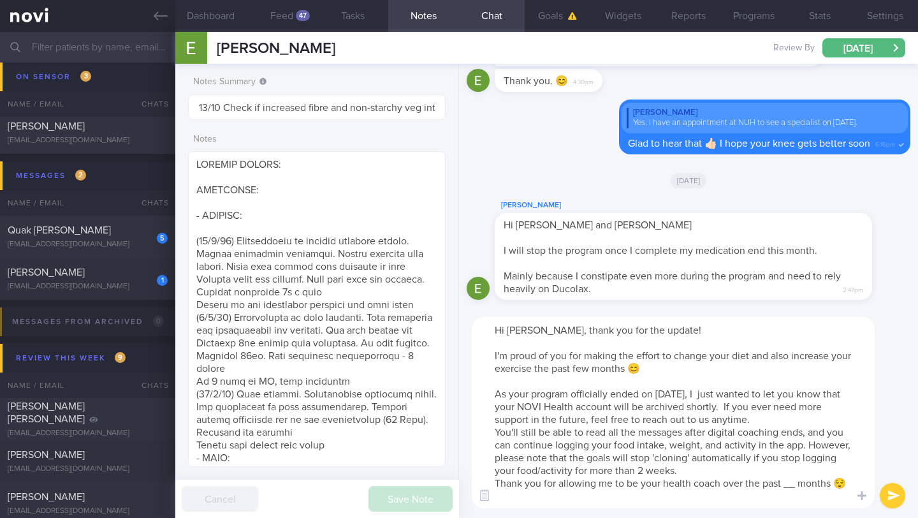
click at [813, 417] on textarea "Hi [PERSON_NAME], thank you for the update! I'm proud of you for making the eff…" at bounding box center [673, 412] width 403 height 191
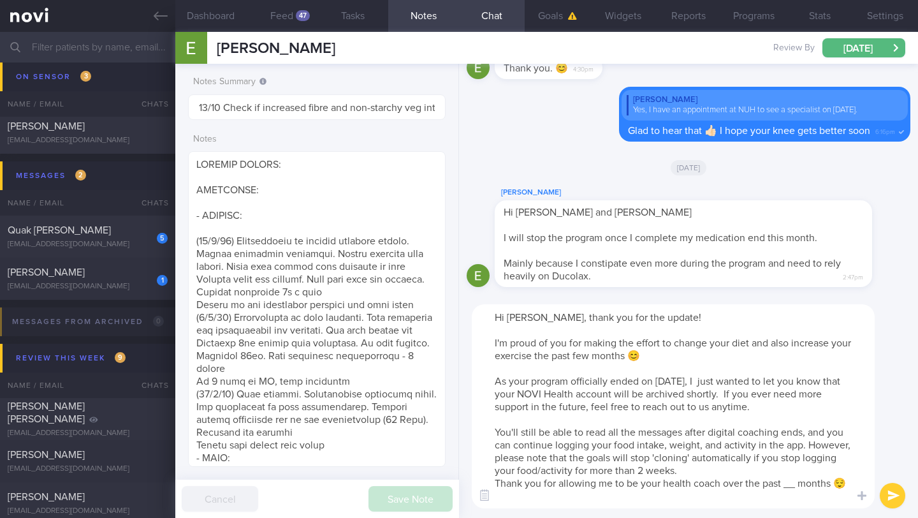
click at [767, 471] on textarea "Hi [PERSON_NAME], thank you for the update! I'm proud of you for making the eff…" at bounding box center [673, 406] width 403 height 204
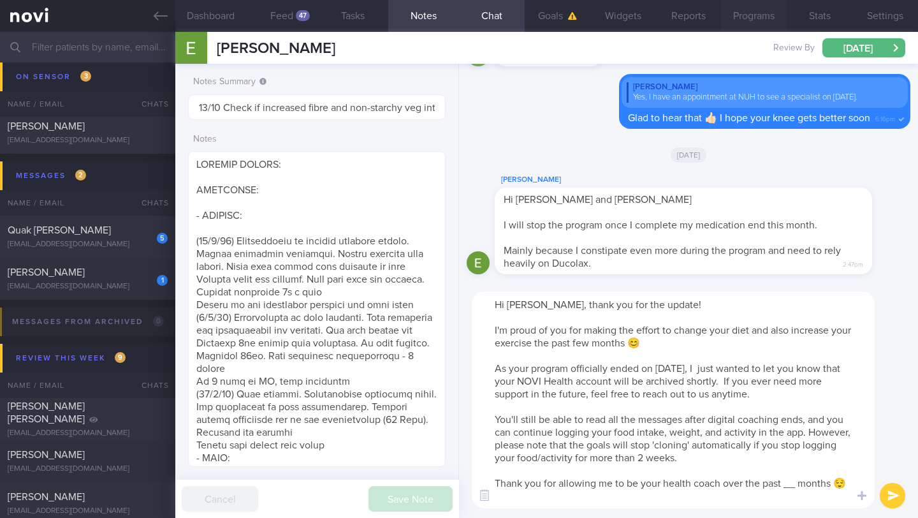
click at [739, 17] on button "Programs" at bounding box center [754, 16] width 66 height 32
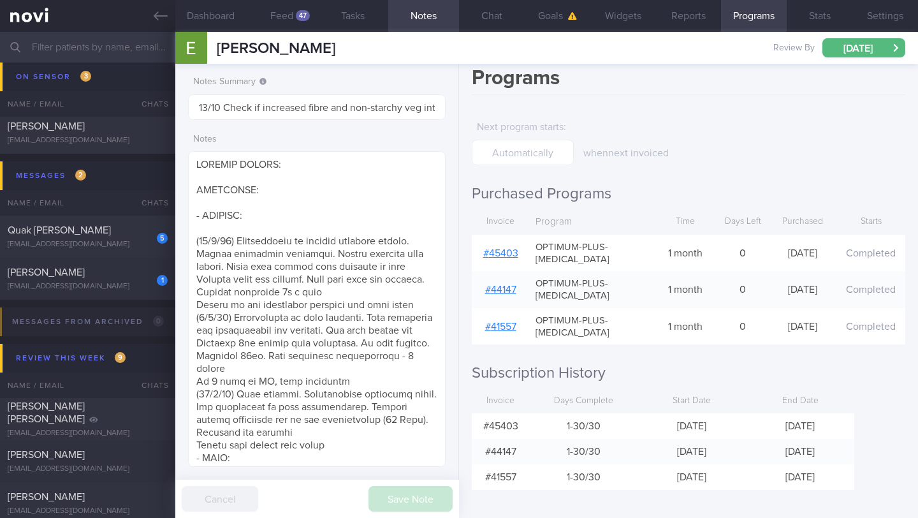
scroll to position [16, 0]
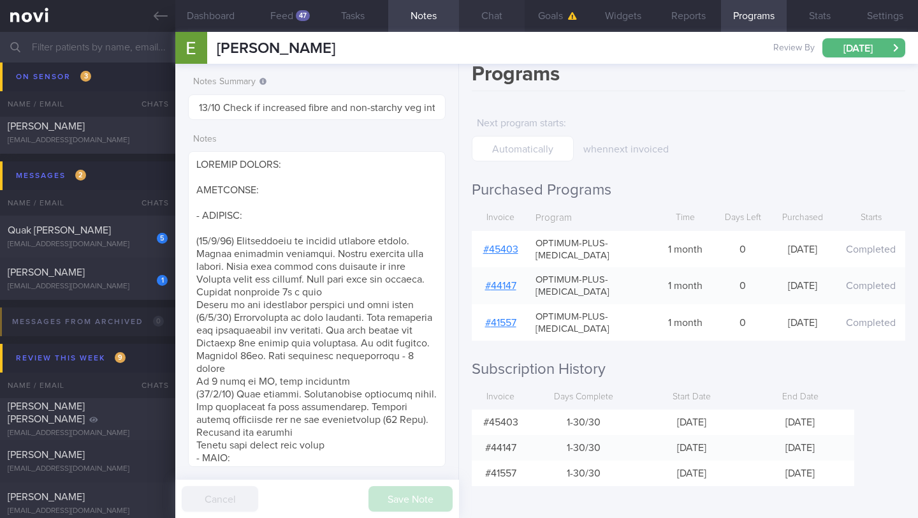
click at [494, 15] on button "Chat" at bounding box center [492, 16] width 66 height 32
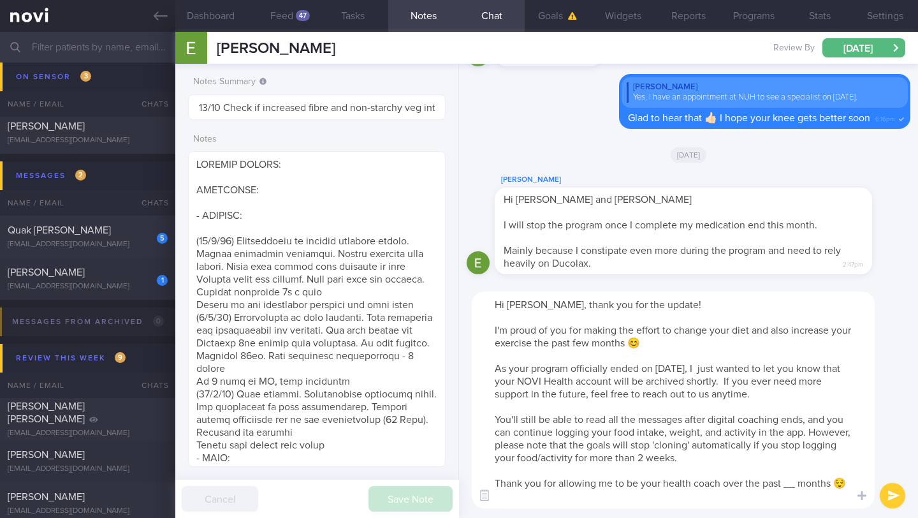
drag, startPoint x: 797, startPoint y: 483, endPoint x: 785, endPoint y: 486, distance: 13.3
click at [785, 486] on textarea "Hi [PERSON_NAME], thank you for the update! I'm proud of you for making the eff…" at bounding box center [673, 399] width 403 height 217
click at [857, 488] on div at bounding box center [861, 495] width 23 height 24
click at [841, 488] on textarea "Hi [PERSON_NAME], thank you for the update! I'm proud of you for making the eff…" at bounding box center [673, 399] width 403 height 217
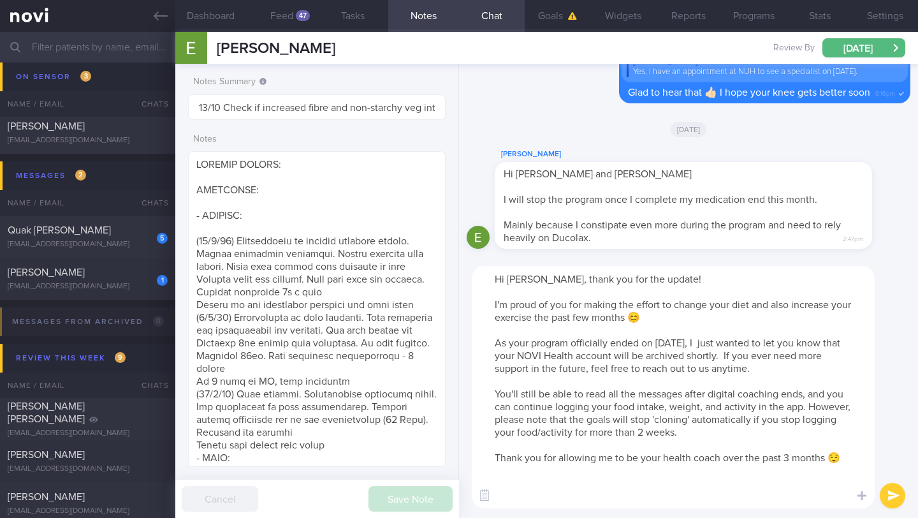
paste textarea "Take care, and we wish you the best of health! Warm Regards, [GEOGRAPHIC_DATA]"
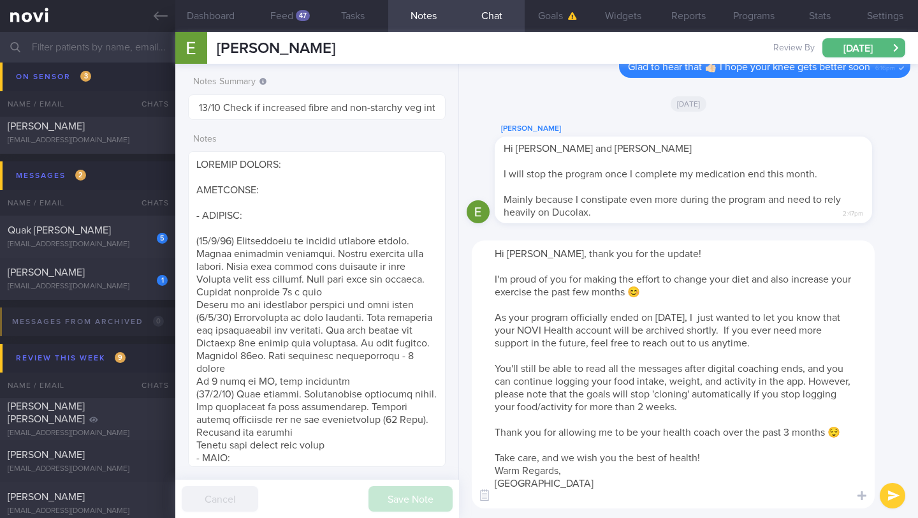
click at [766, 447] on textarea "Hi [PERSON_NAME], thank you for the update! I'm proud of you for making the eff…" at bounding box center [673, 374] width 403 height 268
type textarea "Hi [PERSON_NAME], thank you for the update! I'm proud of you for making the eff…"
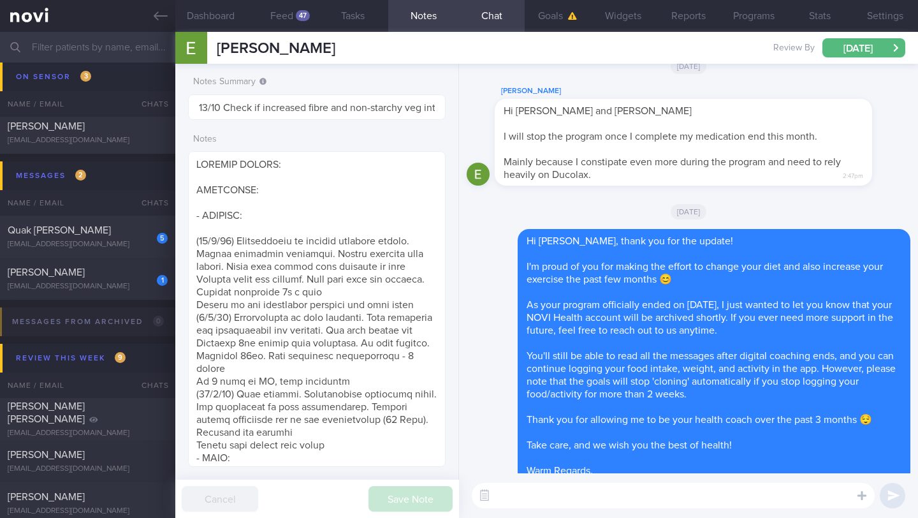
scroll to position [0, 0]
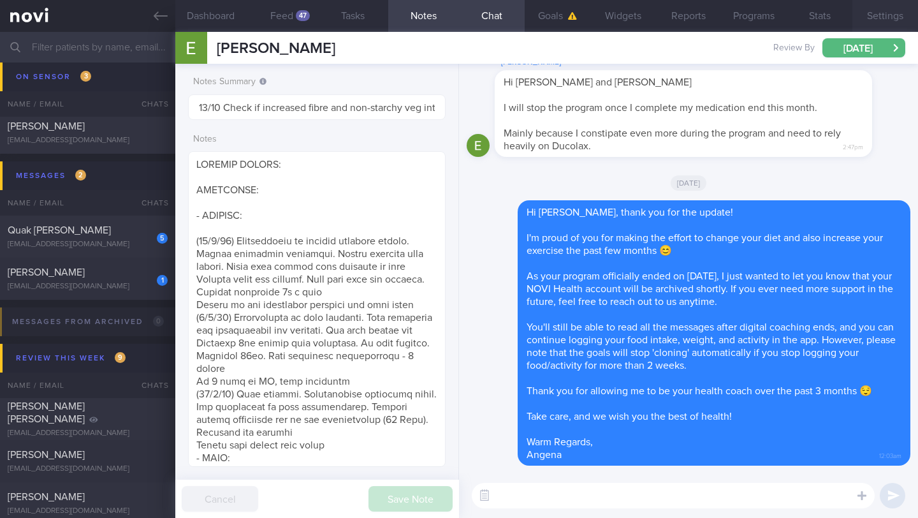
click at [889, 11] on button "Settings" at bounding box center [885, 16] width 66 height 32
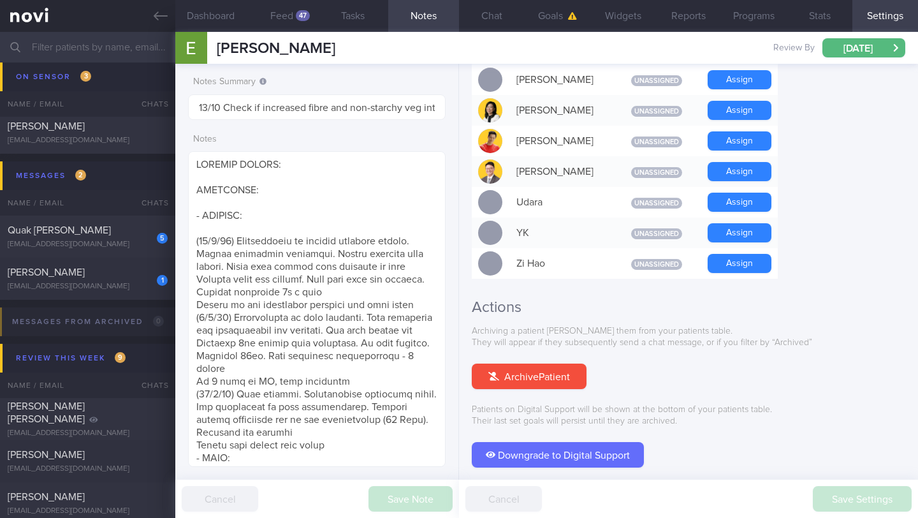
scroll to position [1159, 0]
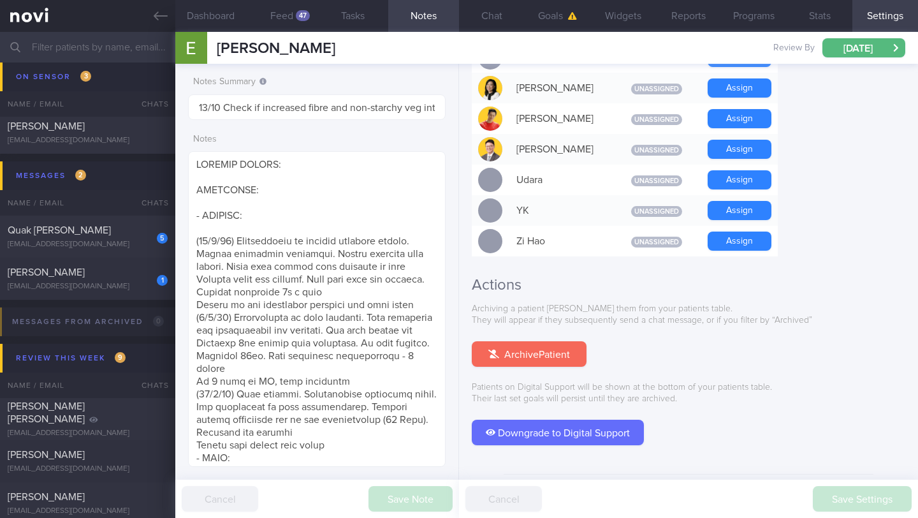
click at [551, 341] on button "Archive Patient" at bounding box center [529, 353] width 115 height 25
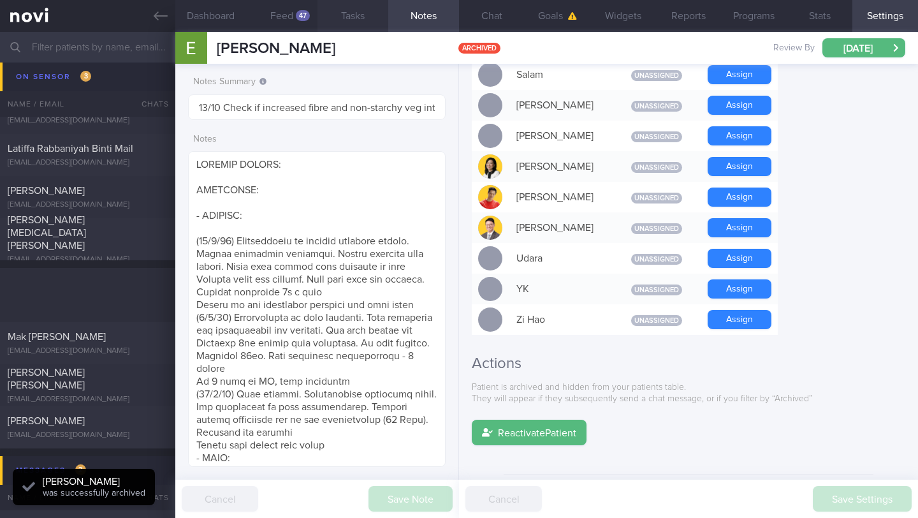
scroll to position [7162, 0]
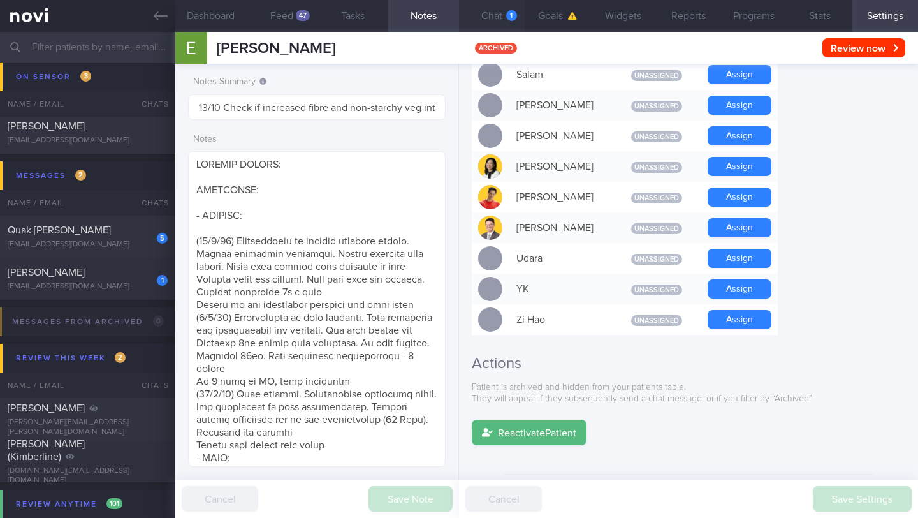
click at [501, 15] on button "Chat 1" at bounding box center [492, 16] width 66 height 32
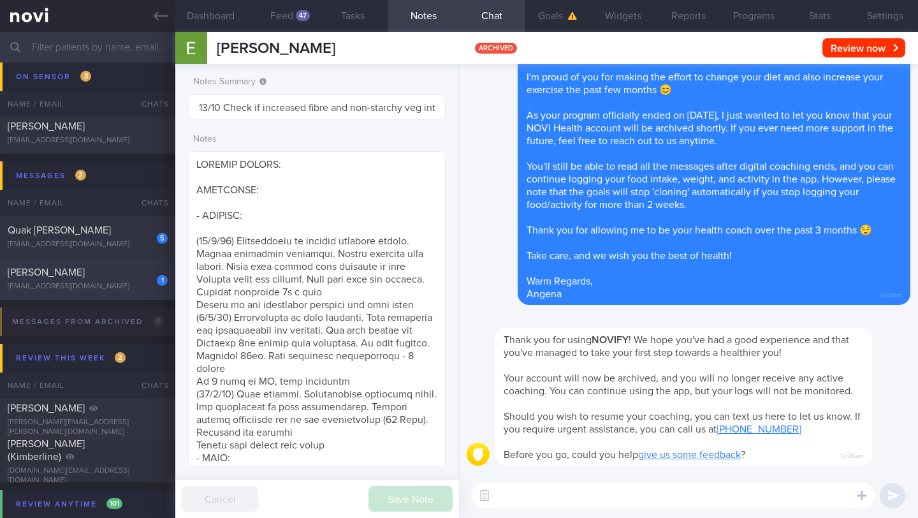
click at [128, 280] on div "1 [PERSON_NAME] [EMAIL_ADDRESS][DOMAIN_NAME]" at bounding box center [87, 278] width 175 height 25
type input "22/9 NEW OP+"
type textarea "Protein Powder (already has) Nuzest Clean Lean Protein (Smooth Vanilla) SUPPORT…"
type input "22/9 NEW OP+"
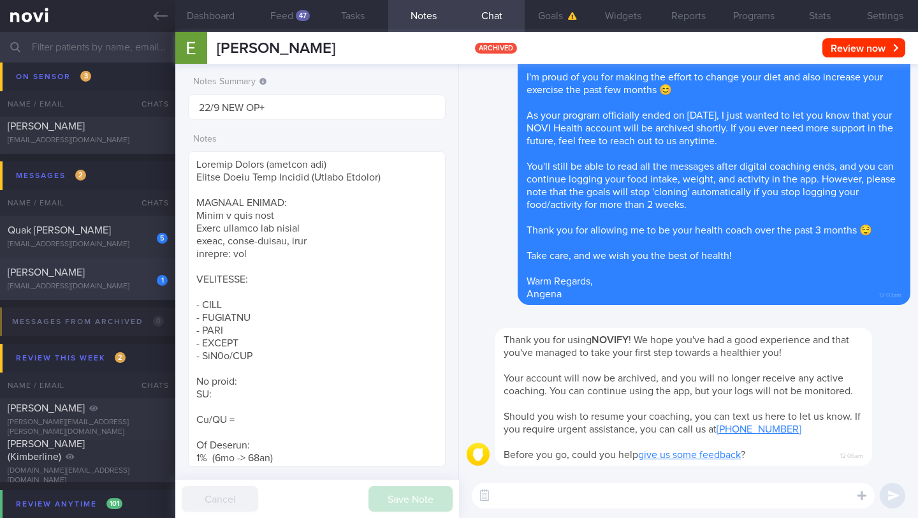
select select "8"
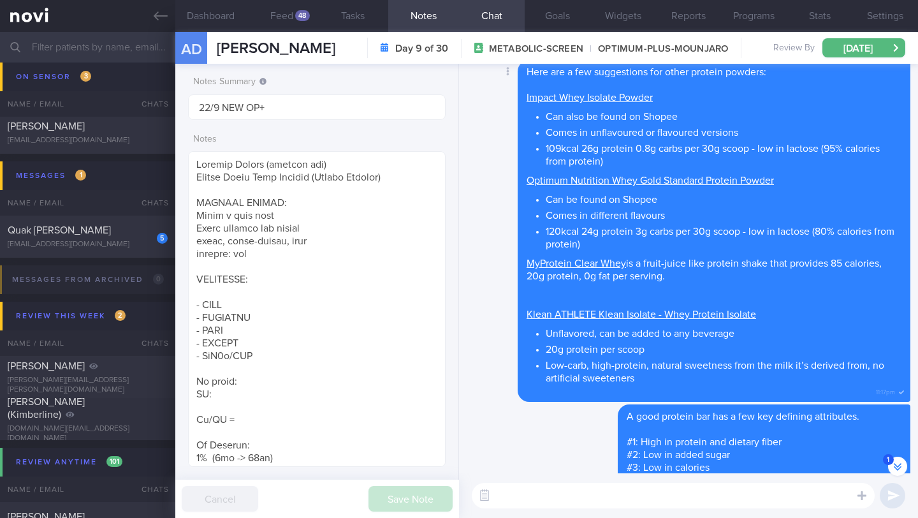
scroll to position [-585, 0]
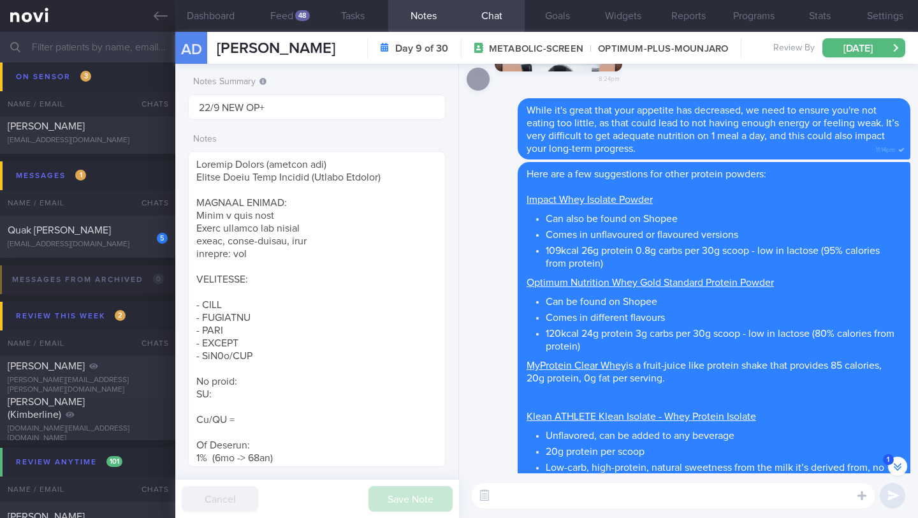
click at [555, 493] on textarea at bounding box center [673, 495] width 403 height 25
type textarea "I"
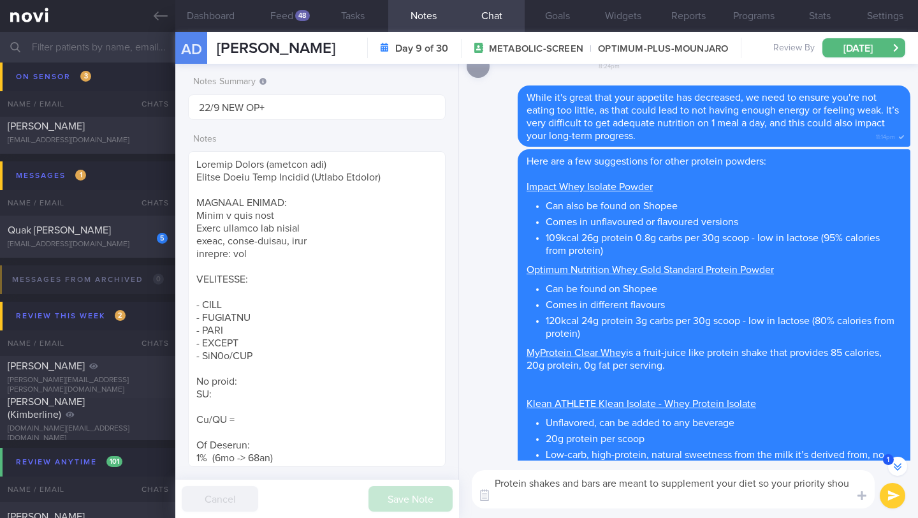
scroll to position [-597, 0]
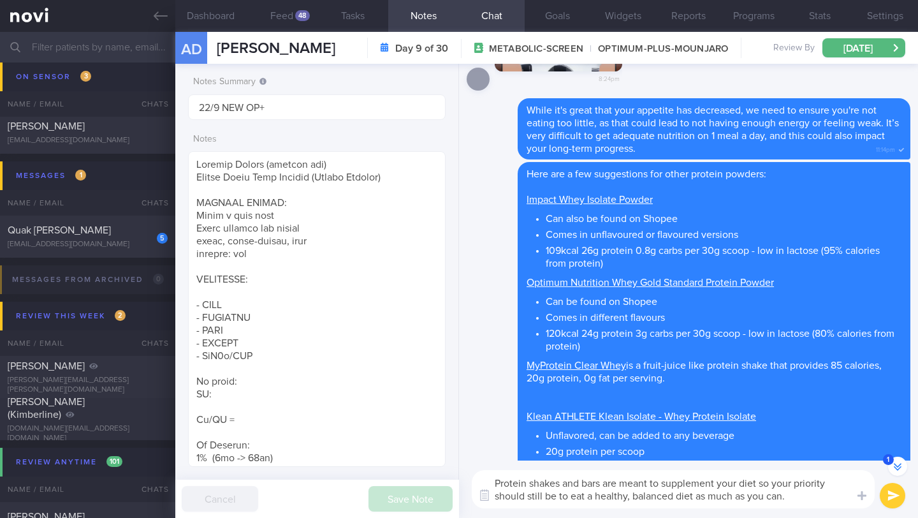
type textarea "Protein shakes and bars are meant to supplement your diet so your priority shou…"
click at [894, 497] on button "submit" at bounding box center [892, 495] width 25 height 25
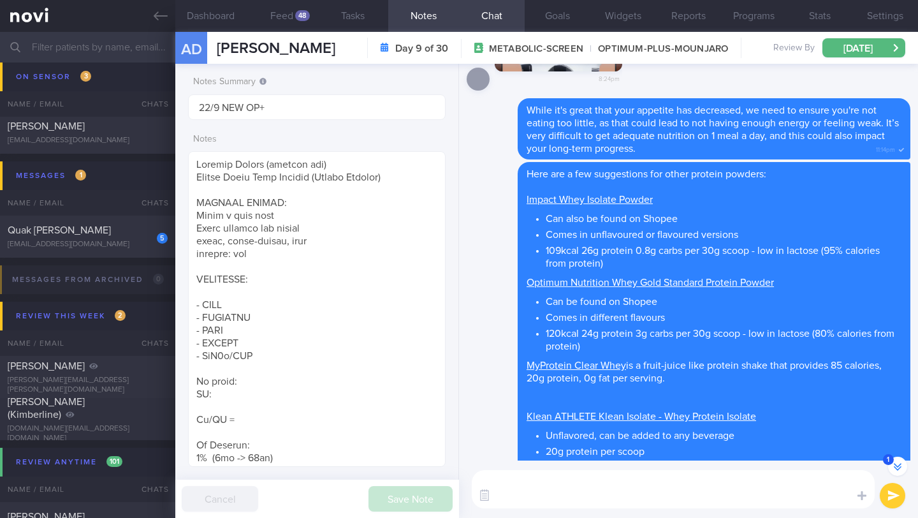
scroll to position [0, 0]
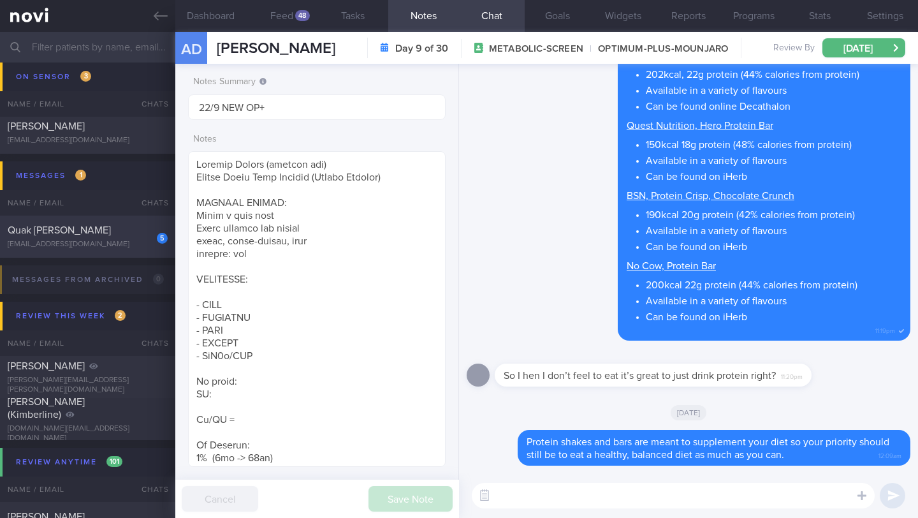
click at [123, 249] on div "5 Quak Yew Chong [EMAIL_ADDRESS][DOMAIN_NAME] [DATE] OPTIMUM-PLUS-MOUNJARO 24/9…" at bounding box center [459, 236] width 918 height 42
type input "24/9 Check for logs/reply -- KIV check if pref Dig Supp"
type textarea "SUPPORT NEEDED: Feedback on meals and workouts CHALLENGE: Stress eating, Eating…"
type input "24/9 Check for logs/reply -- KIV check if pref Dig Supp"
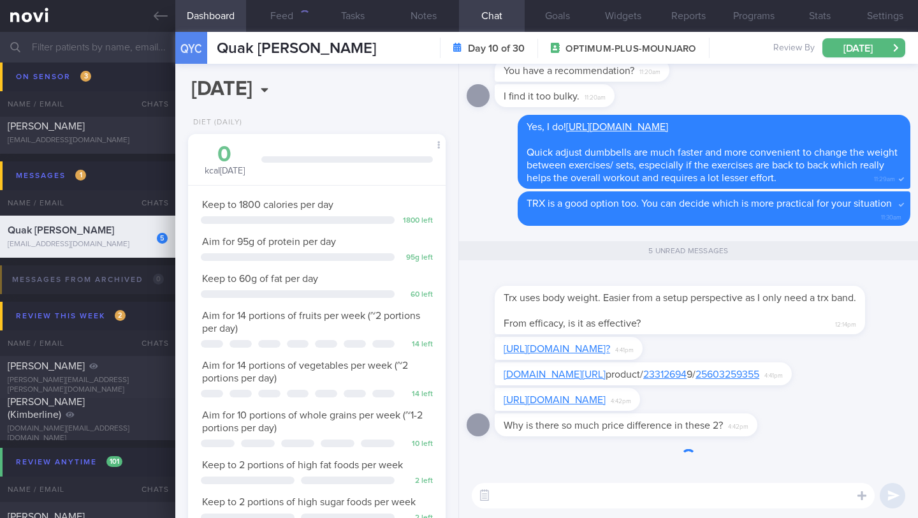
scroll to position [131, 225]
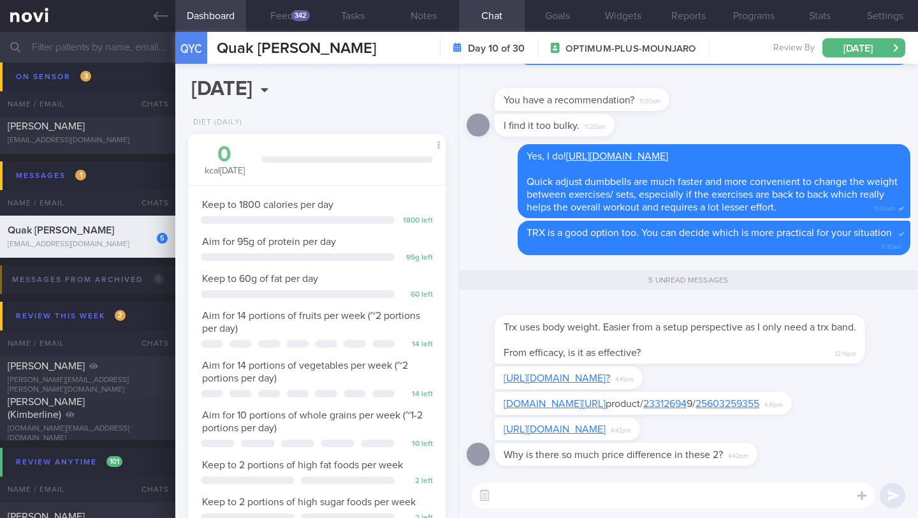
click at [537, 373] on link "[URL][DOMAIN_NAME]?" at bounding box center [557, 378] width 106 height 10
click at [533, 408] on link "[DOMAIN_NAME][URL]" at bounding box center [555, 403] width 102 height 10
click at [515, 432] on link "[URL][DOMAIN_NAME]" at bounding box center [555, 429] width 102 height 10
click at [643, 407] on link "23312694" at bounding box center [664, 403] width 43 height 10
click at [695, 403] on link "25603259355" at bounding box center [727, 403] width 64 height 10
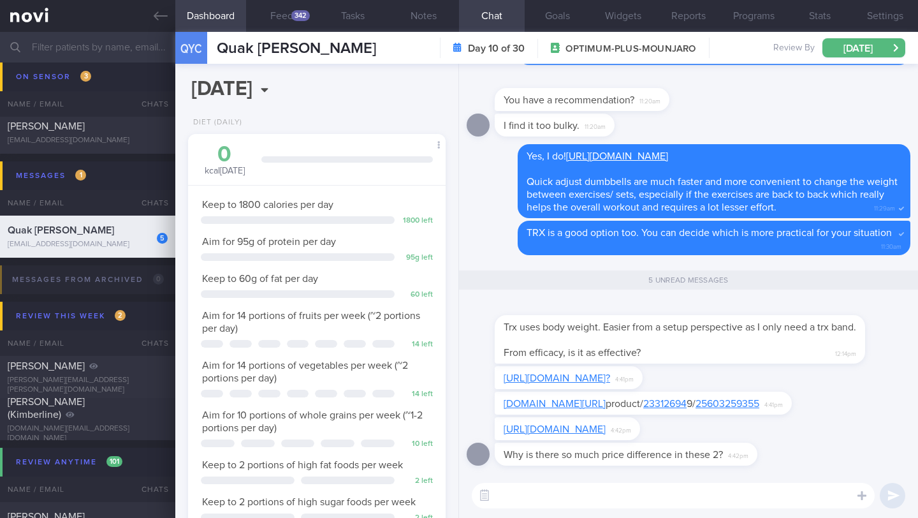
click at [606, 377] on link "[URL][DOMAIN_NAME]?" at bounding box center [557, 378] width 106 height 10
click at [526, 429] on link "[URL][DOMAIN_NAME]" at bounding box center [555, 429] width 102 height 10
drag, startPoint x: 500, startPoint y: 397, endPoint x: 676, endPoint y: 402, distance: 175.3
click at [676, 402] on div "[DOMAIN_NAME][URL] product/ 23312694 9/ 25603259355 4:41pm" at bounding box center [662, 402] width 335 height 23
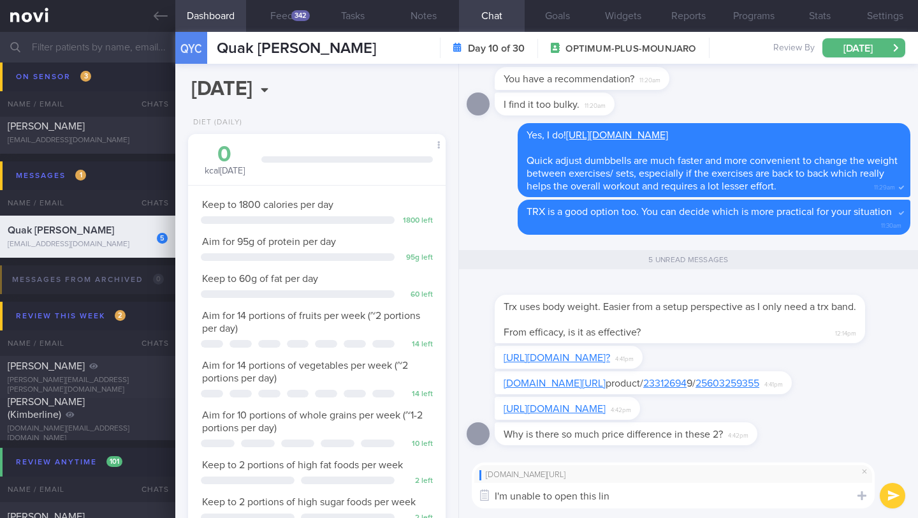
type textarea "I'm unable to open this link"
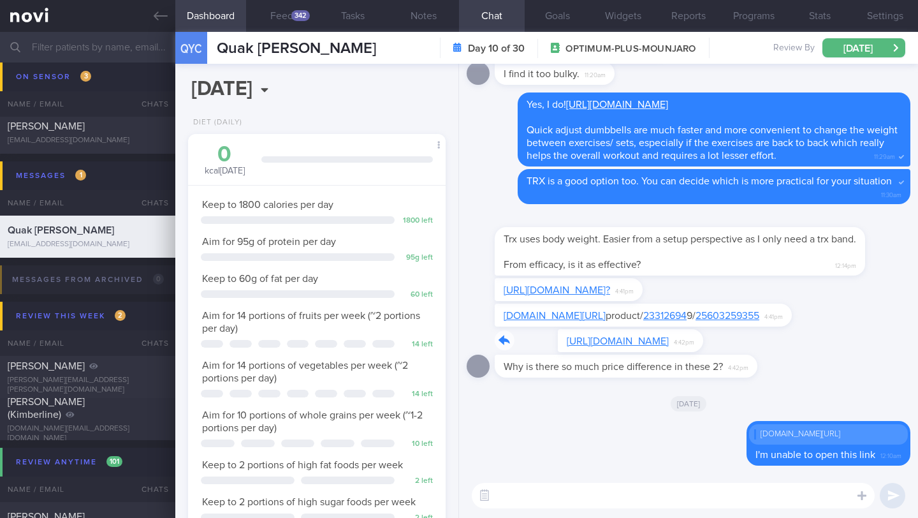
drag, startPoint x: 503, startPoint y: 335, endPoint x: 667, endPoint y: 333, distance: 163.8
click at [667, 333] on div "[URL][DOMAIN_NAME] 4:42pm" at bounding box center [587, 340] width 184 height 23
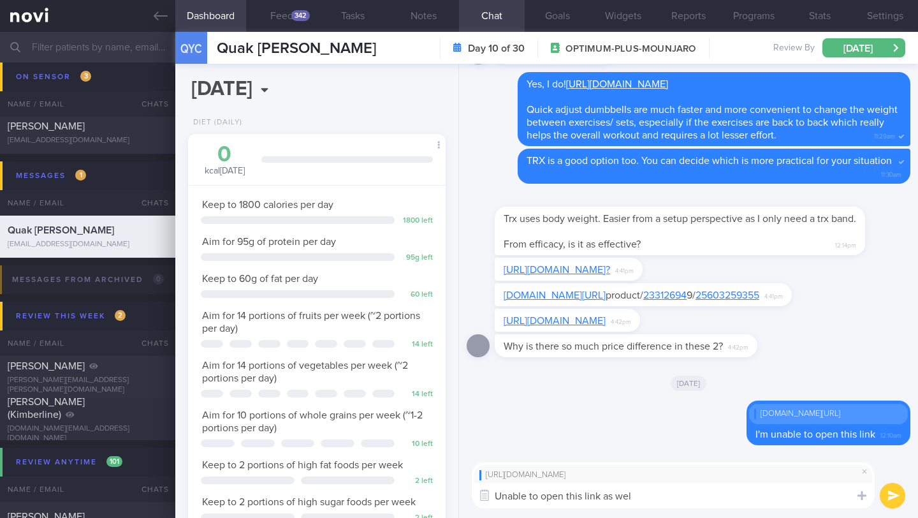
type textarea "Unable to open this link as well"
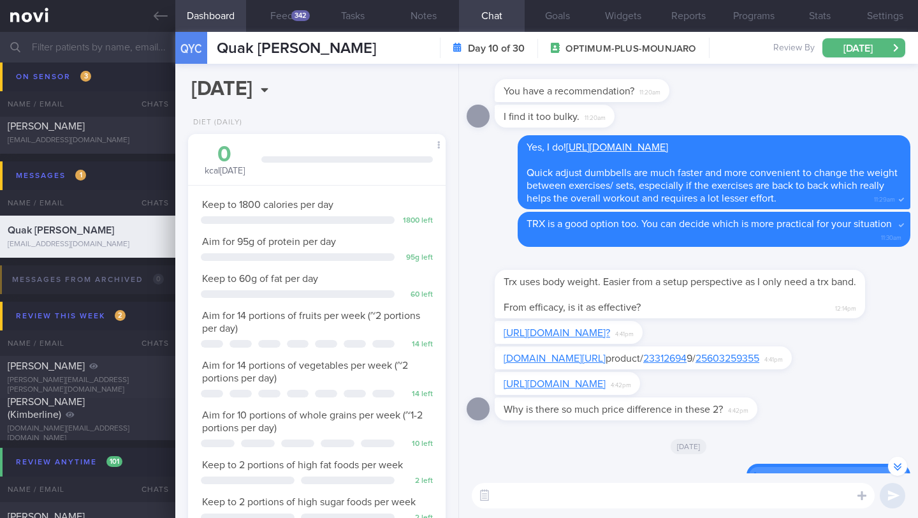
scroll to position [0, 0]
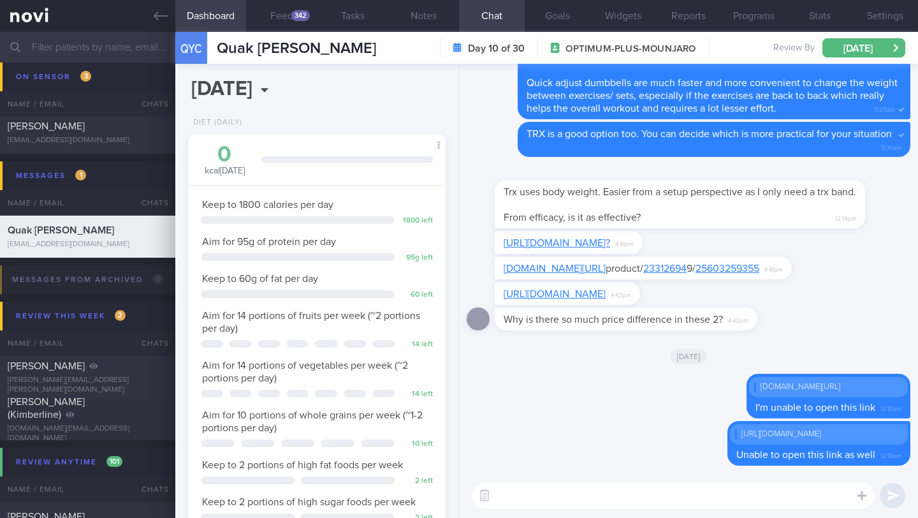
click at [261, 43] on span "Quak [PERSON_NAME]" at bounding box center [296, 48] width 159 height 15
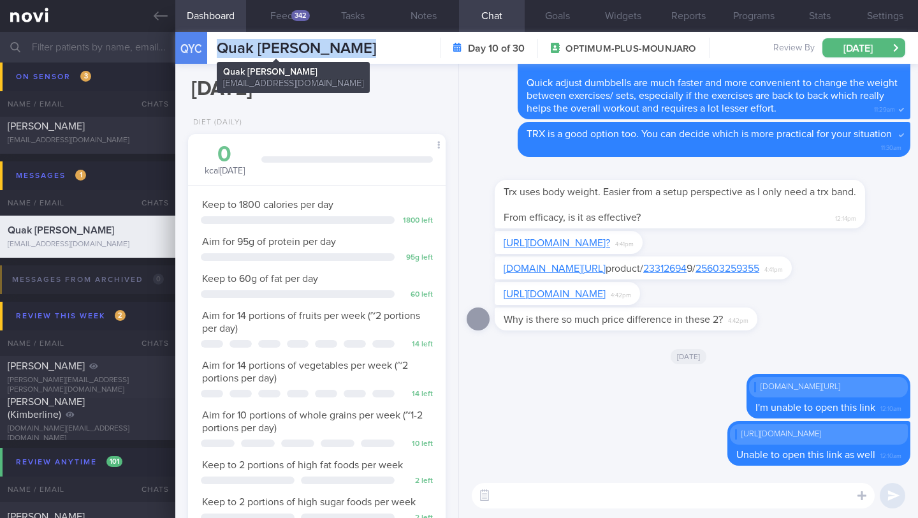
click at [261, 43] on span "Quak [PERSON_NAME]" at bounding box center [296, 48] width 159 height 15
copy div "Quak Yew [PERSON_NAME] [PERSON_NAME] [PERSON_NAME][EMAIL_ADDRESS][DOMAIN_NAME]"
